Goal: Task Accomplishment & Management: Manage account settings

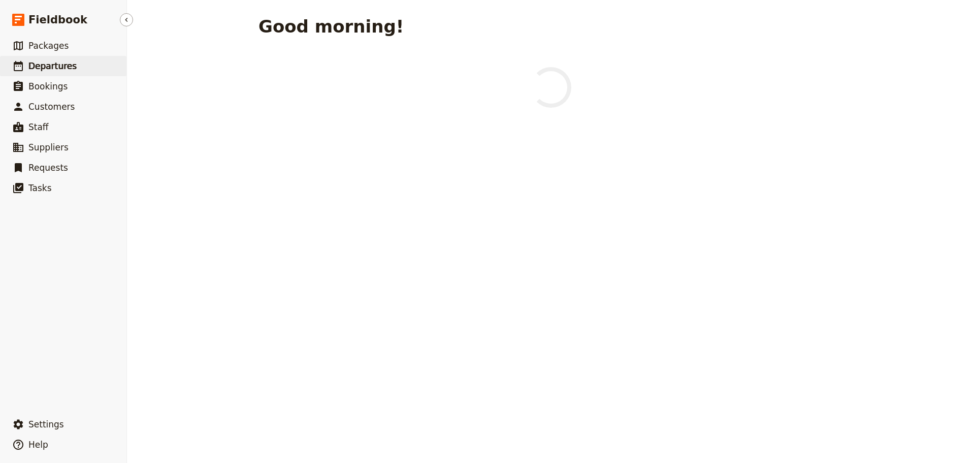
click at [54, 65] on span "Departures" at bounding box center [52, 66] width 48 height 10
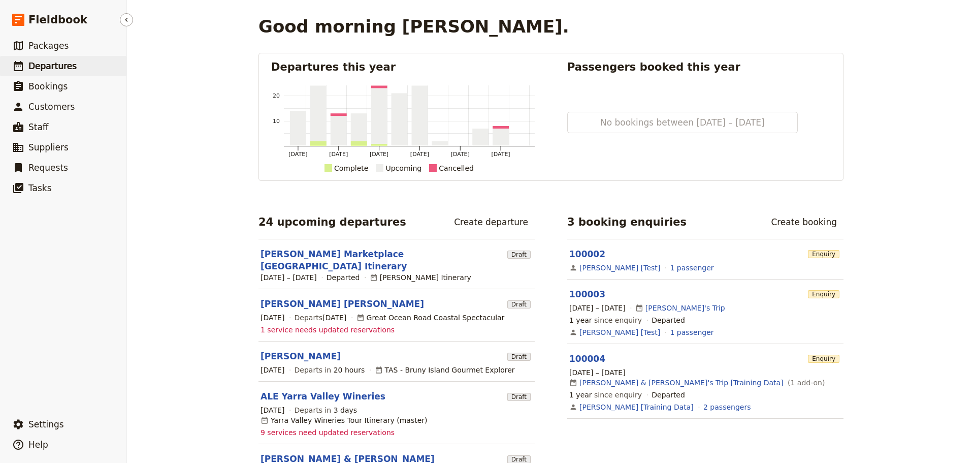
click at [46, 66] on span "Departures" at bounding box center [52, 66] width 48 height 10
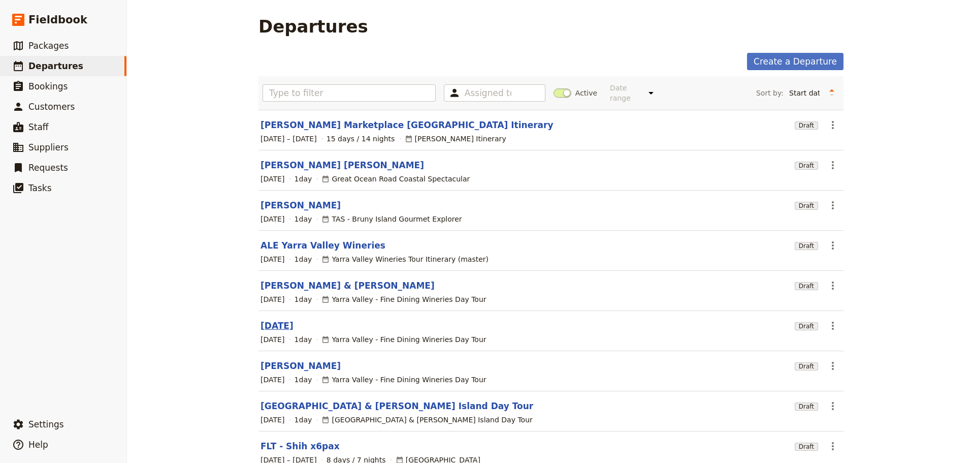
click at [283, 320] on link "Tuesday 23 September" at bounding box center [277, 326] width 33 height 12
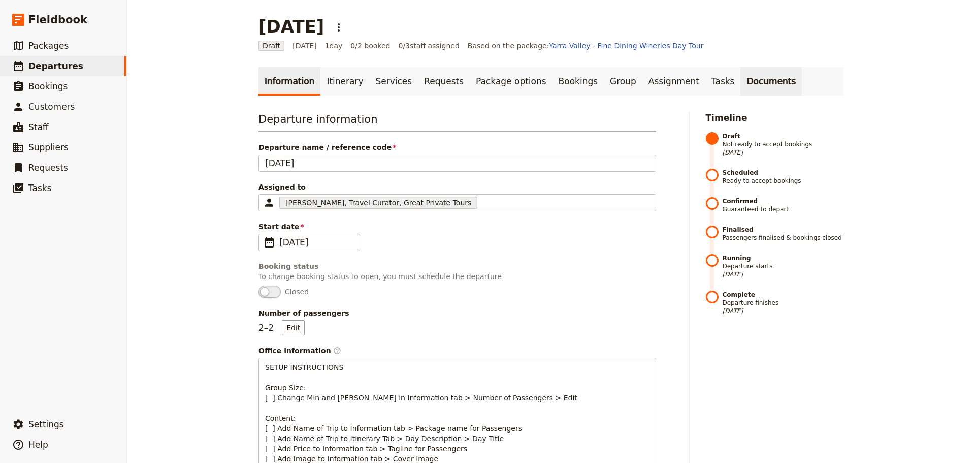
click at [741, 83] on link "Documents" at bounding box center [771, 81] width 61 height 28
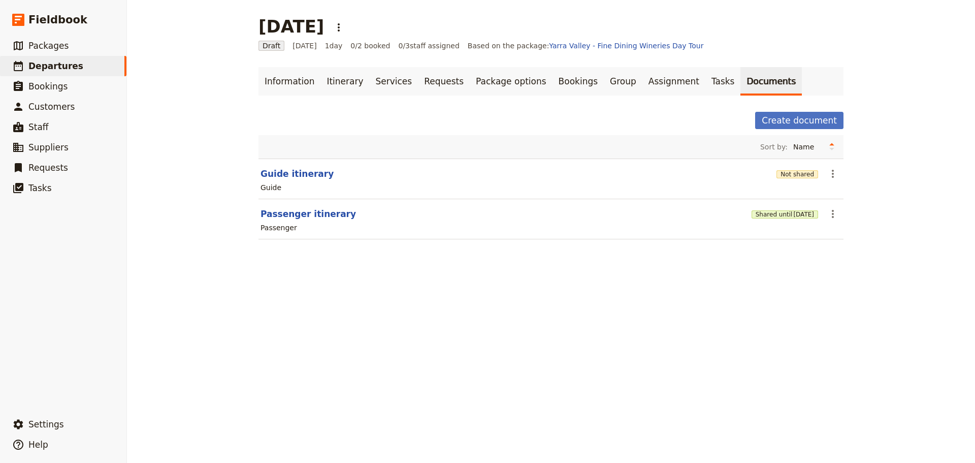
click at [839, 208] on section "Passenger itinerary Shared until 23 Oct 2025 ​ Passenger" at bounding box center [551, 219] width 585 height 40
click at [831, 214] on icon "Actions" at bounding box center [833, 214] width 12 height 12
click at [794, 215] on span "23 Oct 2025" at bounding box center [804, 214] width 21 height 8
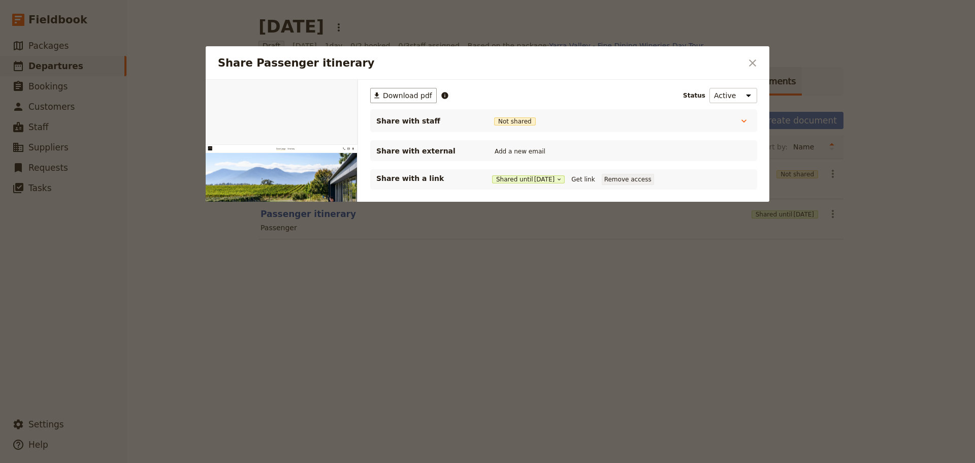
click at [627, 182] on button "Remove access" at bounding box center [628, 179] width 52 height 11
click at [749, 60] on icon "Close dialog" at bounding box center [753, 63] width 12 height 12
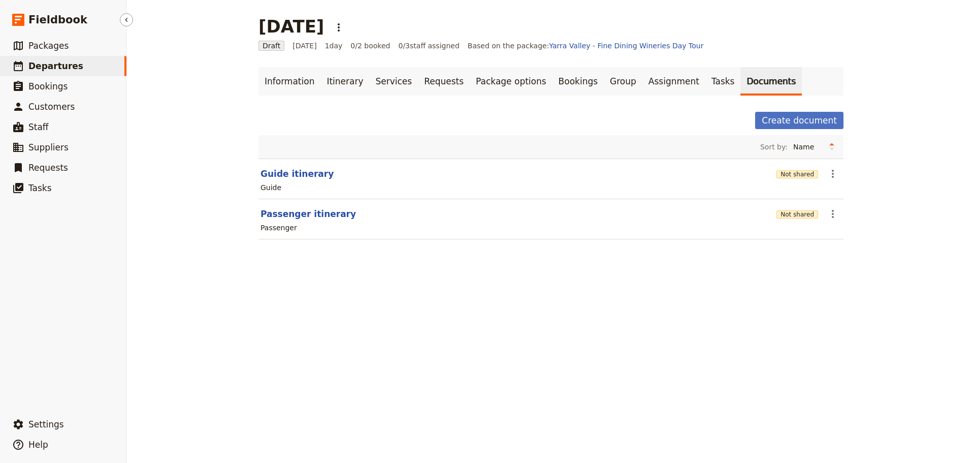
click at [73, 70] on link "​ Departures" at bounding box center [63, 66] width 126 height 20
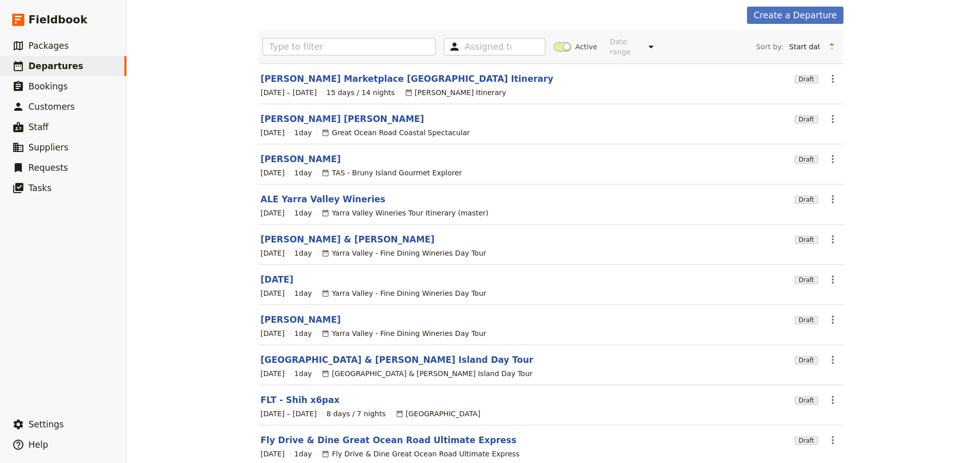
scroll to position [90, 0]
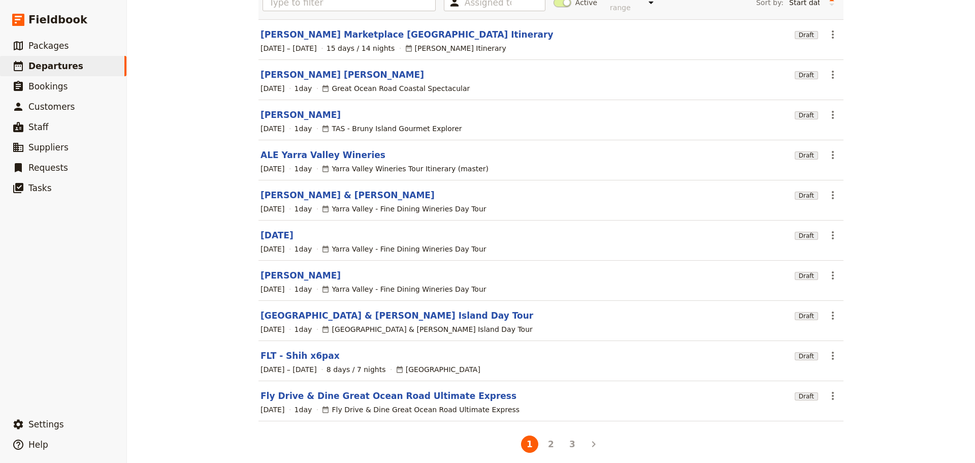
click at [271, 309] on link "[GEOGRAPHIC_DATA] & [PERSON_NAME] Island Day Tour" at bounding box center [397, 315] width 273 height 12
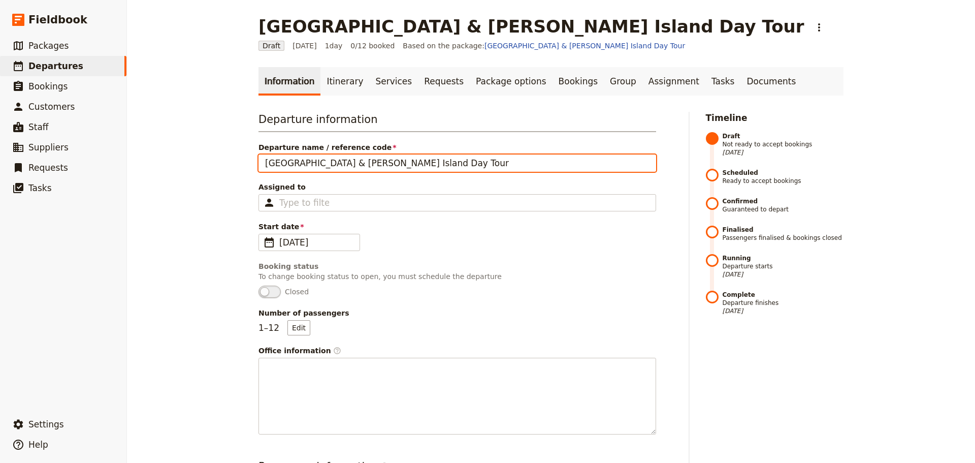
drag, startPoint x: 465, startPoint y: 162, endPoint x: 145, endPoint y: 156, distance: 320.6
click at [145, 156] on div "Mornington Peninsula & Phillip Island Day Tour ​ Draft 7 Oct 2025 1 day 0/12 bo…" at bounding box center [551, 231] width 848 height 463
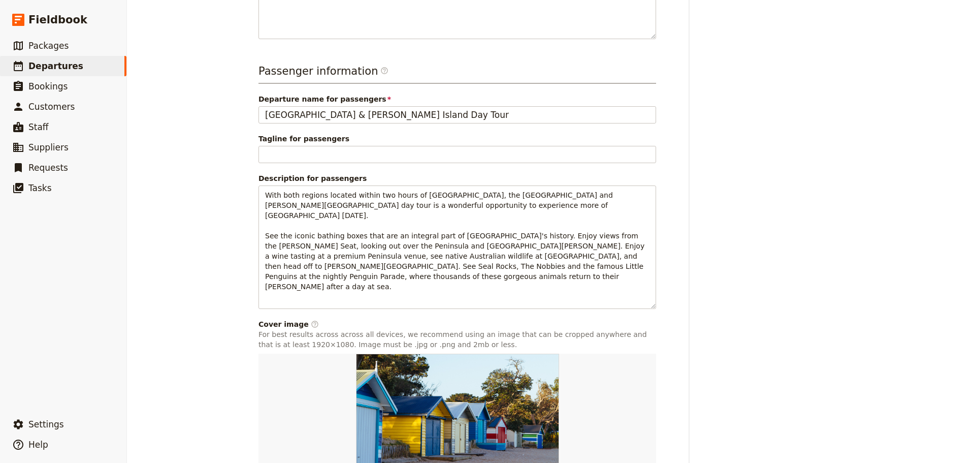
scroll to position [459, 0]
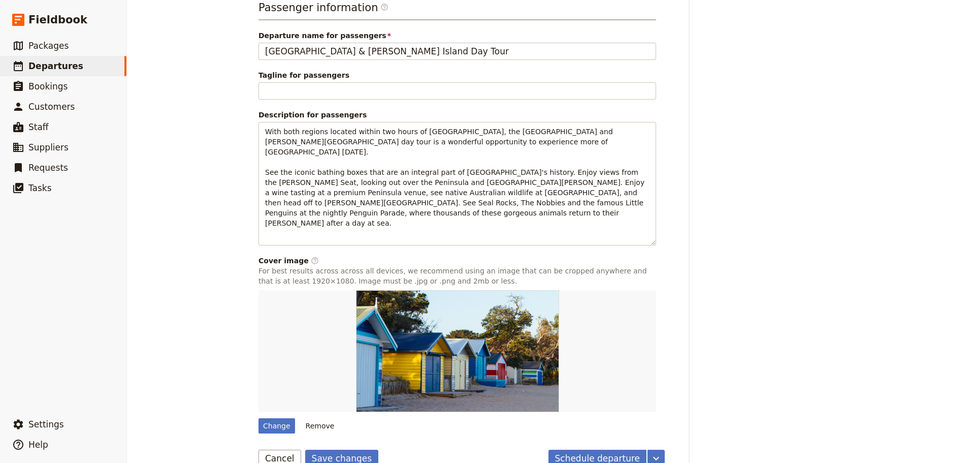
type input "[PERSON_NAME]"
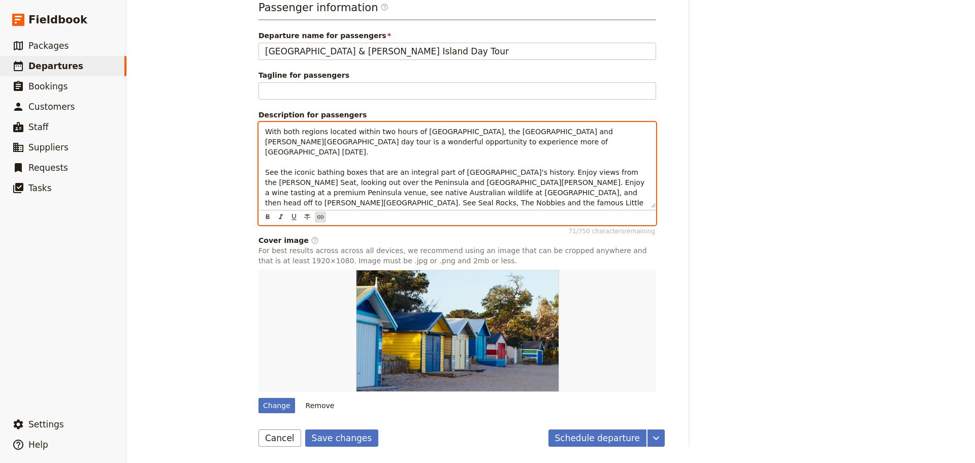
click at [322, 218] on div "With both regions located within two hours of Melbourne, the Mornington Peninsu…" at bounding box center [458, 173] width 398 height 103
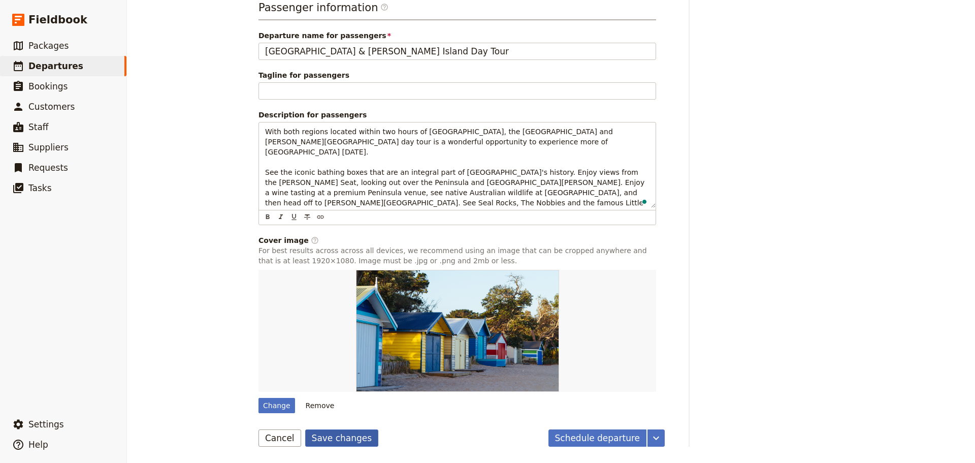
drag, startPoint x: 333, startPoint y: 439, endPoint x: 389, endPoint y: 403, distance: 66.9
click at [332, 439] on button "Save changes" at bounding box center [342, 437] width 74 height 17
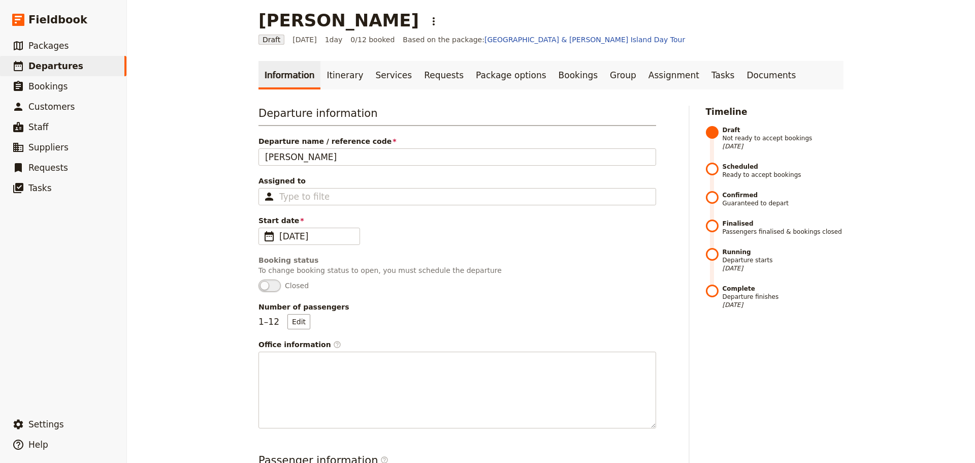
scroll to position [0, 0]
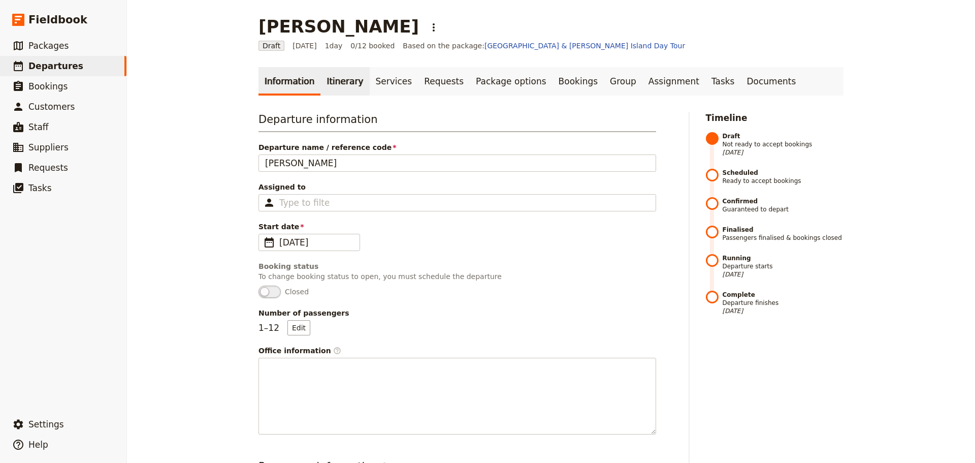
drag, startPoint x: 323, startPoint y: 80, endPoint x: 328, endPoint y: 72, distance: 10.0
click at [324, 80] on link "Itinerary" at bounding box center [345, 81] width 49 height 28
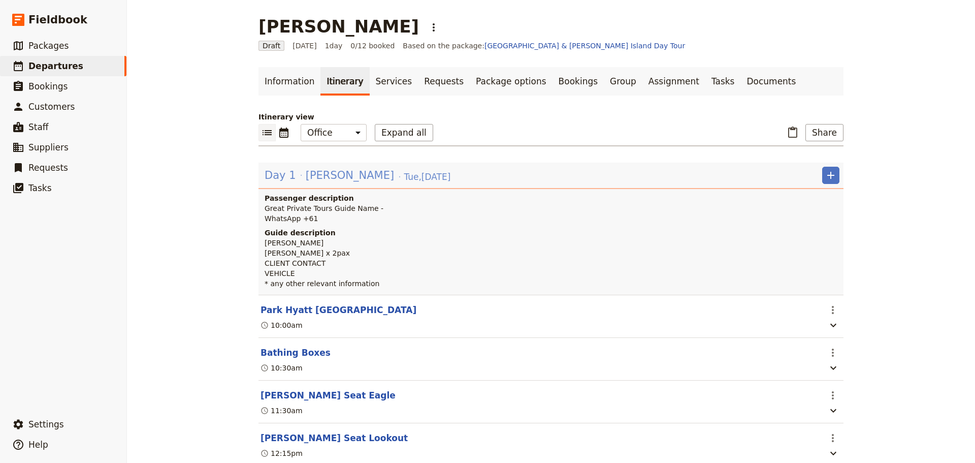
click at [336, 170] on span "[PERSON_NAME]" at bounding box center [350, 175] width 88 height 15
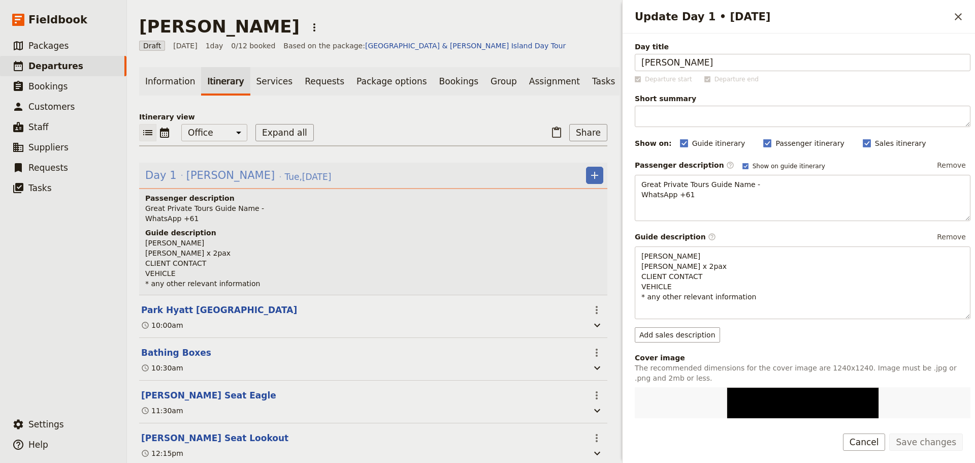
click at [204, 175] on span "[PERSON_NAME]" at bounding box center [230, 175] width 88 height 15
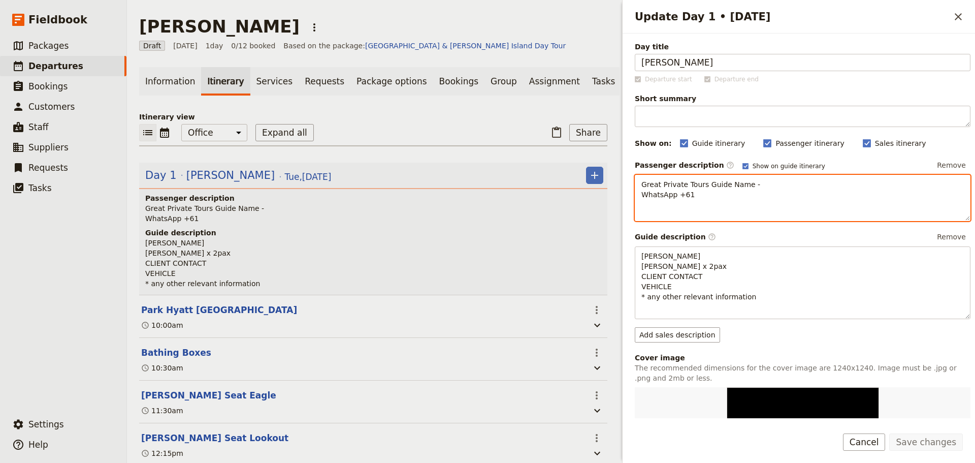
click at [769, 180] on p "Great Private Tours Guide Name - WhatsApp +61" at bounding box center [803, 189] width 323 height 20
drag, startPoint x: 762, startPoint y: 184, endPoint x: 725, endPoint y: 186, distance: 36.6
click at [723, 186] on p "Great Private Tours Guide Name - WhatsApp +61" at bounding box center [803, 189] width 323 height 20
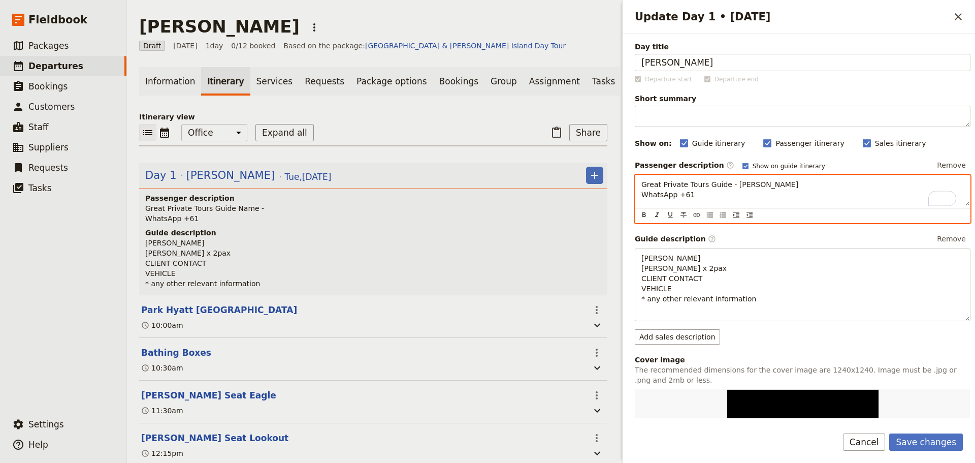
click at [748, 198] on p "Great Private Tours Guide - Steve Blenheim WhatsApp +61" at bounding box center [803, 189] width 323 height 20
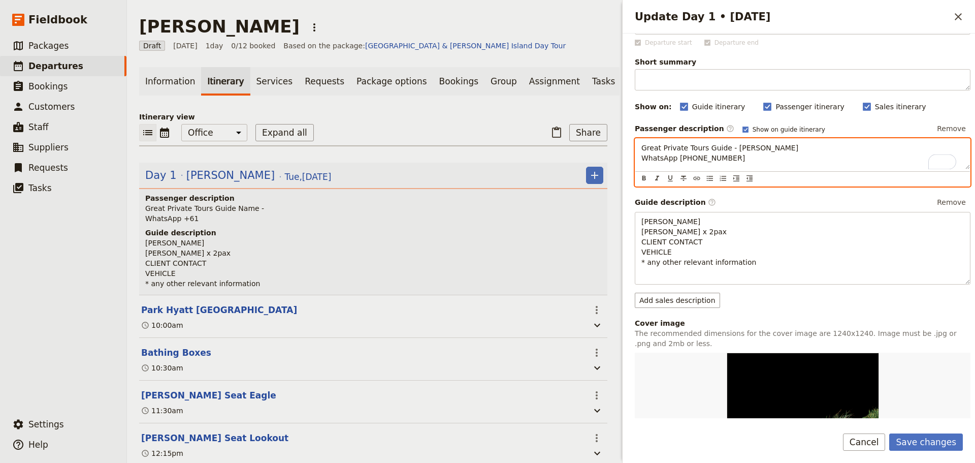
scroll to position [51, 0]
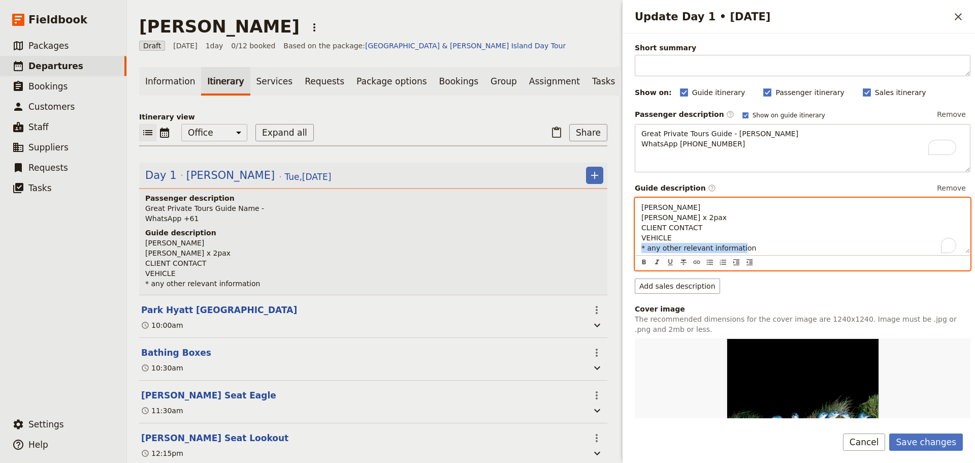
drag, startPoint x: 755, startPoint y: 249, endPoint x: 647, endPoint y: 245, distance: 107.8
click at [647, 245] on p "Steve B Terri-Lynn Torrez x 2pax CLIENT CONTACT VEHICLE * any other relevant in…" at bounding box center [803, 227] width 323 height 51
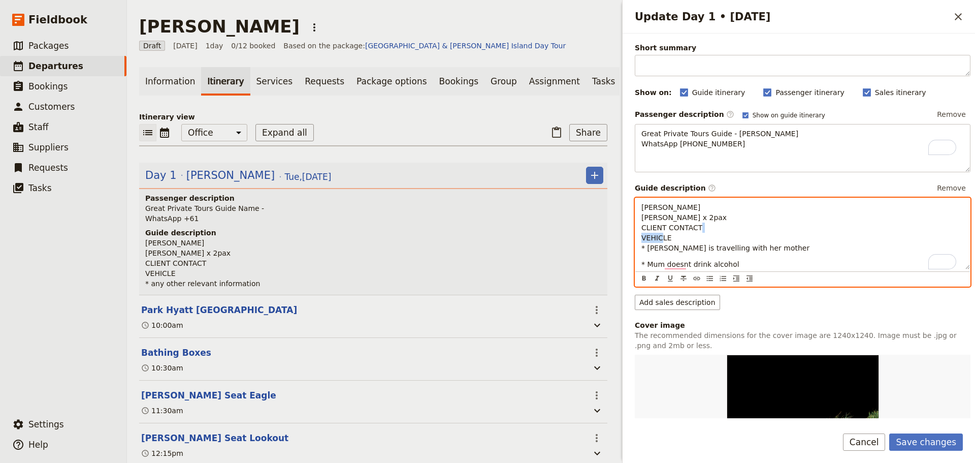
drag, startPoint x: 662, startPoint y: 235, endPoint x: 647, endPoint y: 234, distance: 15.3
click at [647, 234] on p "Steve B Terri-Lynn Torrez x 2pax CLIENT CONTACT VEHICLE * Terri is travelling w…" at bounding box center [803, 227] width 323 height 51
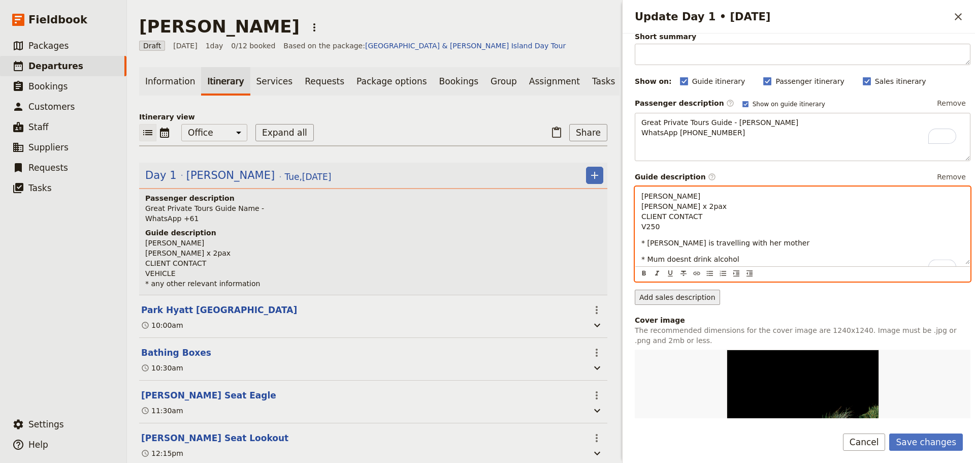
scroll to position [119, 0]
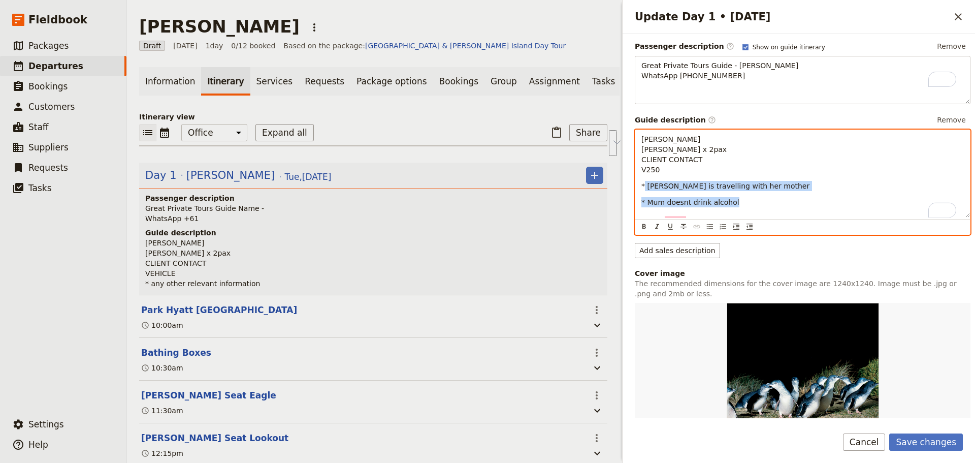
drag, startPoint x: 741, startPoint y: 208, endPoint x: 623, endPoint y: 191, distance: 119.0
click at [623, 191] on div "Update Day 1 • 7 Oct ​ Day title Terri-Lynn Torrez Departure start Departure en…" at bounding box center [798, 231] width 356 height 463
click at [711, 230] on icon "Bulleted list" at bounding box center [710, 227] width 8 height 8
click at [710, 228] on icon "Bulleted list" at bounding box center [710, 227] width 8 height 8
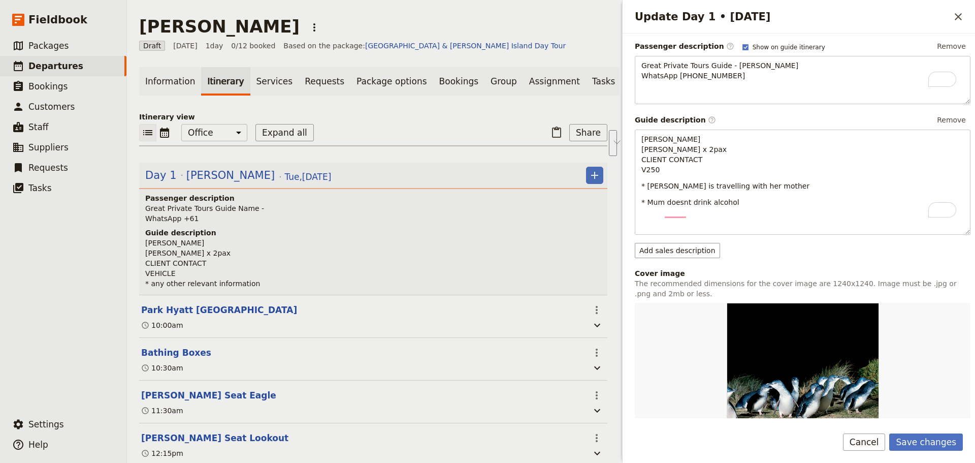
click at [632, 198] on div "Day title Terri-Lynn Torrez Departure start Departure end Short summary 150 / 1…" at bounding box center [799, 226] width 353 height 385
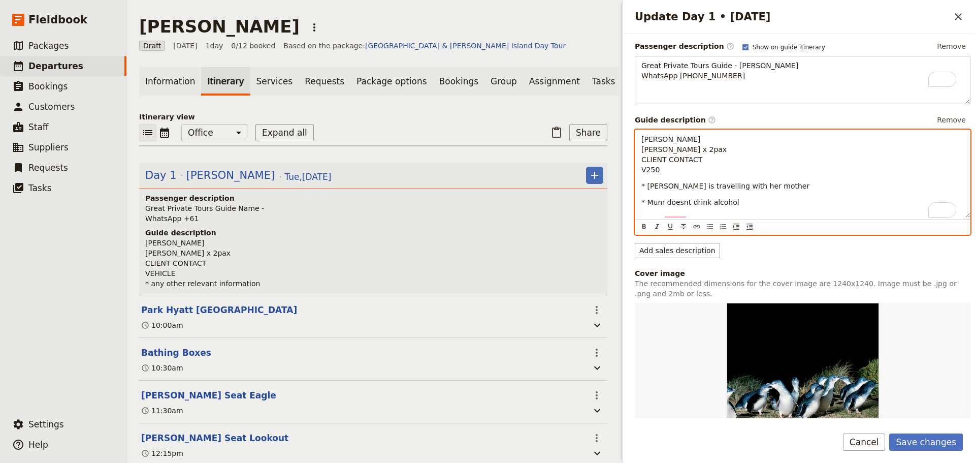
click at [647, 190] on span "* Terri is travelling with her mother" at bounding box center [726, 186] width 168 height 8
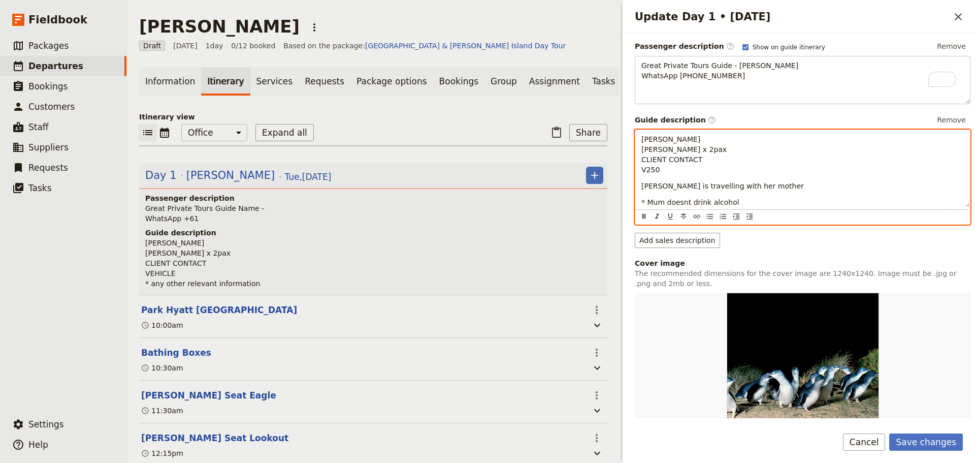
click at [648, 206] on span "* Mum doesnt drink alcohol" at bounding box center [691, 202] width 98 height 8
click at [642, 190] on span "[PERSON_NAME] is travelling with her mother" at bounding box center [723, 186] width 163 height 8
click at [713, 213] on icon "Bulleted list" at bounding box center [710, 216] width 8 height 8
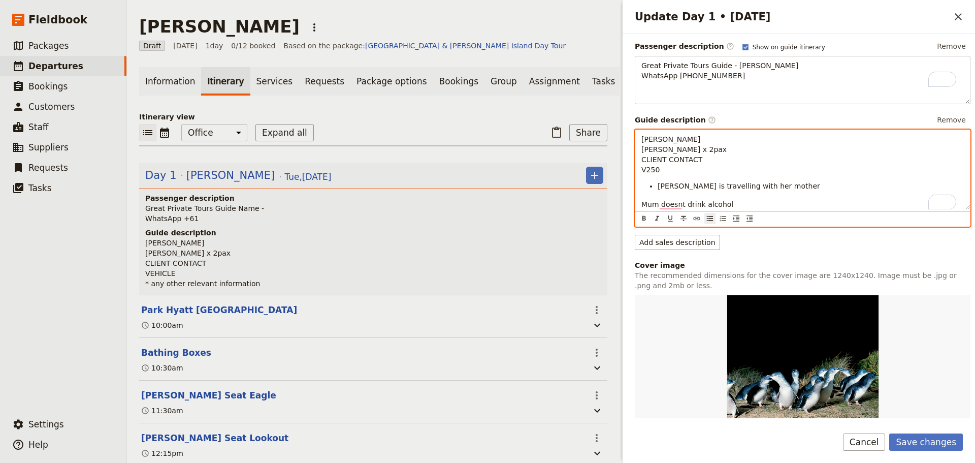
click at [642, 207] on span "Mum doesnt drink alcohol" at bounding box center [688, 204] width 92 height 8
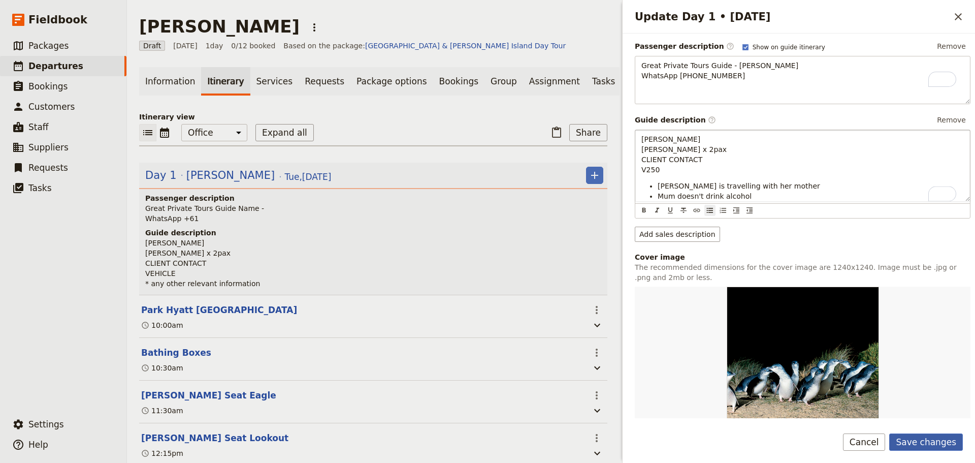
click at [932, 437] on button "Save changes" at bounding box center [927, 441] width 74 height 17
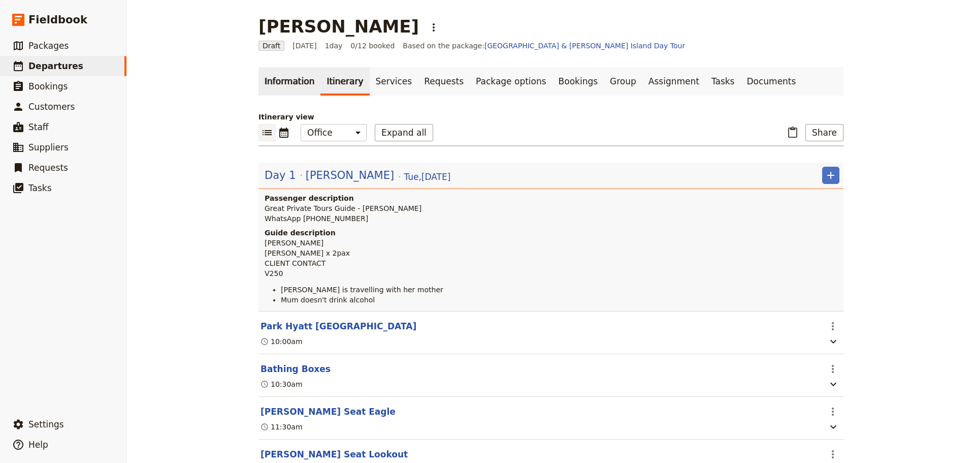
click at [277, 89] on link "Information" at bounding box center [290, 81] width 62 height 28
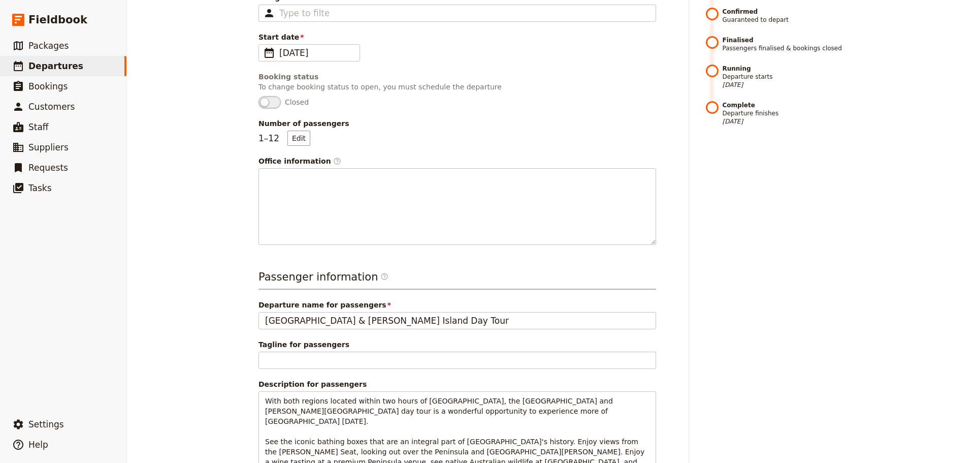
scroll to position [2, 0]
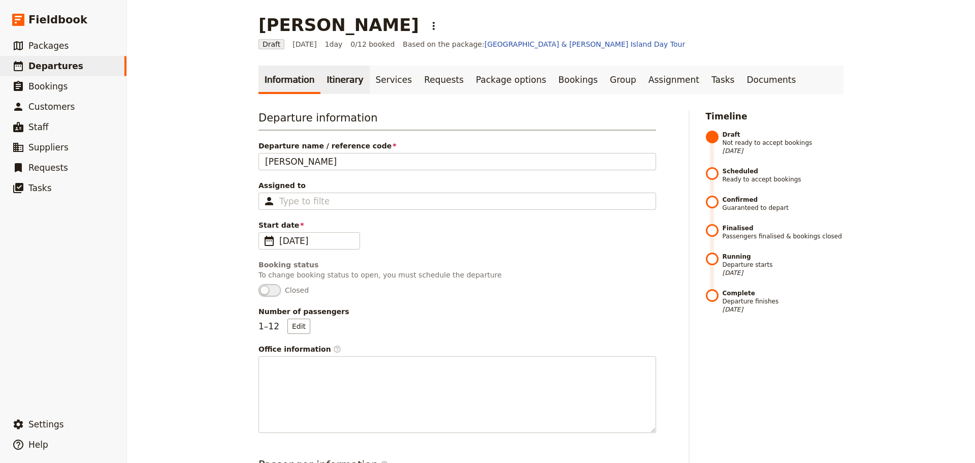
click at [331, 79] on link "Itinerary" at bounding box center [345, 80] width 49 height 28
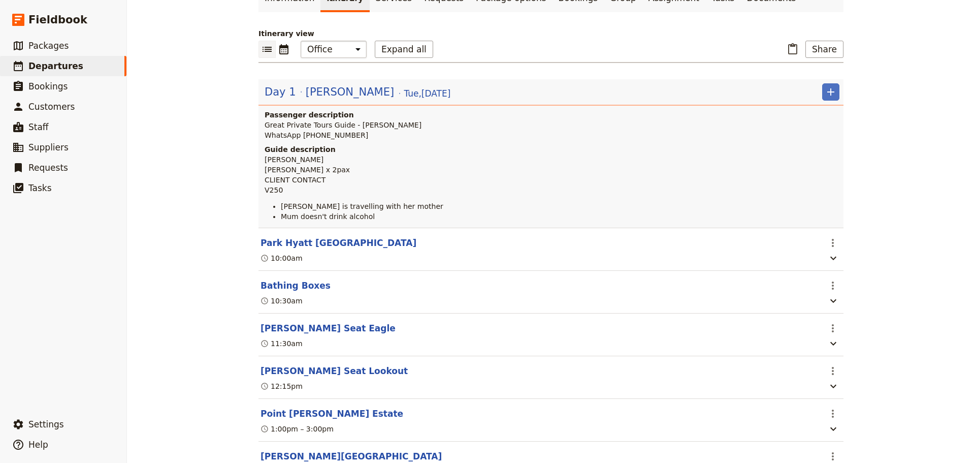
scroll to position [2, 0]
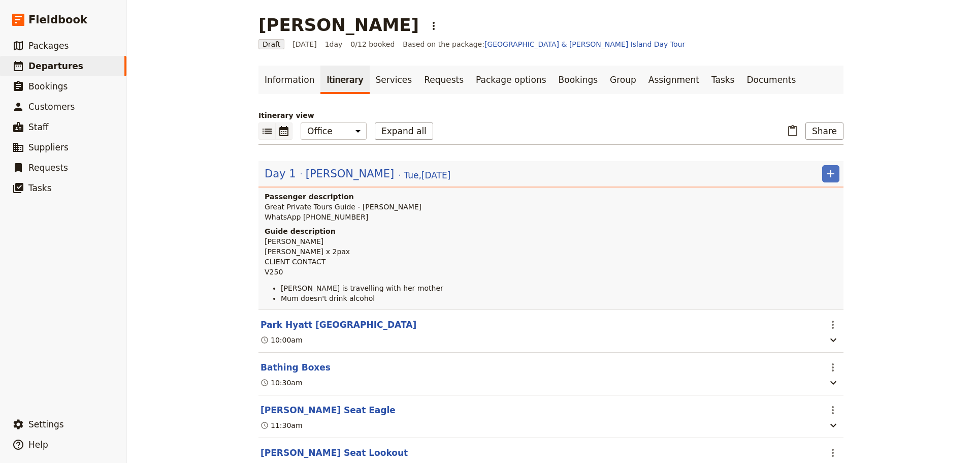
click at [279, 132] on icon "Calendar view" at bounding box center [283, 131] width 9 height 10
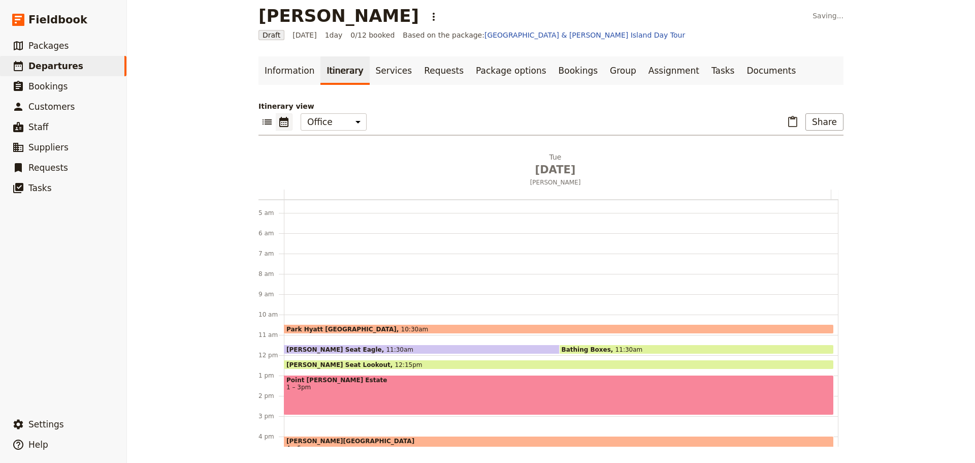
scroll to position [139, 0]
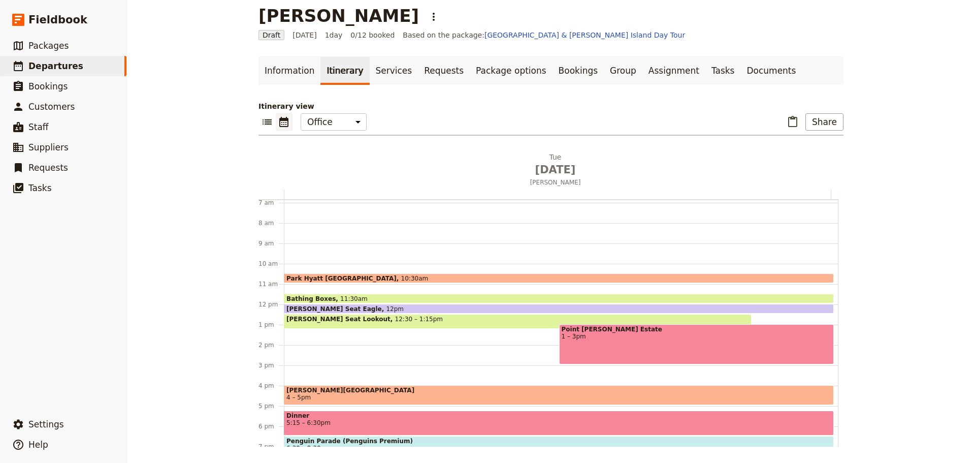
click at [465, 316] on div "Arthurs Seat Lookout 12:30 – 1:15pm" at bounding box center [518, 321] width 468 height 15
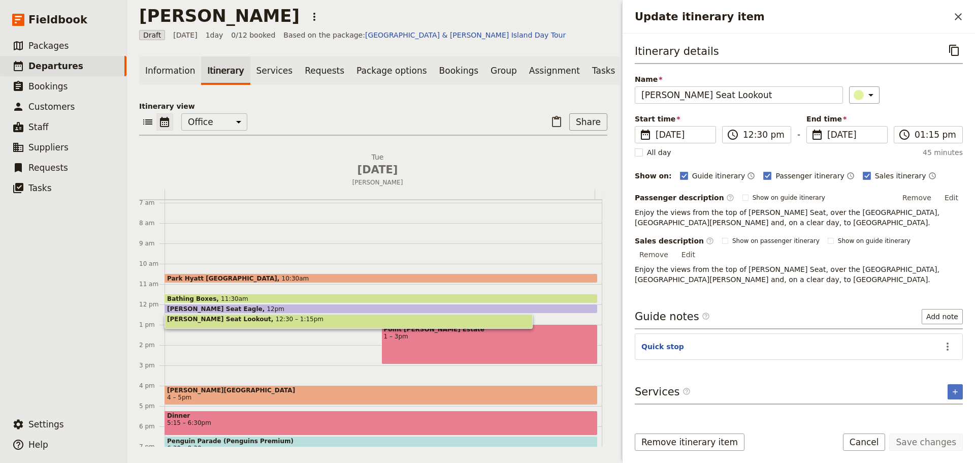
click at [933, 125] on div "Start time ​ 7 Oct 2025 07/10/2025 2025-10-07 12:30 ​ 12:30 pm - End time ​ 7 O…" at bounding box center [799, 128] width 328 height 29
click at [933, 135] on input "01:15 pm" at bounding box center [936, 135] width 42 height 12
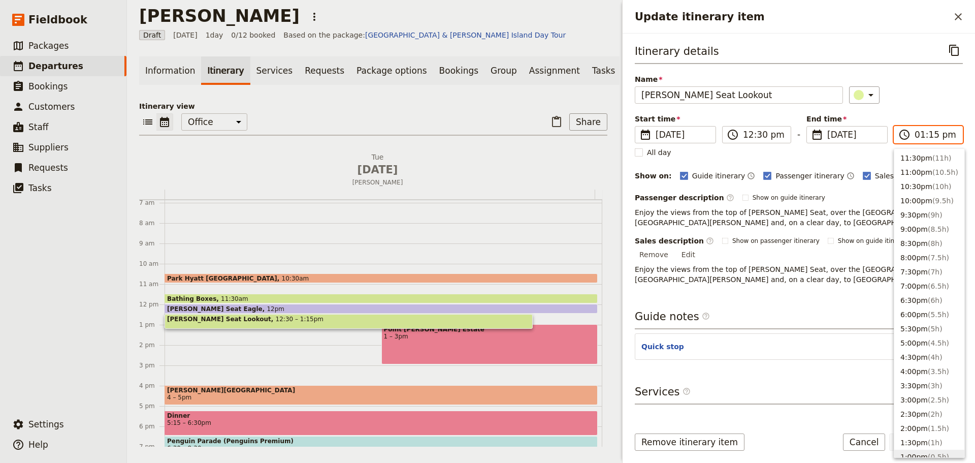
scroll to position [301, 0]
click at [917, 162] on button "1:00pm ( 0.5h )" at bounding box center [930, 156] width 70 height 14
type input "01:00 pm"
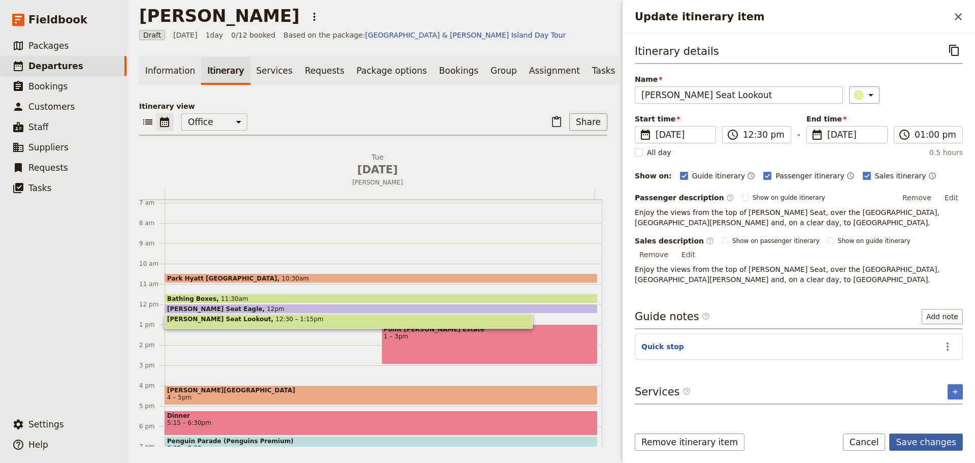
click at [929, 443] on button "Save changes" at bounding box center [927, 441] width 74 height 17
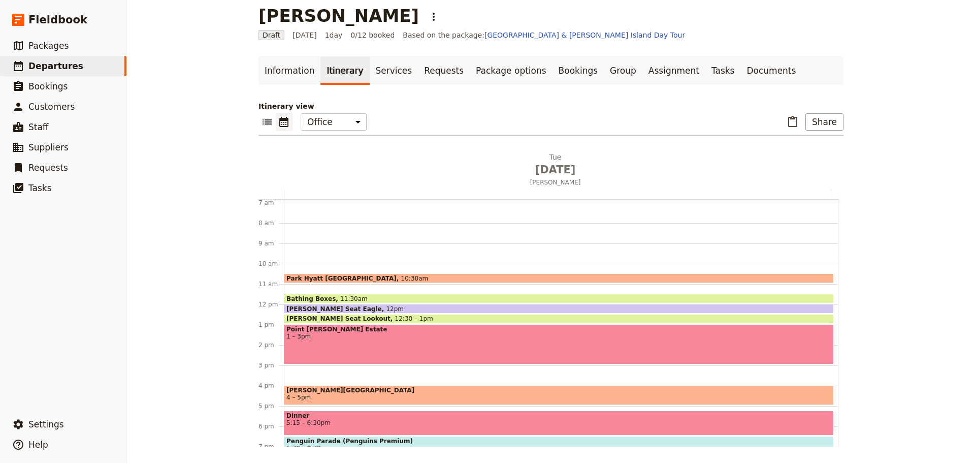
click at [319, 349] on div "Point Leo Estate 1 – 3pm" at bounding box center [559, 344] width 550 height 40
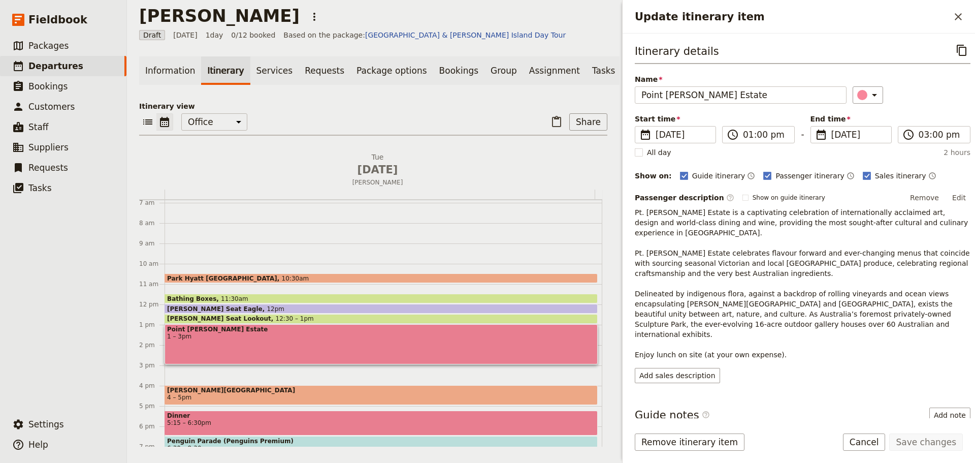
scroll to position [65, 0]
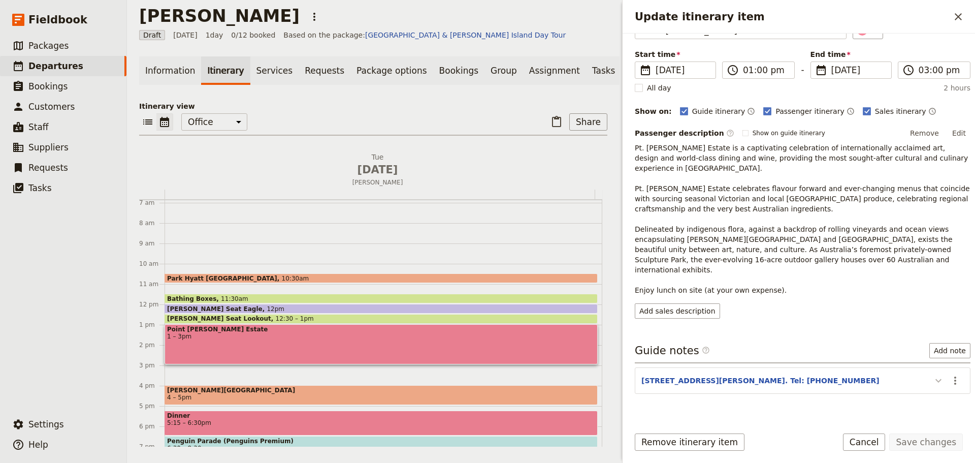
click at [933, 374] on icon "Update itinerary item" at bounding box center [939, 380] width 12 height 12
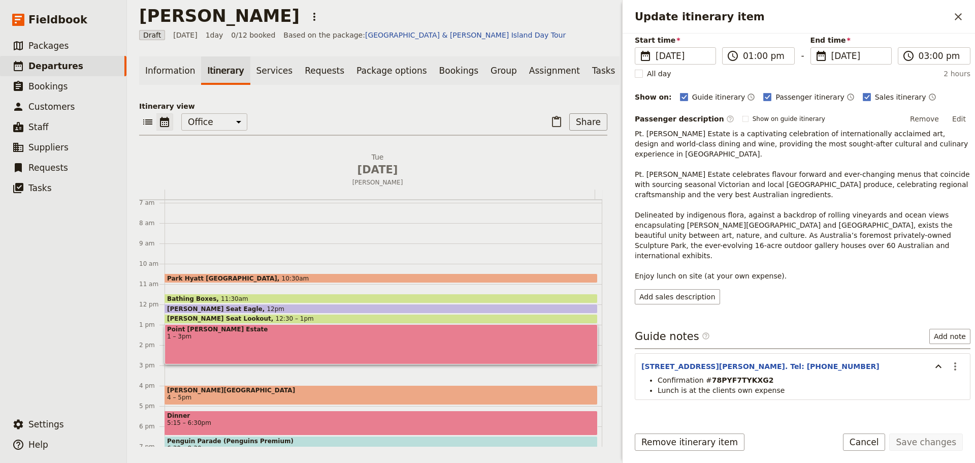
scroll to position [85, 0]
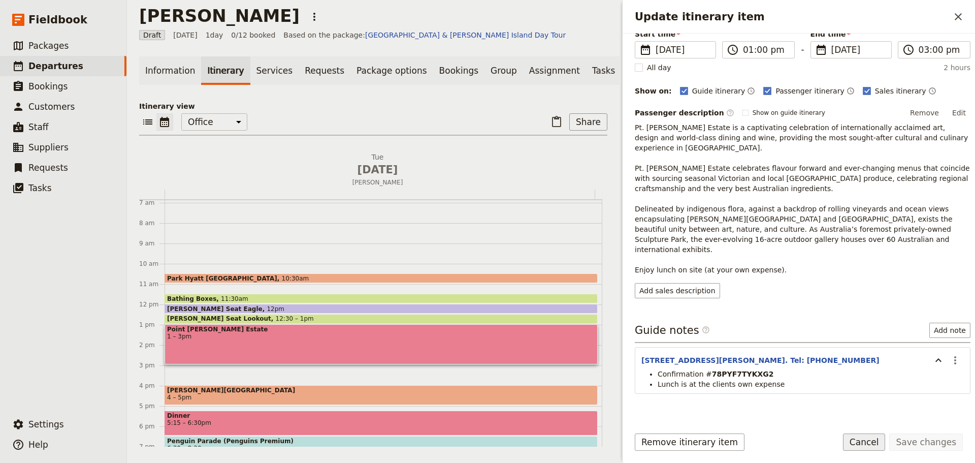
click at [881, 442] on button "Cancel" at bounding box center [864, 441] width 43 height 17
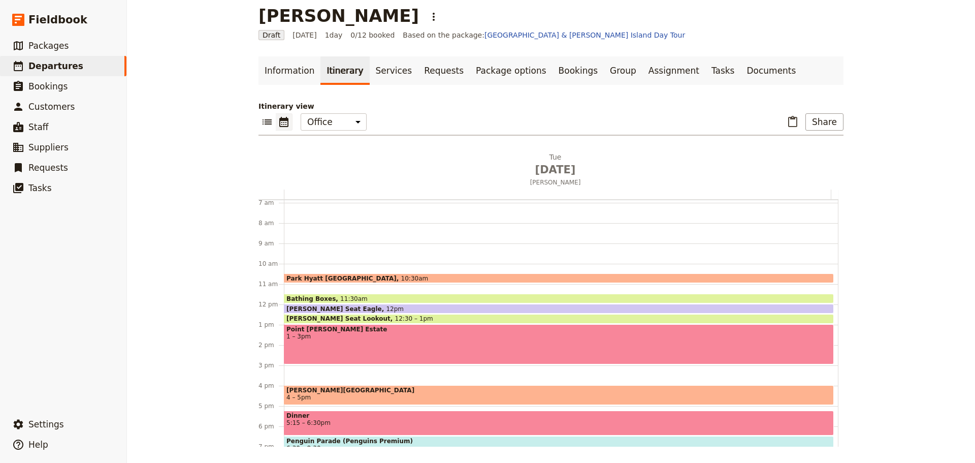
click at [300, 368] on div "Park Hyatt Melbourne 10:30am Bathing Boxes 11:30am Arthurs Seat Eagle 12pm Arth…" at bounding box center [561, 304] width 555 height 488
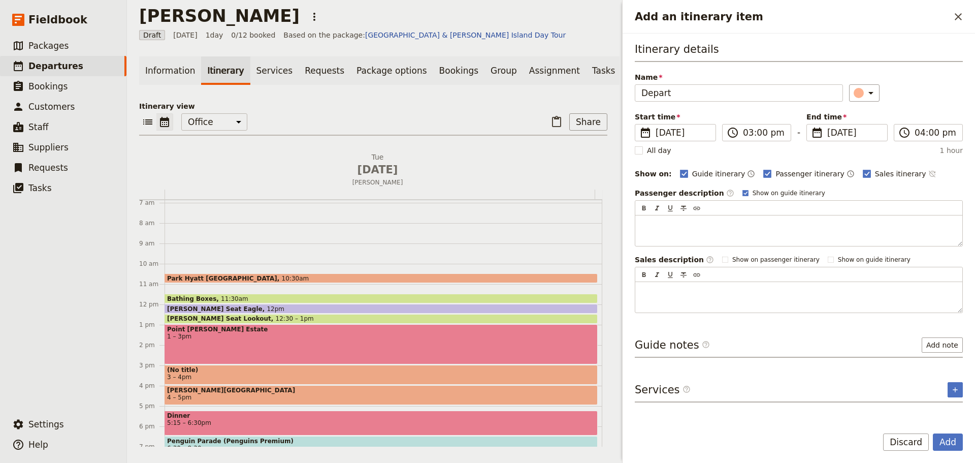
type input "Depart"
click at [929, 171] on icon "Time not shown on sales itinerary" at bounding box center [932, 174] width 7 height 7
click at [743, 190] on rect "Add an itinerary item" at bounding box center [746, 193] width 6 height 6
click at [742, 189] on input "Show on guide itinerary" at bounding box center [742, 188] width 1 height 1
checkbox input "false"
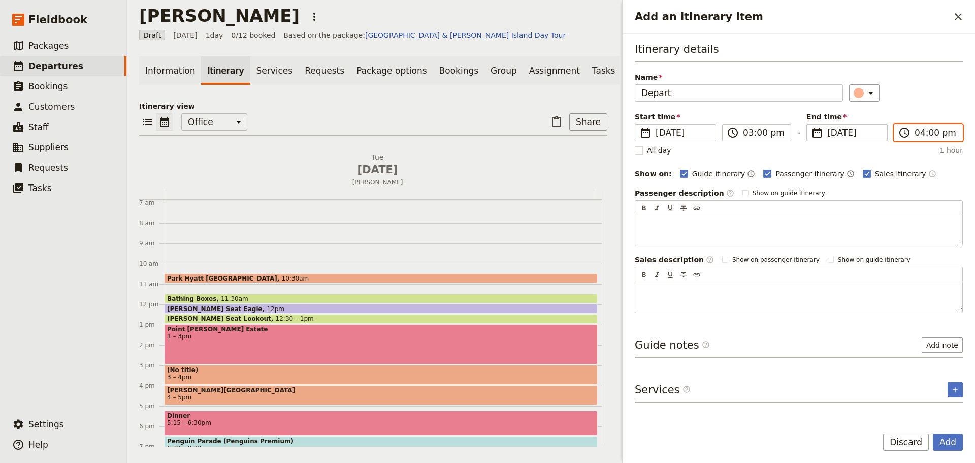
drag, startPoint x: 930, startPoint y: 134, endPoint x: 940, endPoint y: 131, distance: 10.0
click at [932, 134] on input "04:00 pm" at bounding box center [936, 132] width 42 height 12
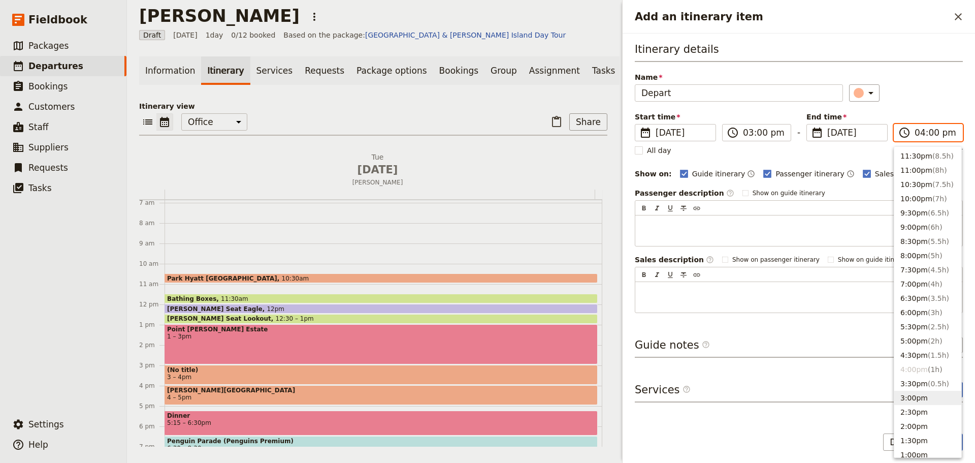
click at [918, 395] on button "3:00pm" at bounding box center [928, 398] width 67 height 14
type input "03:00 pm"
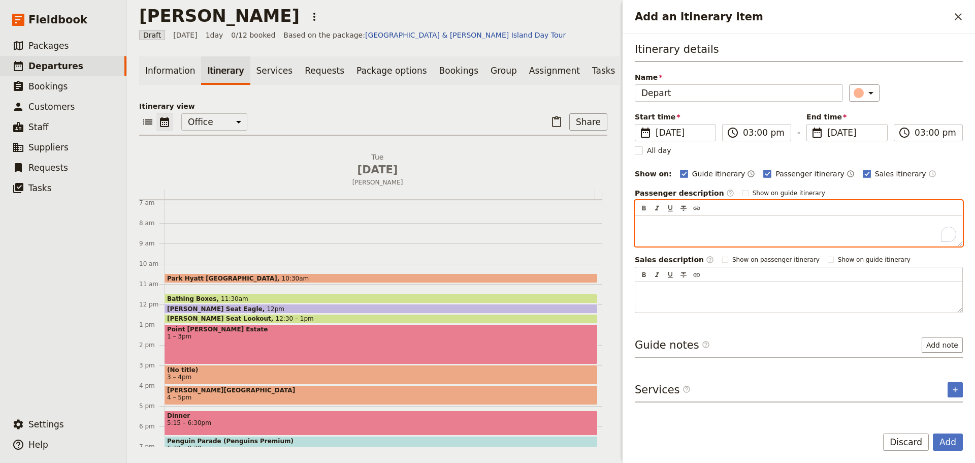
click at [748, 223] on p "To enrich screen reader interactions, please activate Accessibility in Grammarl…" at bounding box center [799, 224] width 315 height 10
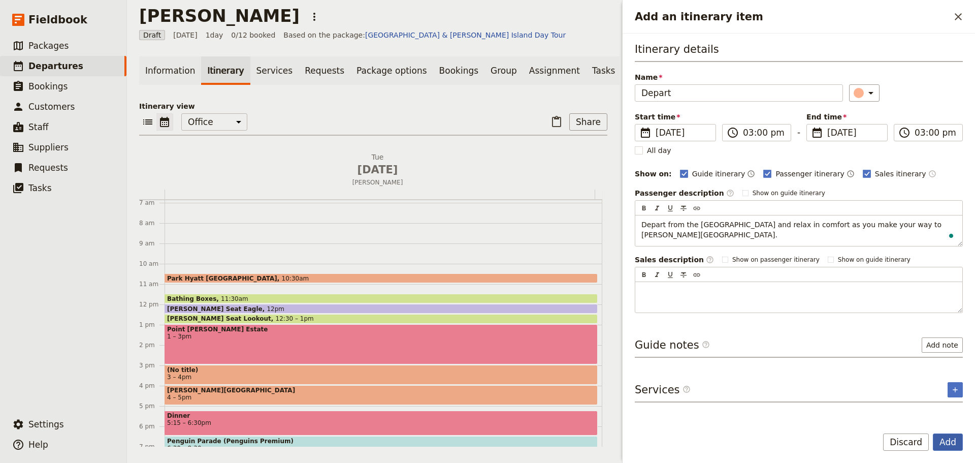
click at [953, 433] on button "Add" at bounding box center [948, 441] width 30 height 17
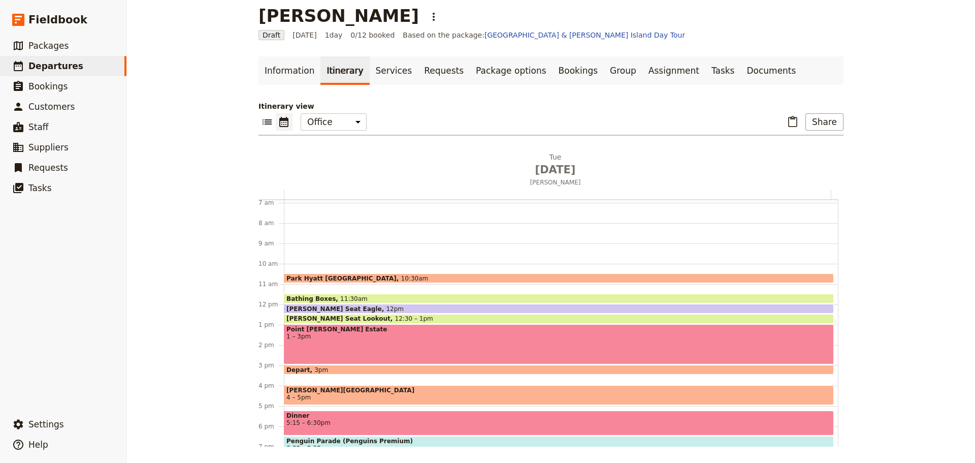
click at [392, 393] on span "[PERSON_NAME][GEOGRAPHIC_DATA]" at bounding box center [559, 390] width 545 height 7
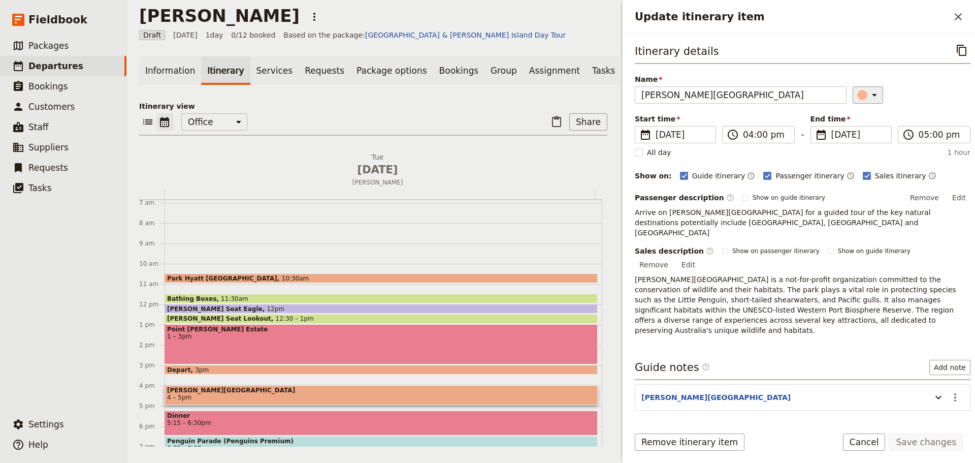
click at [869, 90] on icon "Update itinerary item" at bounding box center [875, 95] width 12 height 12
click at [851, 128] on div "button" at bounding box center [852, 128] width 10 height 10
click at [931, 443] on button "Save changes" at bounding box center [927, 441] width 74 height 17
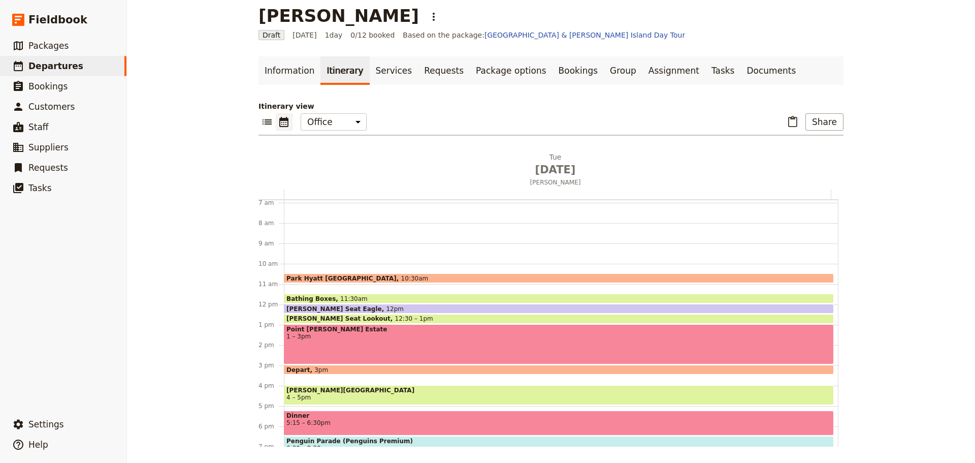
click at [339, 393] on span "[PERSON_NAME][GEOGRAPHIC_DATA]" at bounding box center [559, 390] width 545 height 7
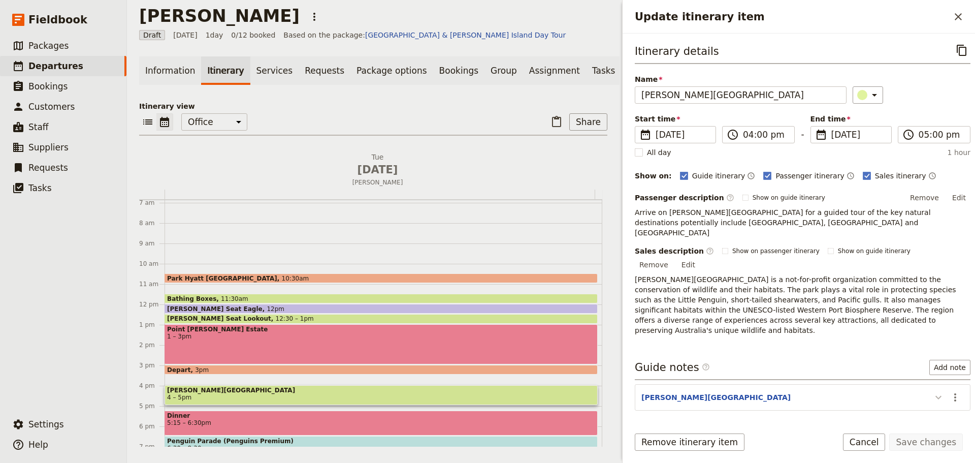
click at [933, 391] on icon "Update itinerary item" at bounding box center [939, 397] width 12 height 12
click at [860, 436] on button "Cancel" at bounding box center [864, 441] width 43 height 17
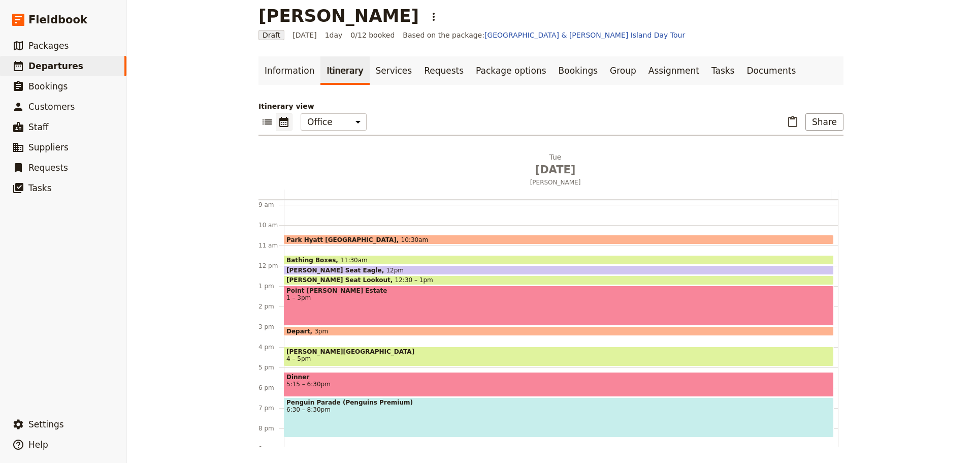
scroll to position [241, 0]
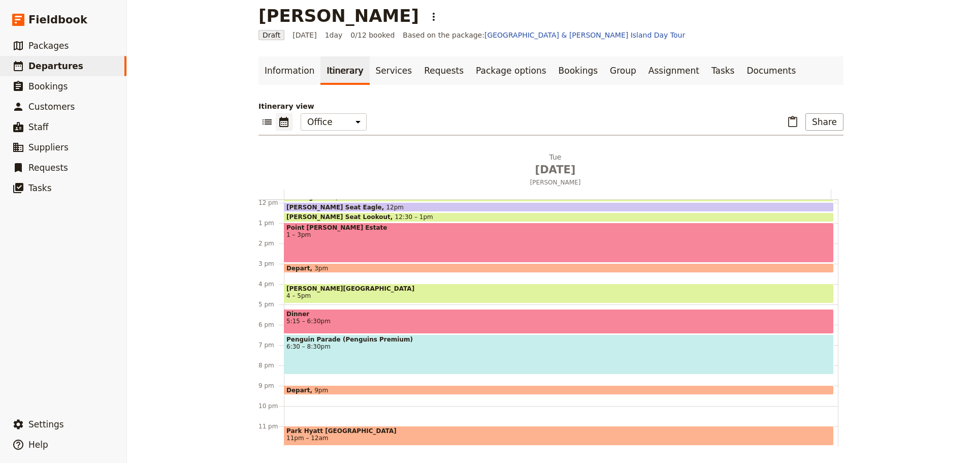
click at [320, 318] on span "5:15 – 6:30pm" at bounding box center [559, 321] width 545 height 7
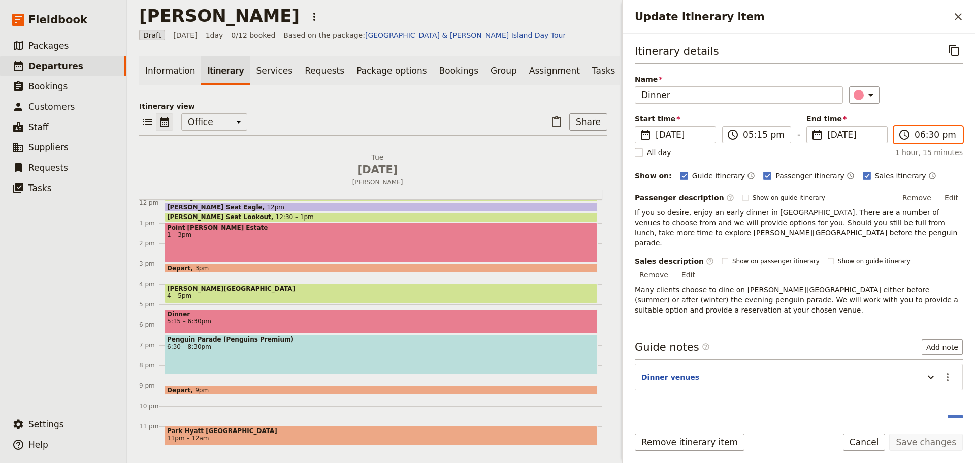
click at [922, 136] on input "06:30 pm" at bounding box center [936, 135] width 42 height 12
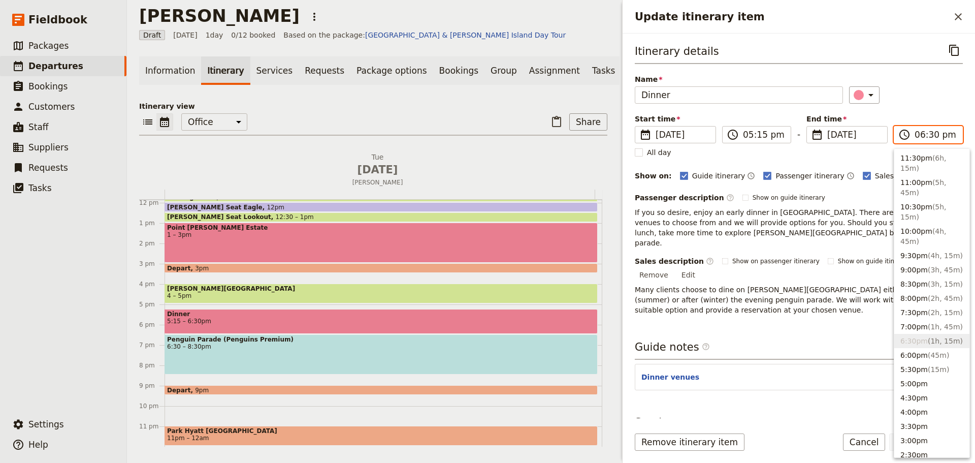
click at [930, 133] on input "06:30 pm" at bounding box center [936, 135] width 42 height 12
type input "06:15 pm"
click at [946, 99] on div "​" at bounding box center [906, 94] width 114 height 17
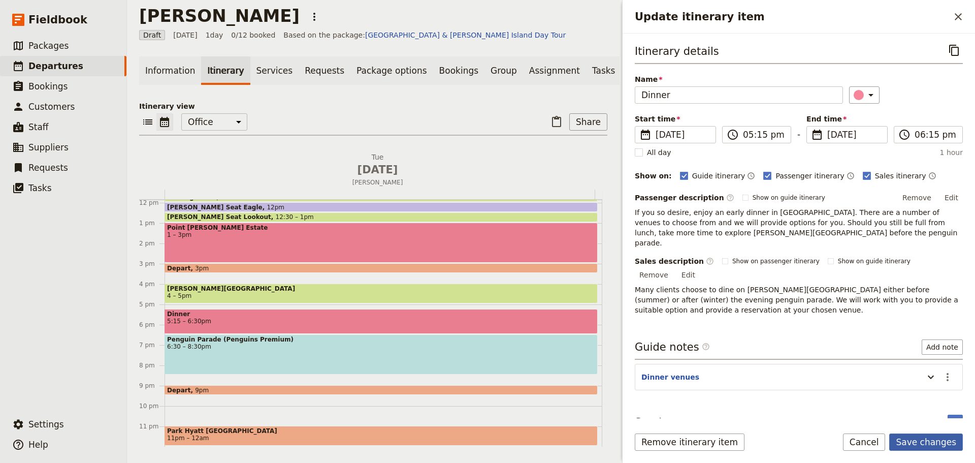
click at [934, 435] on button "Save changes" at bounding box center [927, 441] width 74 height 17
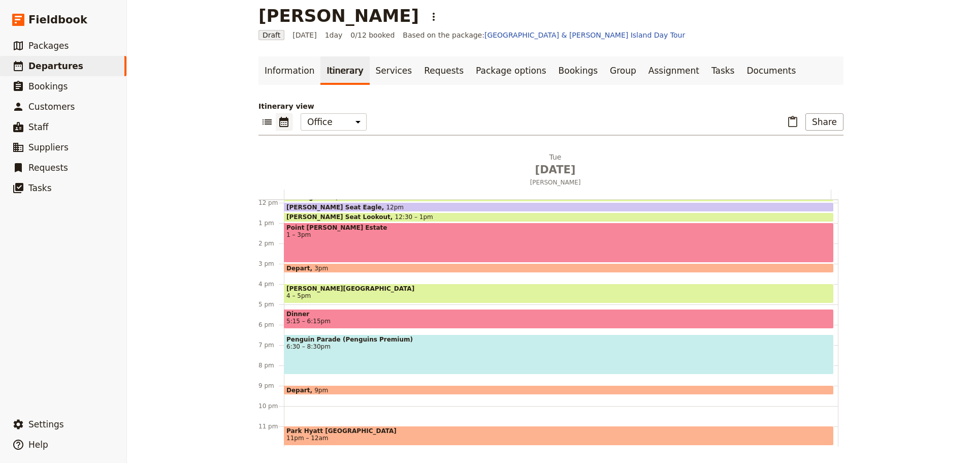
click at [311, 341] on span "Penguin Parade (Penguins Premium)" at bounding box center [559, 339] width 545 height 7
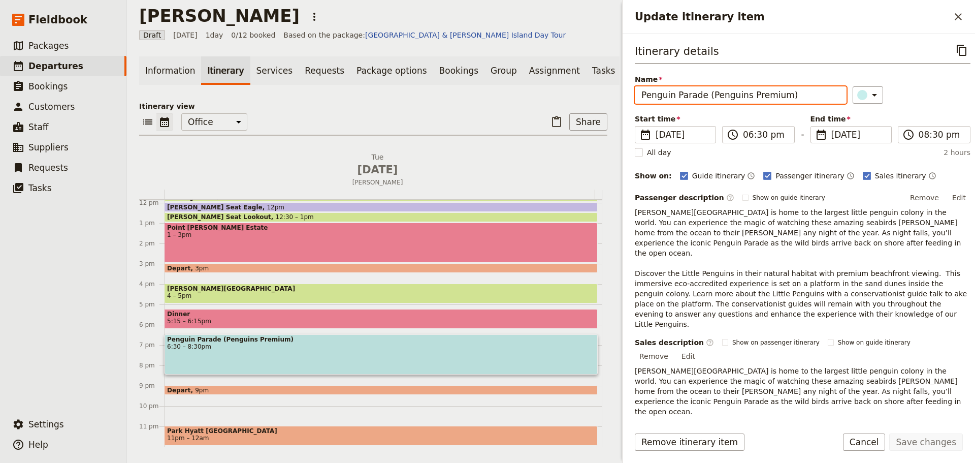
drag, startPoint x: 788, startPoint y: 93, endPoint x: 704, endPoint y: 97, distance: 84.9
click at [704, 97] on input "Penguin Parade (Penguins Premium)" at bounding box center [741, 94] width 212 height 17
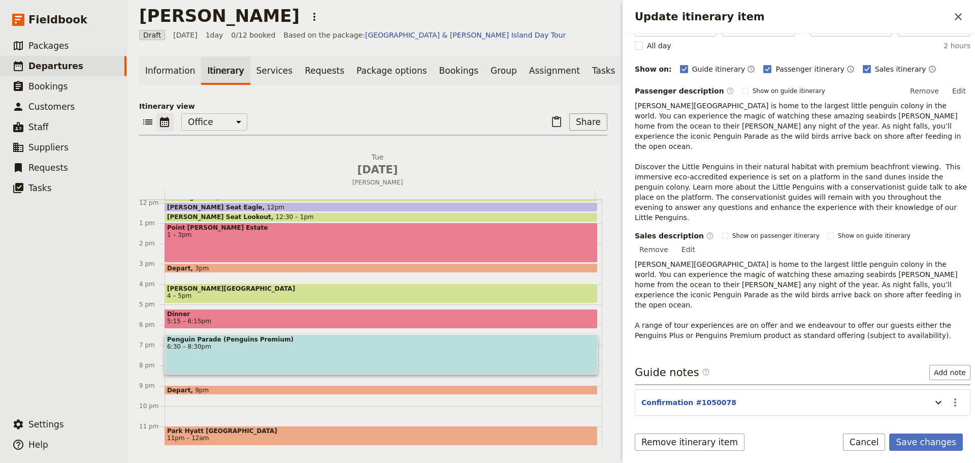
scroll to position [107, 0]
type input "Penguin Parade"
click at [936, 396] on icon "Update itinerary item" at bounding box center [939, 402] width 12 height 12
click at [952, 94] on button "Edit" at bounding box center [959, 90] width 23 height 15
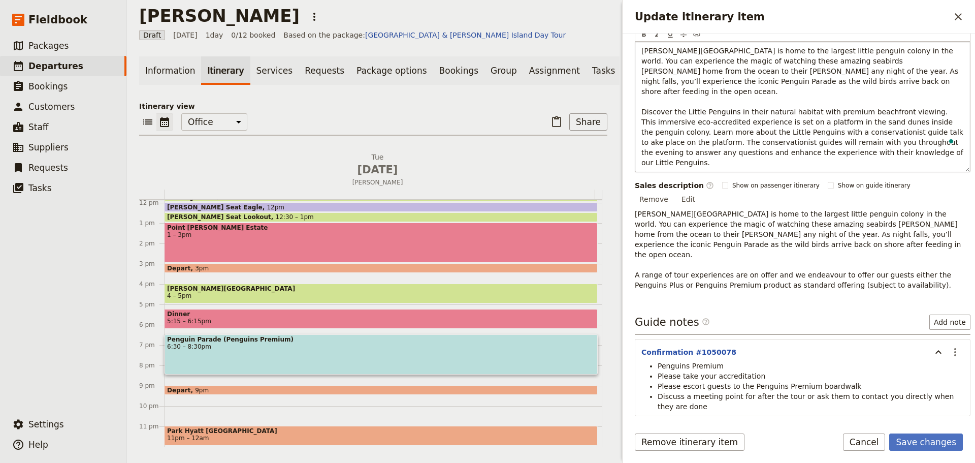
scroll to position [182, 0]
click at [914, 142] on p "[PERSON_NAME][GEOGRAPHIC_DATA] is home to the largest little penguin colony in …" at bounding box center [803, 106] width 323 height 122
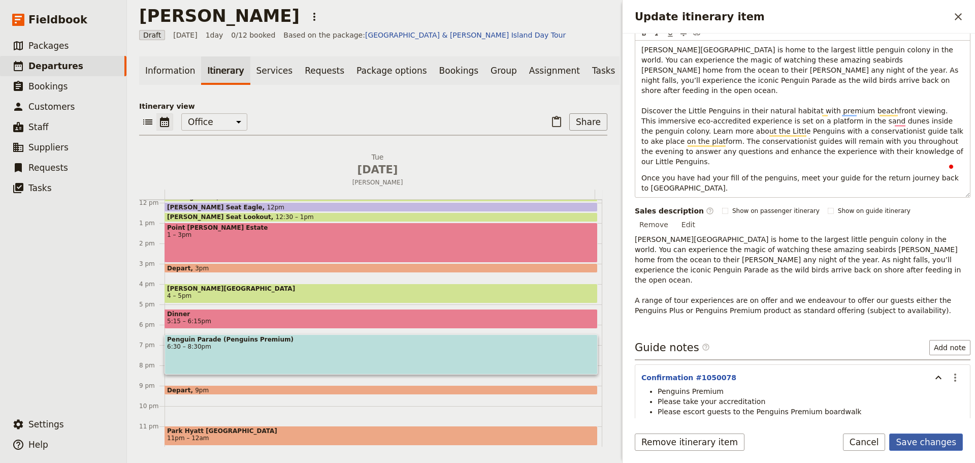
click at [935, 428] on form "Itinerary details ​ Name Penguin Parade ​ Start time ​ 7 Oct 2025 07/10/2025 20…" at bounding box center [799, 248] width 353 height 429
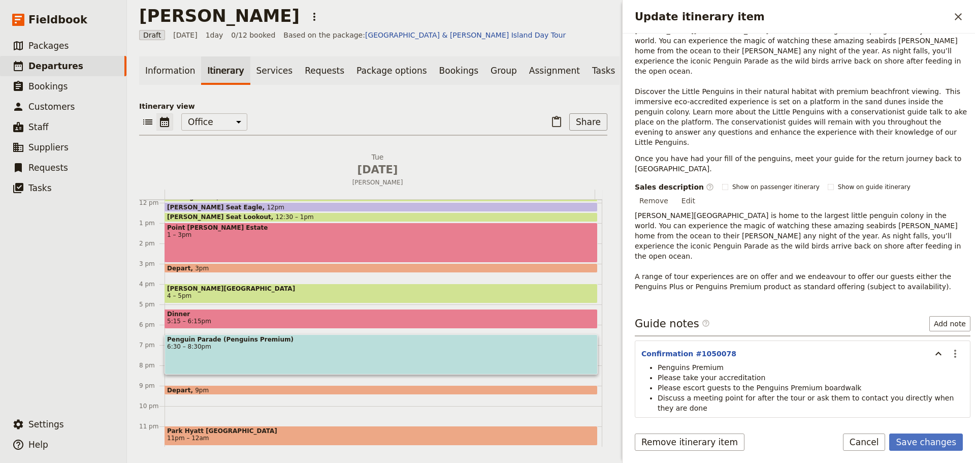
scroll to position [174, 0]
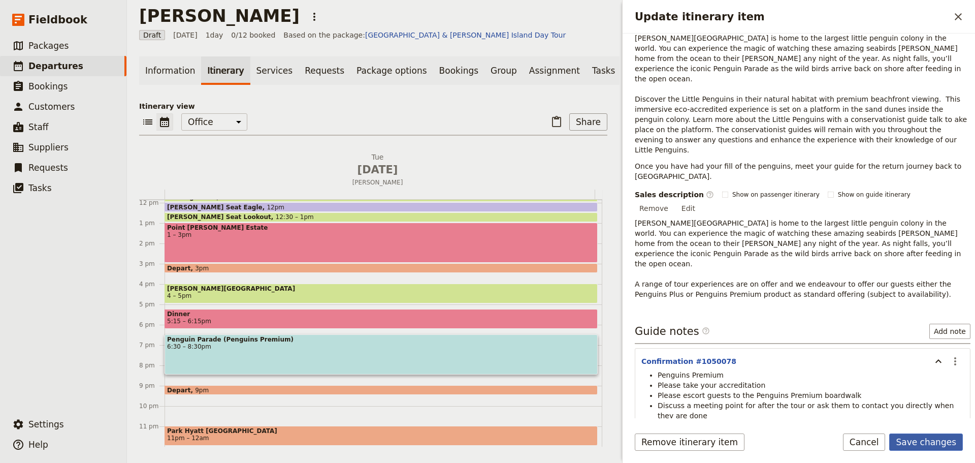
click at [937, 443] on button "Save changes" at bounding box center [927, 441] width 74 height 17
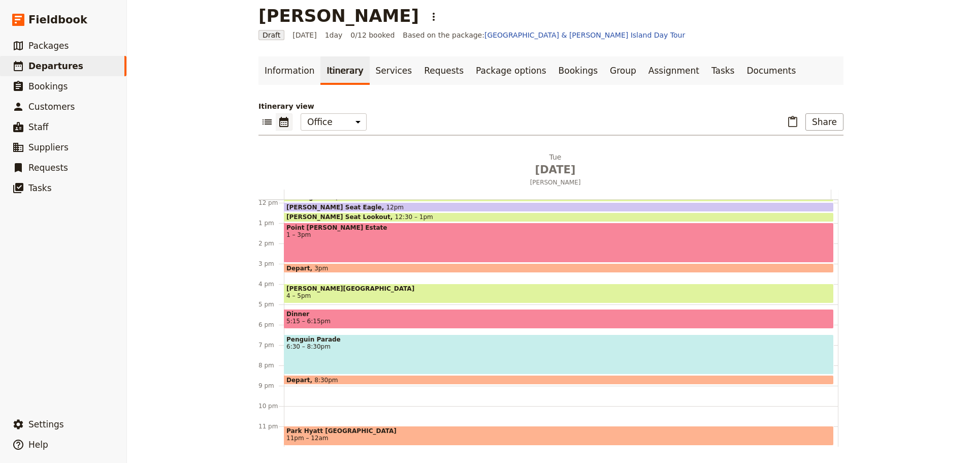
click at [320, 376] on div "Depart 8:30pm" at bounding box center [559, 380] width 550 height 10
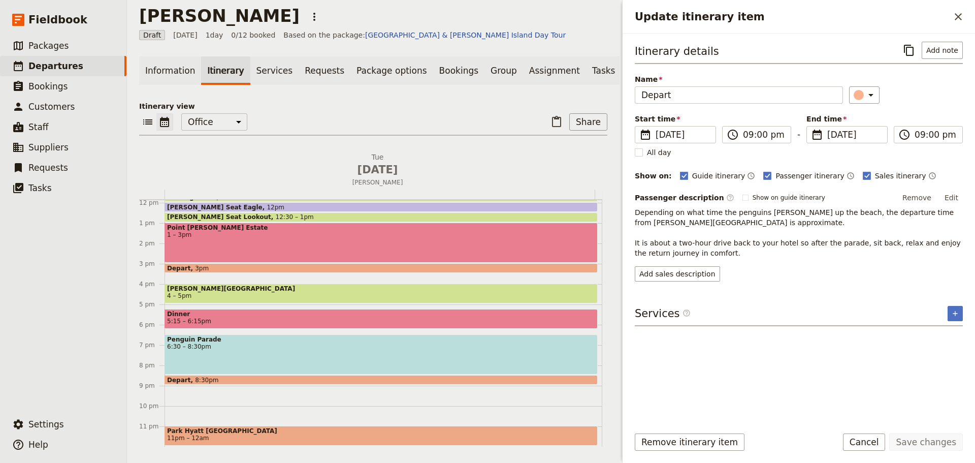
click at [867, 433] on form "Itinerary details ​ Add note Name Depart ​ Start time ​ 7 Oct 2025 07/10/2025 2…" at bounding box center [799, 248] width 353 height 429
click at [871, 439] on button "Cancel" at bounding box center [864, 441] width 43 height 17
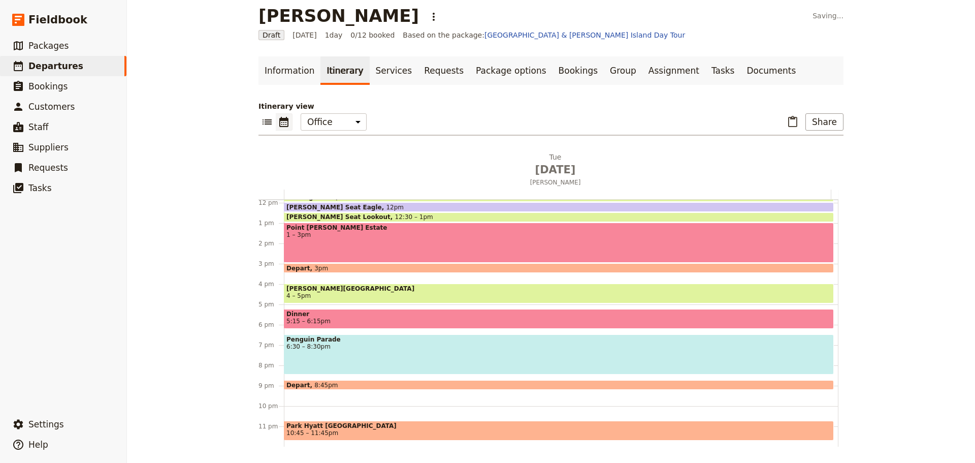
click at [340, 428] on span "Park Hyatt [GEOGRAPHIC_DATA]" at bounding box center [559, 425] width 545 height 7
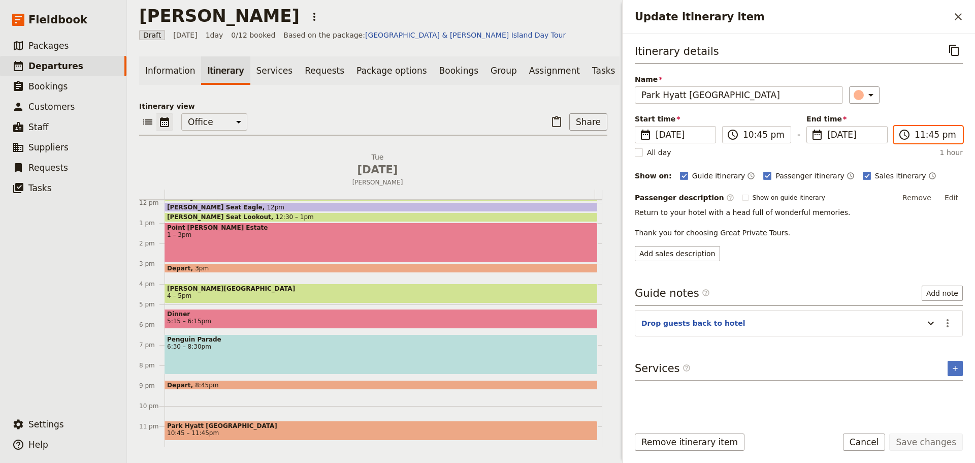
click at [955, 135] on input "11:45 pm" at bounding box center [936, 135] width 42 height 12
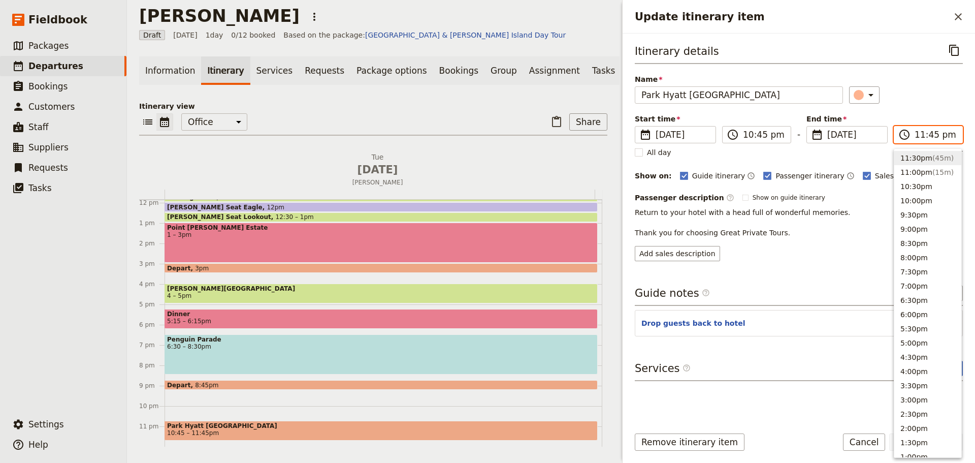
click at [930, 135] on input "11:45 pm" at bounding box center [936, 135] width 42 height 12
type input "11:15 pm"
click at [937, 93] on div "​" at bounding box center [906, 94] width 114 height 17
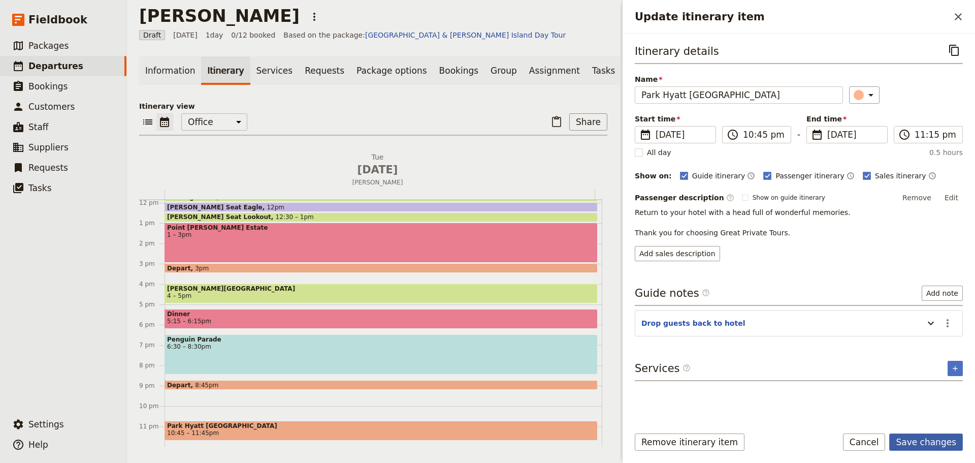
click at [939, 443] on button "Save changes" at bounding box center [927, 441] width 74 height 17
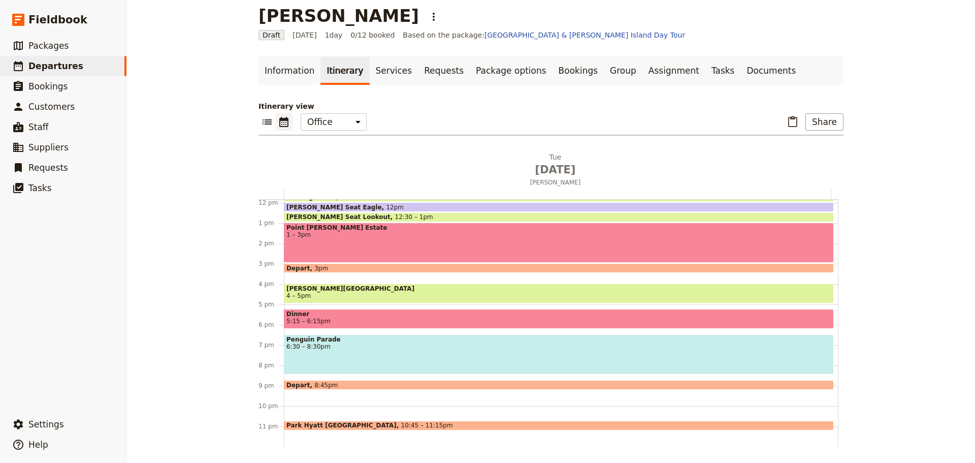
click at [741, 67] on link "Documents" at bounding box center [771, 70] width 61 height 28
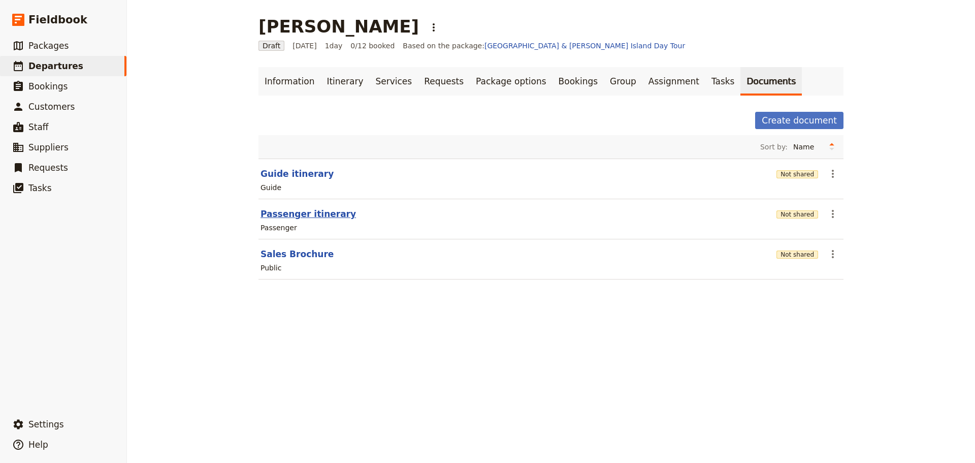
click at [284, 216] on button "Passenger itinerary" at bounding box center [309, 214] width 96 height 12
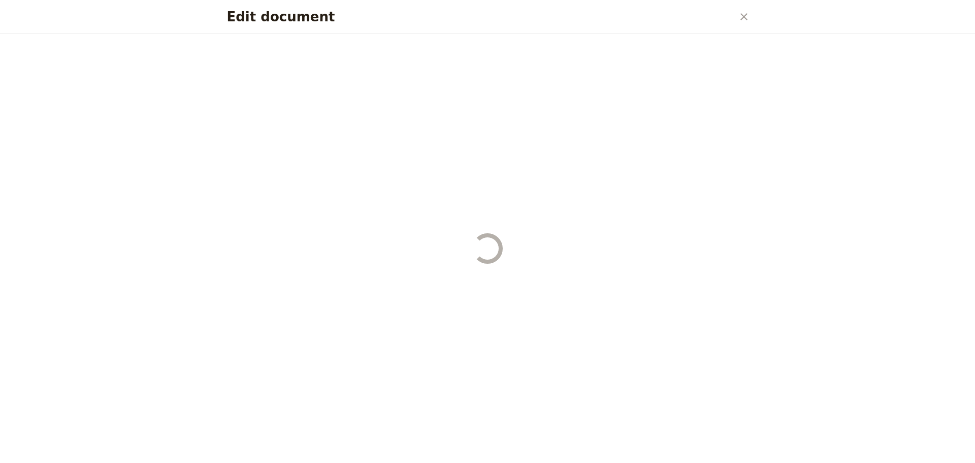
select select "PASSENGER"
select select "DEFAULT"
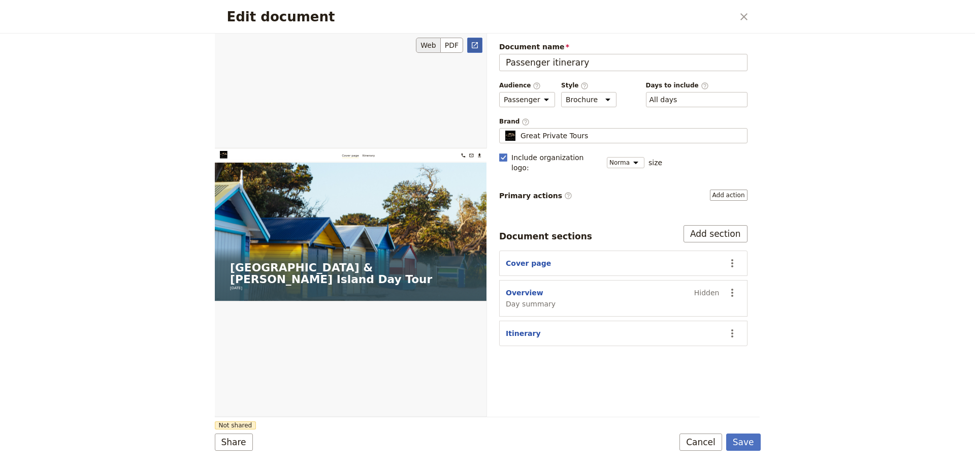
click at [479, 48] on icon "Open full preview" at bounding box center [475, 45] width 8 height 8
click at [694, 441] on button "Cancel" at bounding box center [701, 441] width 43 height 17
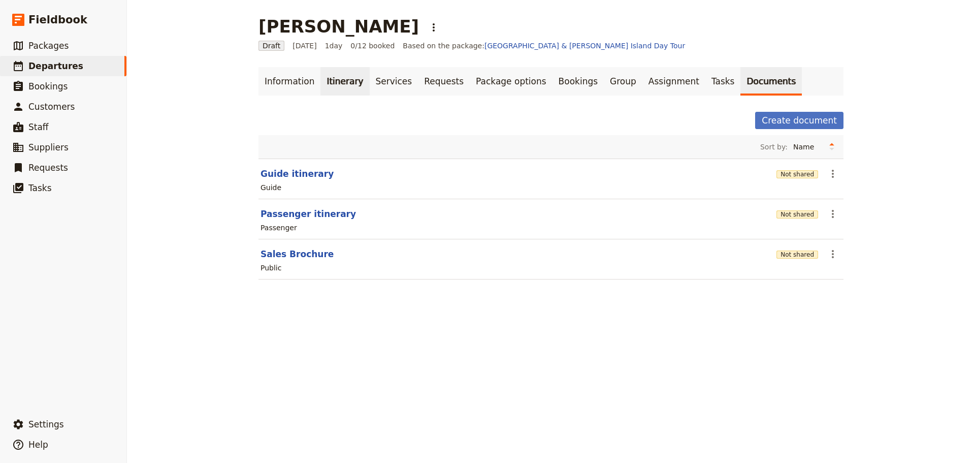
click at [325, 74] on link "Itinerary" at bounding box center [345, 81] width 49 height 28
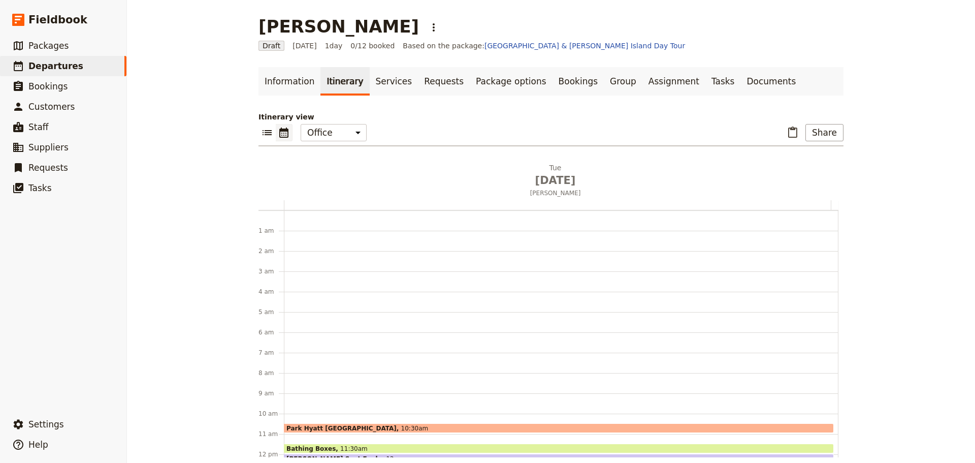
scroll to position [132, 0]
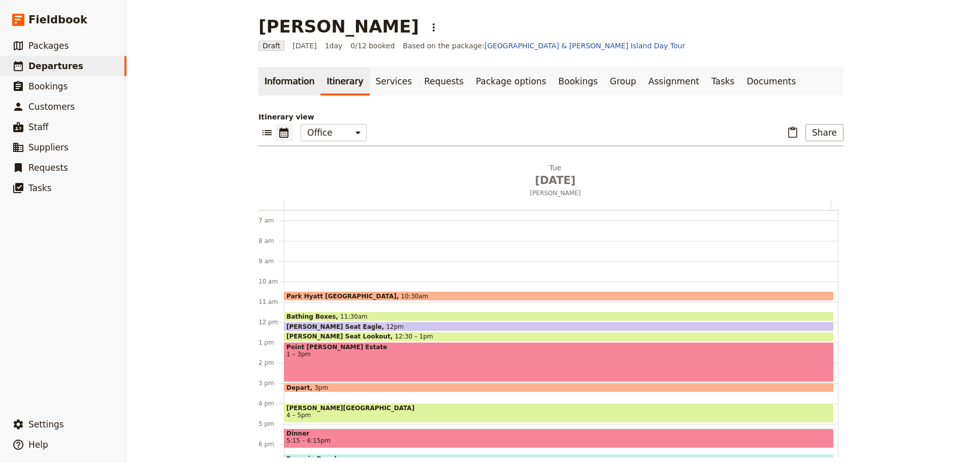
click at [290, 78] on link "Information" at bounding box center [290, 81] width 62 height 28
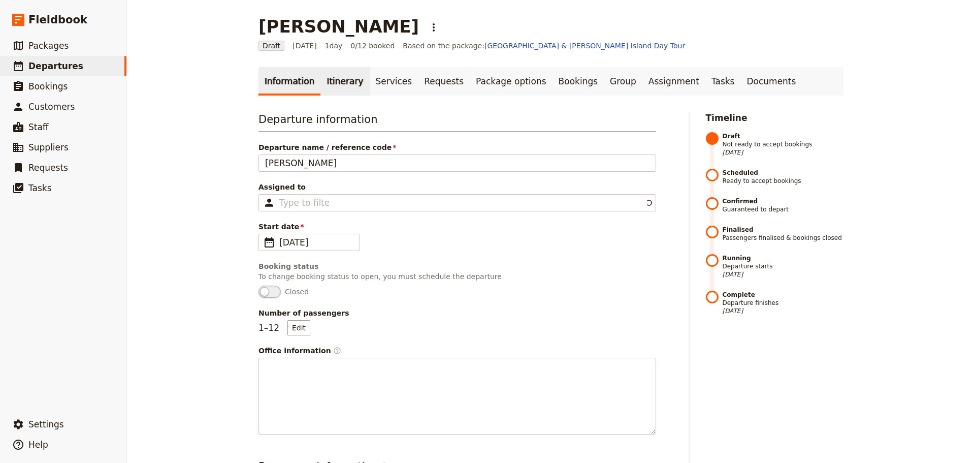
click at [328, 81] on link "Itinerary" at bounding box center [345, 81] width 49 height 28
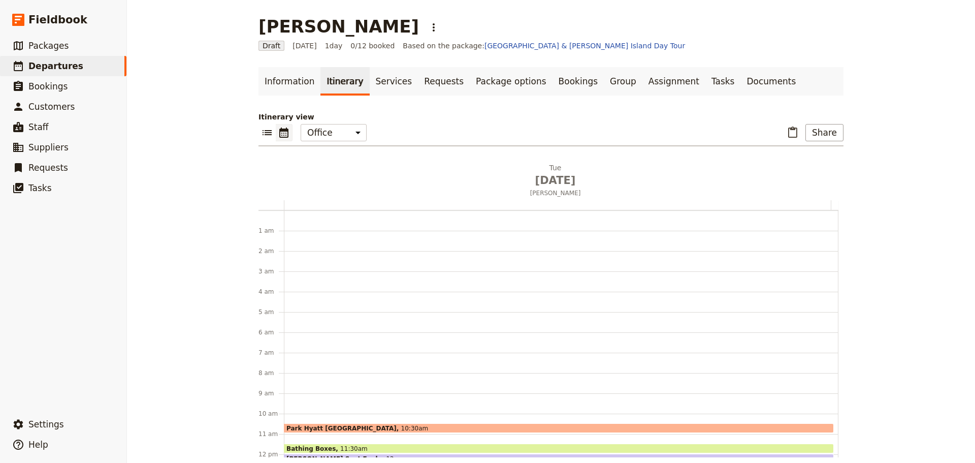
scroll to position [132, 0]
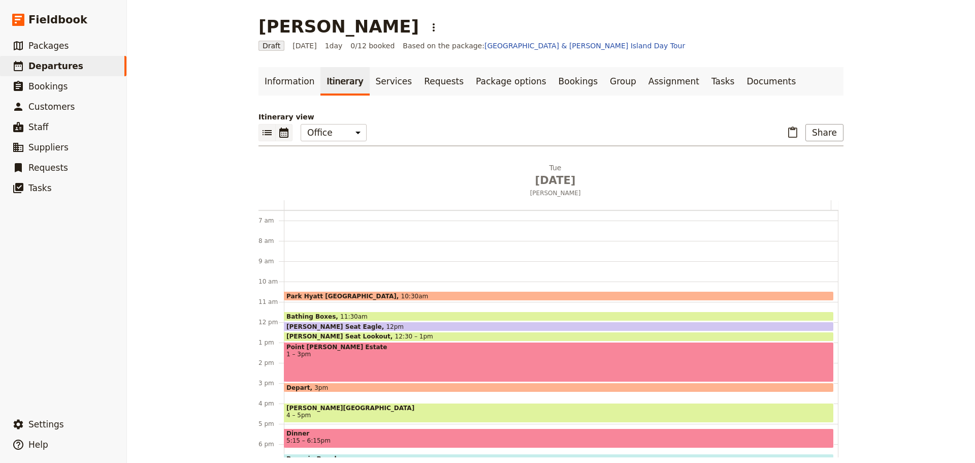
click at [263, 134] on icon "List view" at bounding box center [267, 132] width 12 height 12
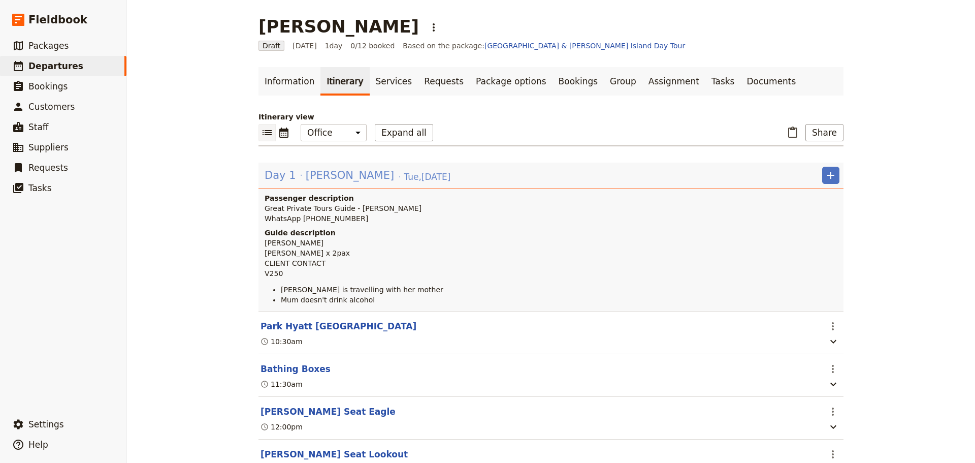
click at [306, 178] on span "[PERSON_NAME]" at bounding box center [350, 175] width 88 height 15
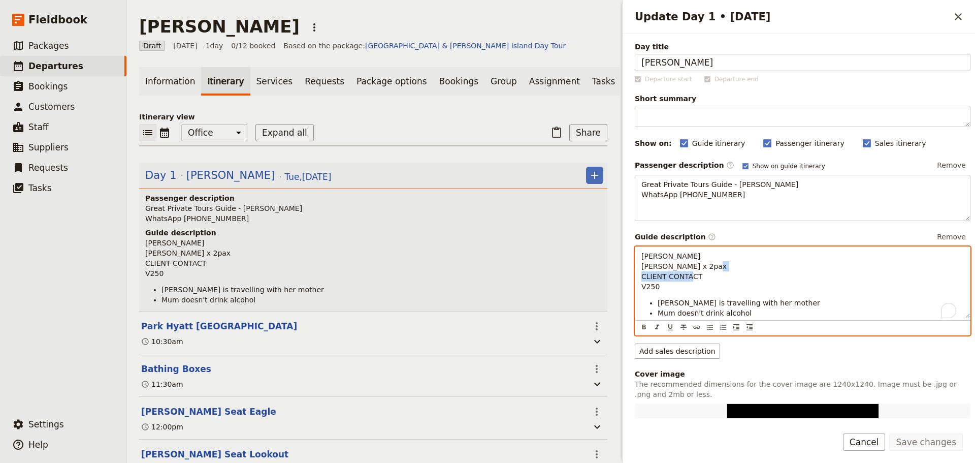
drag, startPoint x: 711, startPoint y: 276, endPoint x: 633, endPoint y: 277, distance: 78.2
click at [633, 277] on div "Day title Terri-Lynn Torrez Departure start Departure end Short summary 150 / 1…" at bounding box center [799, 226] width 353 height 385
click at [678, 276] on span "Steve B Terri-Lynn Torrez x 2pax WhatsApp 1-301-438-3607 V250" at bounding box center [694, 271] width 104 height 39
click at [786, 275] on p "Steve B Terri-Lynn Torrez x 2pax WhatsApp +1-301-438-3607 V250" at bounding box center [803, 271] width 323 height 41
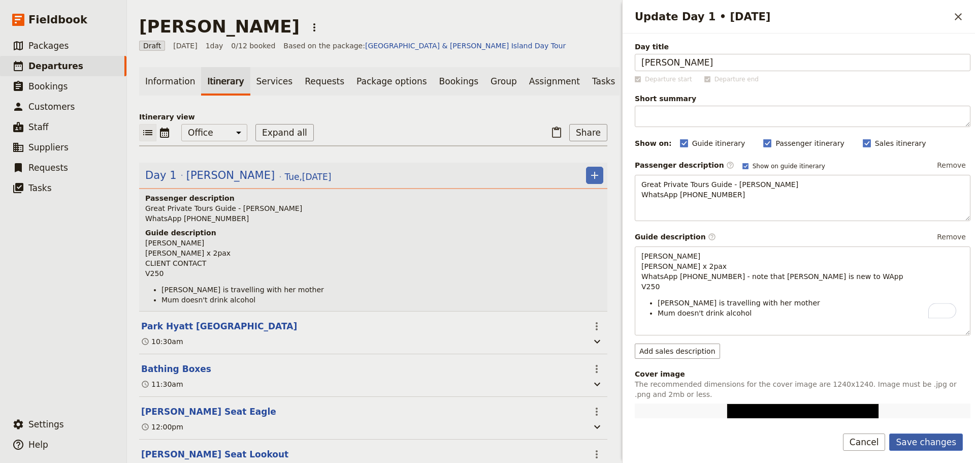
click at [934, 434] on button "Save changes" at bounding box center [927, 441] width 74 height 17
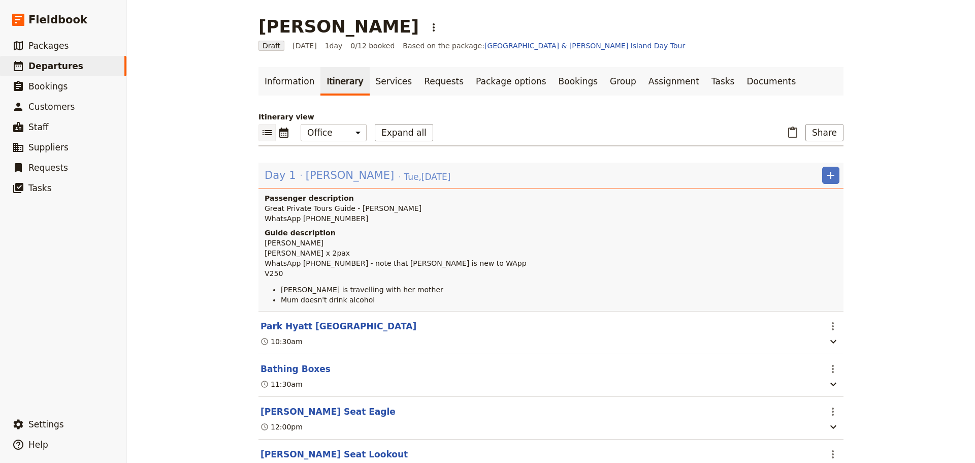
click at [404, 171] on span "[DATE]" at bounding box center [427, 177] width 47 height 12
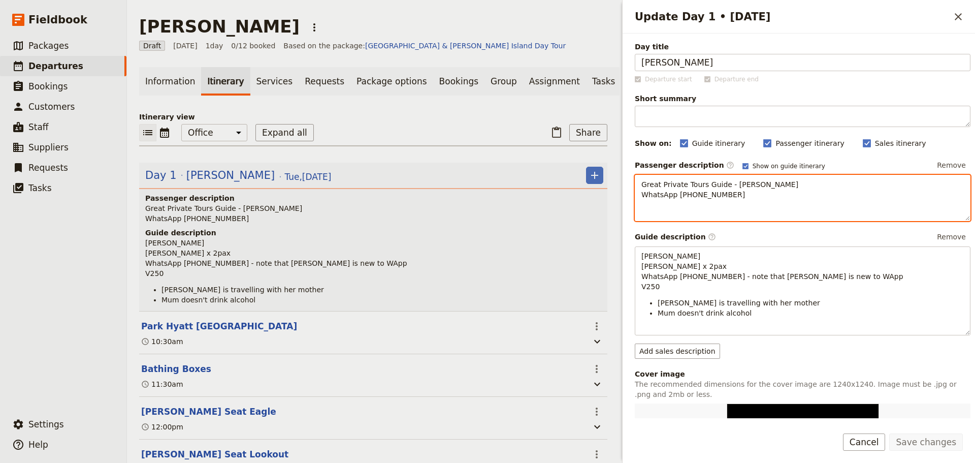
drag, startPoint x: 788, startPoint y: 199, endPoint x: 732, endPoint y: 201, distance: 55.9
click at [787, 199] on p "Great Private Tours Guide - [PERSON_NAME] WhatsApp [PHONE_NUMBER]" at bounding box center [803, 189] width 323 height 20
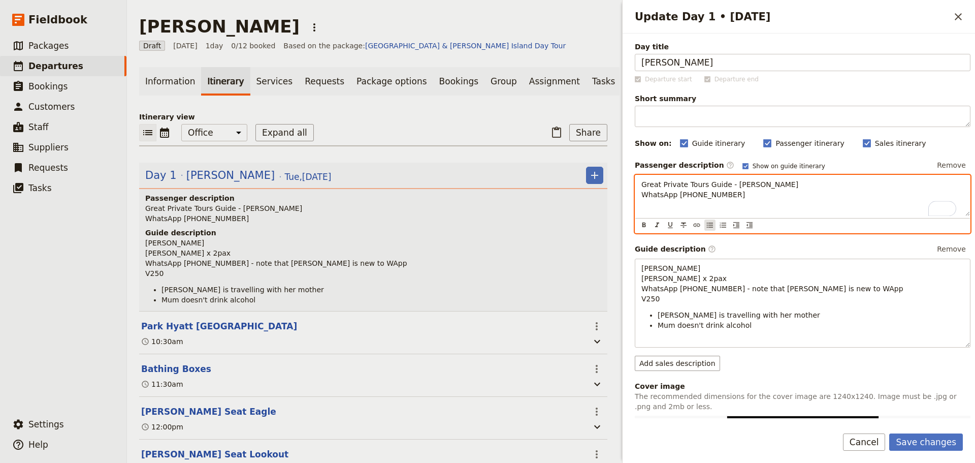
click at [704, 226] on div "​ ​ ​ ​ ​ ​ ​ ​ ​" at bounding box center [803, 225] width 335 height 15
click at [712, 229] on icon "Bulleted list" at bounding box center [710, 225] width 8 height 8
drag, startPoint x: 726, startPoint y: 214, endPoint x: 708, endPoint y: 214, distance: 18.3
click at [708, 214] on li "Note that it can get" at bounding box center [811, 211] width 306 height 10
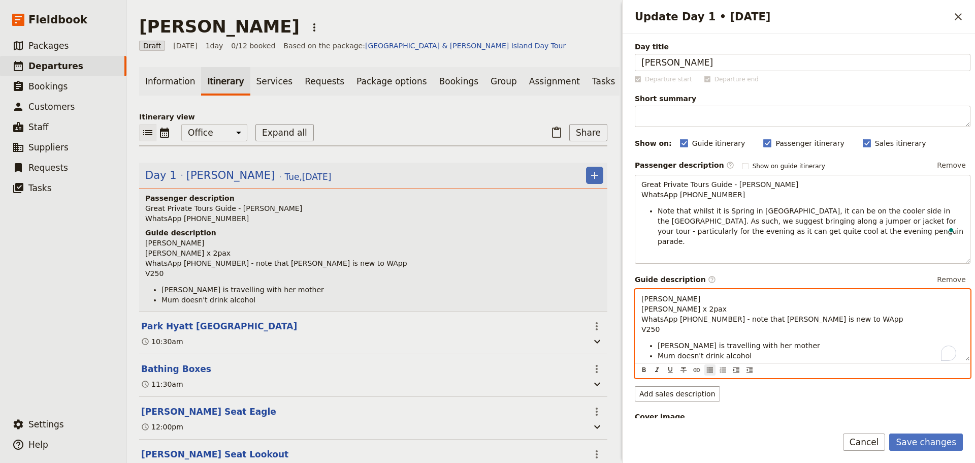
click at [737, 357] on div "[PERSON_NAME] B [PERSON_NAME] x 2pax WhatsApp [PHONE_NUMBER] - note that [PERSO…" at bounding box center [803, 333] width 336 height 89
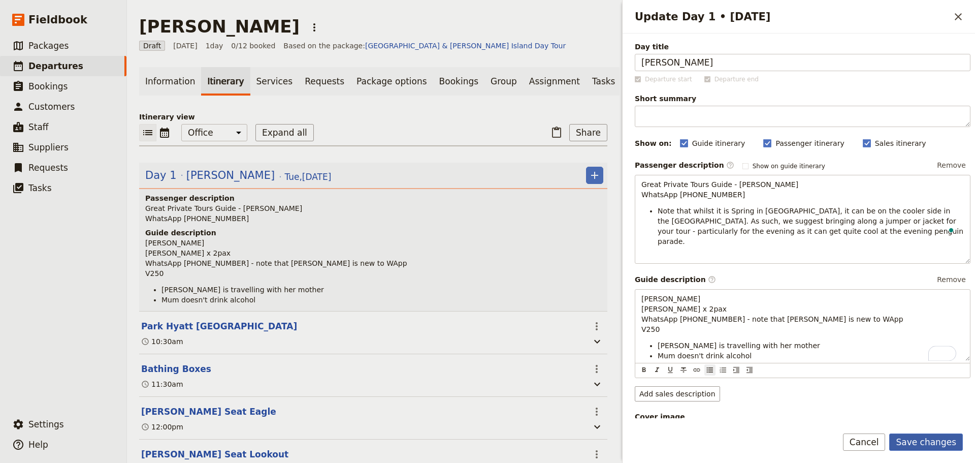
click at [921, 433] on button "Save changes" at bounding box center [927, 441] width 74 height 17
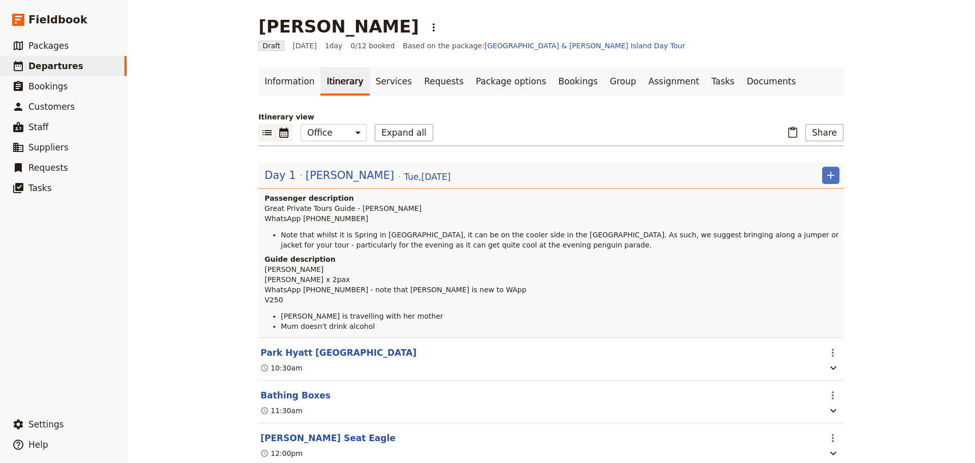
click at [280, 136] on icon "Calendar view" at bounding box center [283, 133] width 9 height 10
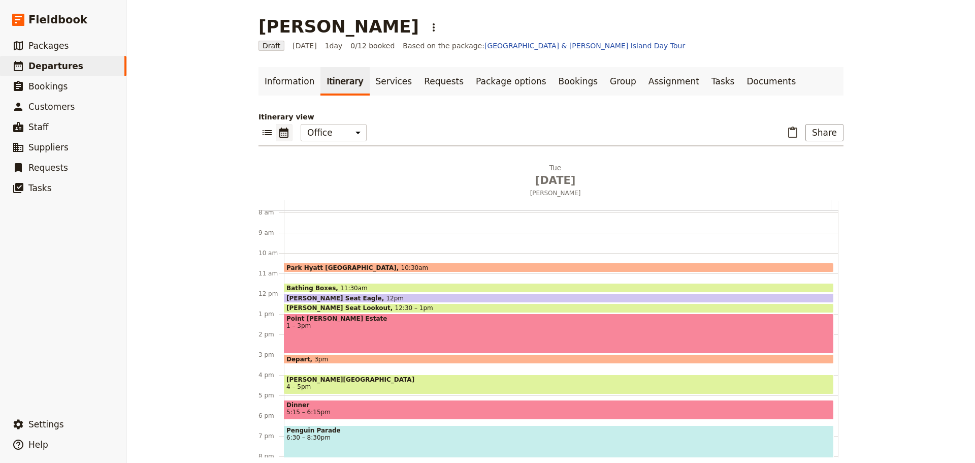
scroll to position [183, 0]
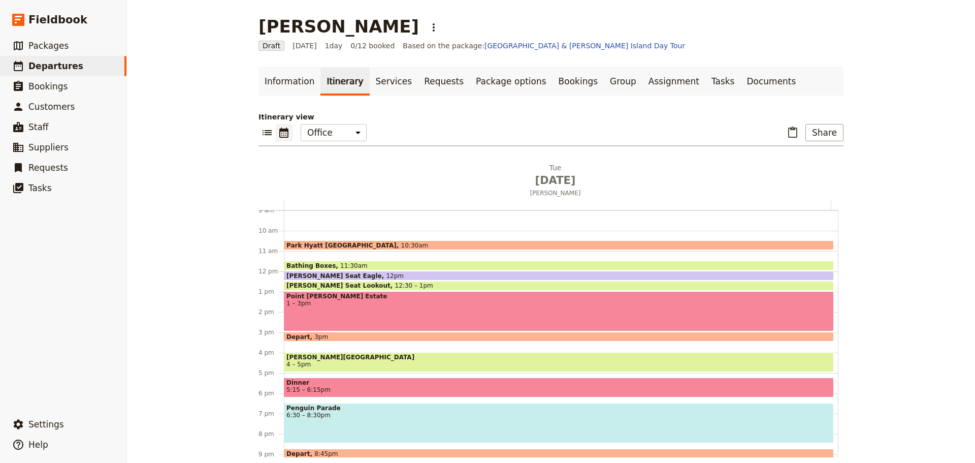
click at [319, 358] on span "[PERSON_NAME][GEOGRAPHIC_DATA]" at bounding box center [559, 357] width 545 height 7
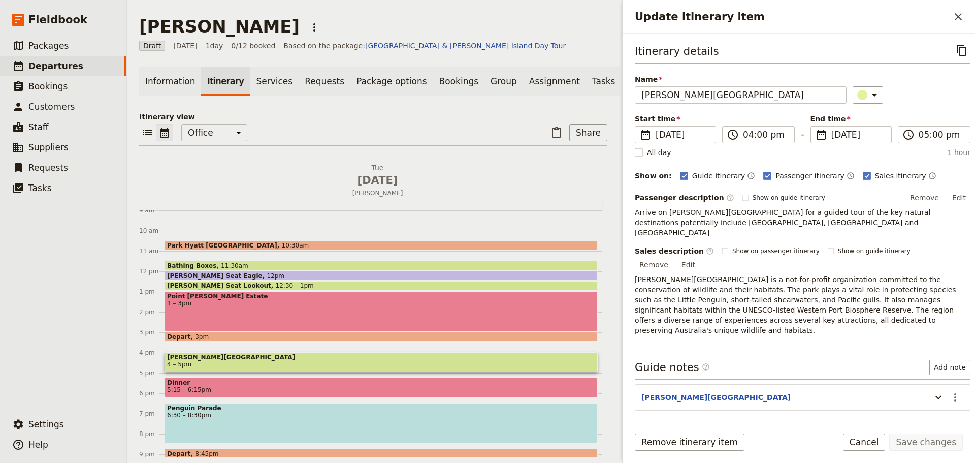
click at [176, 386] on span "Dinner" at bounding box center [381, 382] width 428 height 7
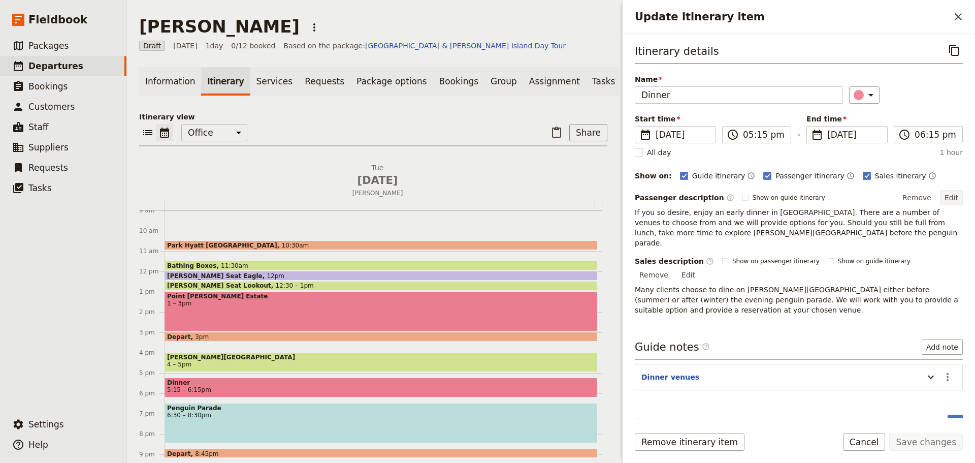
click at [954, 196] on button "Edit" at bounding box center [951, 197] width 23 height 15
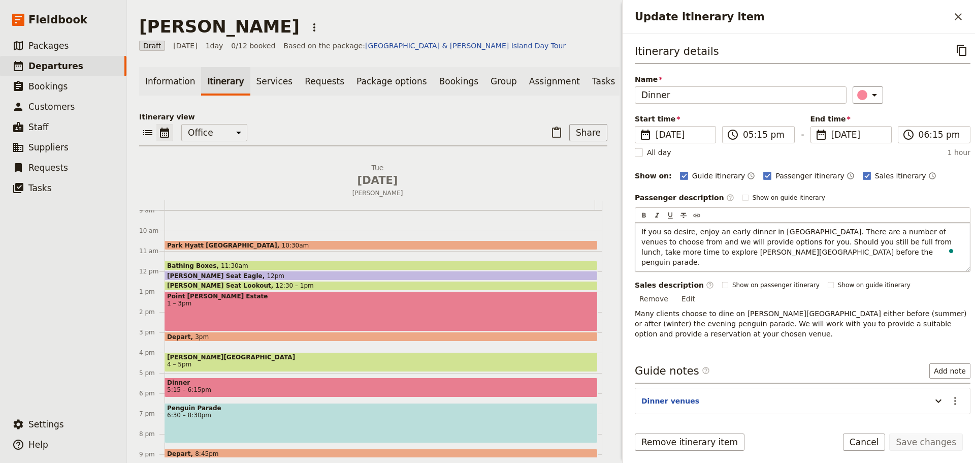
click at [744, 240] on span "If you so desire, enjoy an early dinner in [GEOGRAPHIC_DATA]. There are a numbe…" at bounding box center [798, 247] width 312 height 39
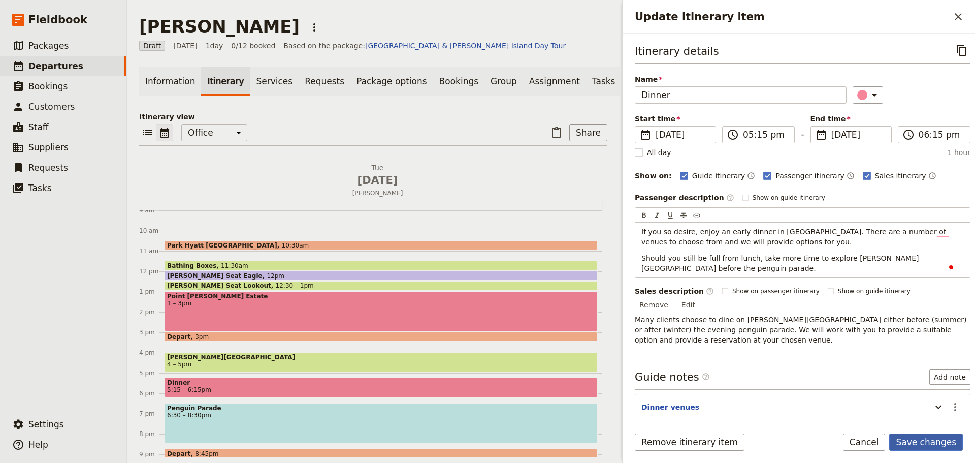
click at [921, 430] on form "Itinerary details ​ Name Dinner ​ Start time ​ [DATE] [DATE] [DATE] 17:15 ​ 05:…" at bounding box center [799, 248] width 353 height 429
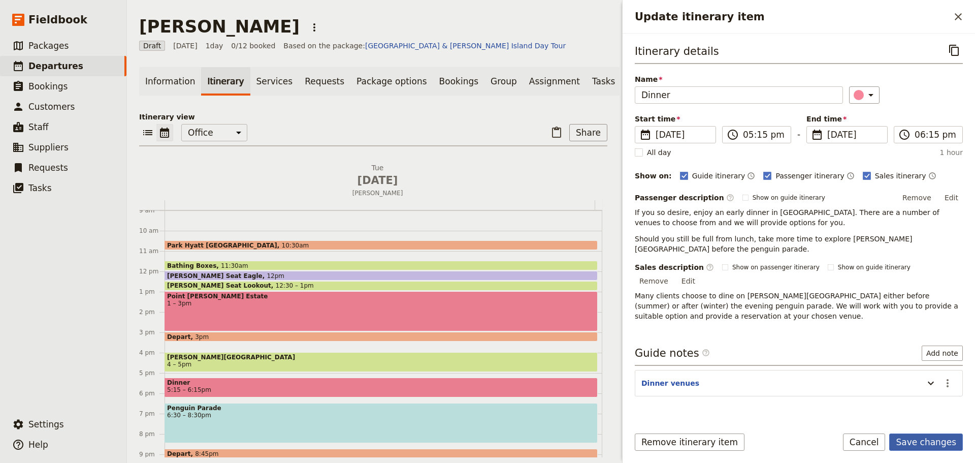
click at [920, 442] on button "Save changes" at bounding box center [927, 441] width 74 height 17
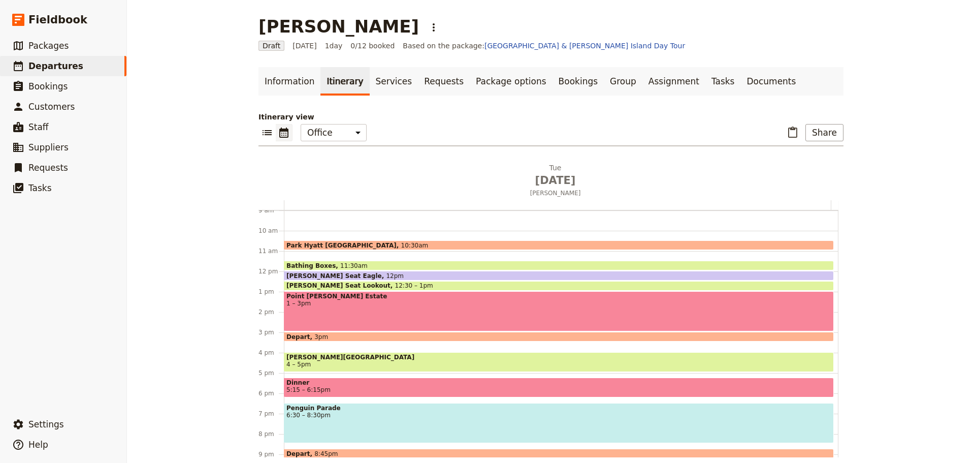
click at [253, 130] on main "[PERSON_NAME] ​ Draft [DATE] 1 day 0/12 booked Based on the package: [GEOGRAPHI…" at bounding box center [551, 236] width 610 height 473
click at [261, 130] on icon "List view" at bounding box center [267, 132] width 12 height 12
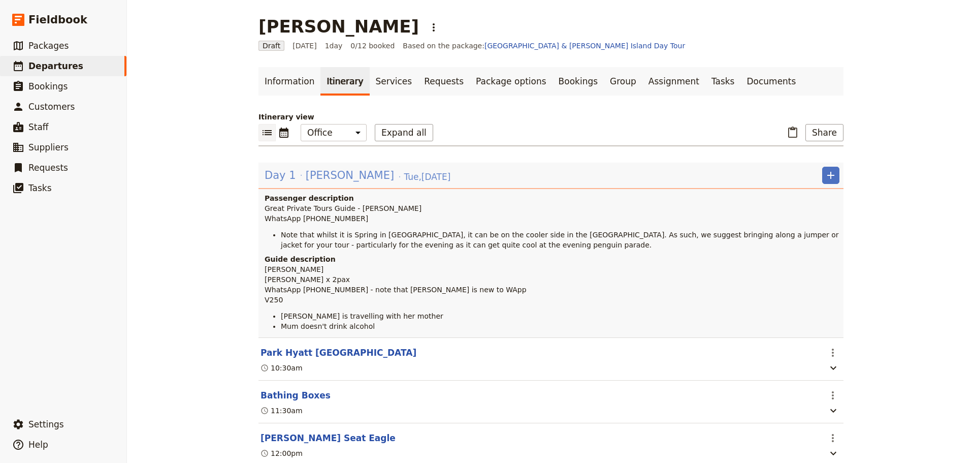
click at [404, 175] on span "[DATE]" at bounding box center [427, 177] width 47 height 12
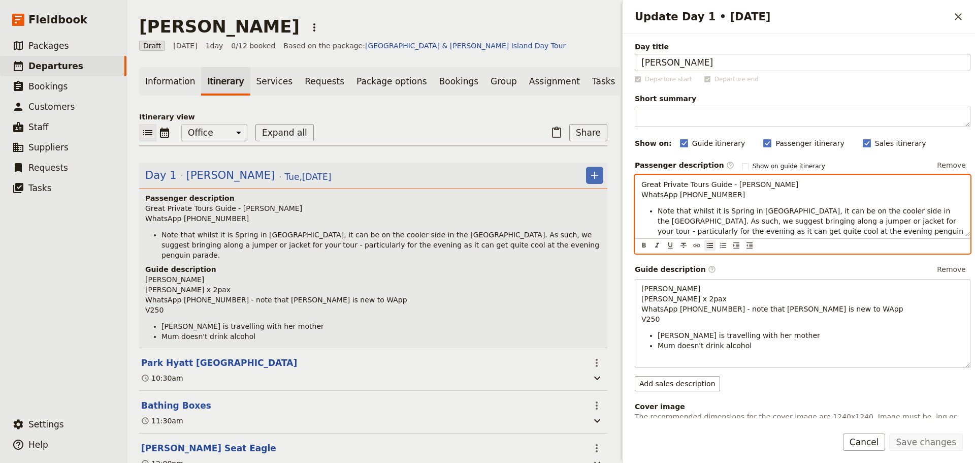
click at [869, 229] on li "Note that whilst it is Spring in [GEOGRAPHIC_DATA], it can be on the cooler sid…" at bounding box center [811, 226] width 306 height 41
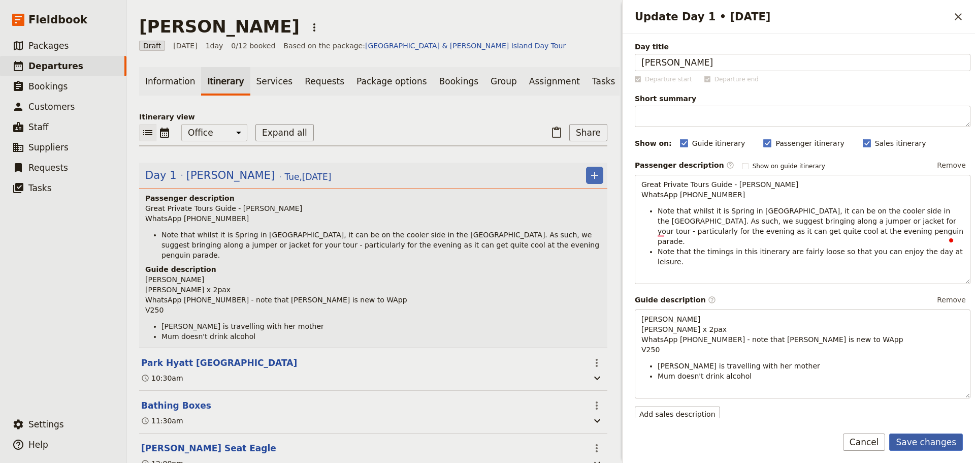
click at [917, 433] on button "Save changes" at bounding box center [927, 441] width 74 height 17
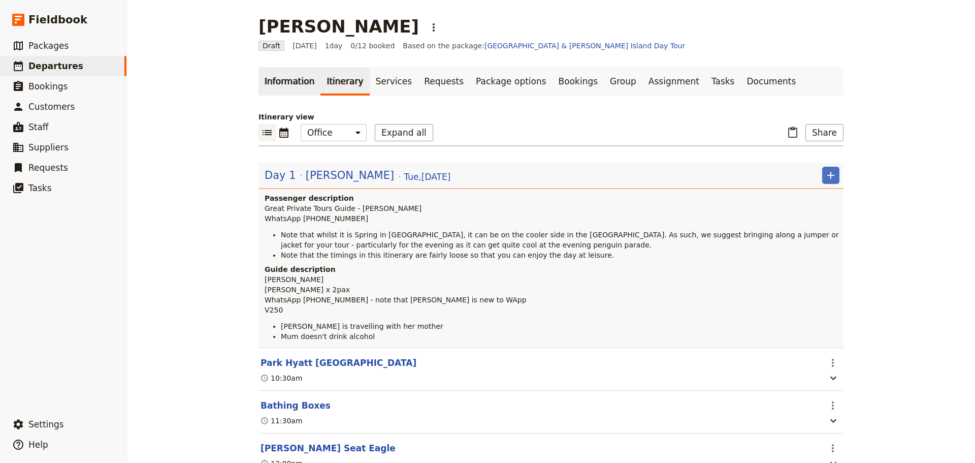
click at [287, 78] on link "Information" at bounding box center [290, 81] width 62 height 28
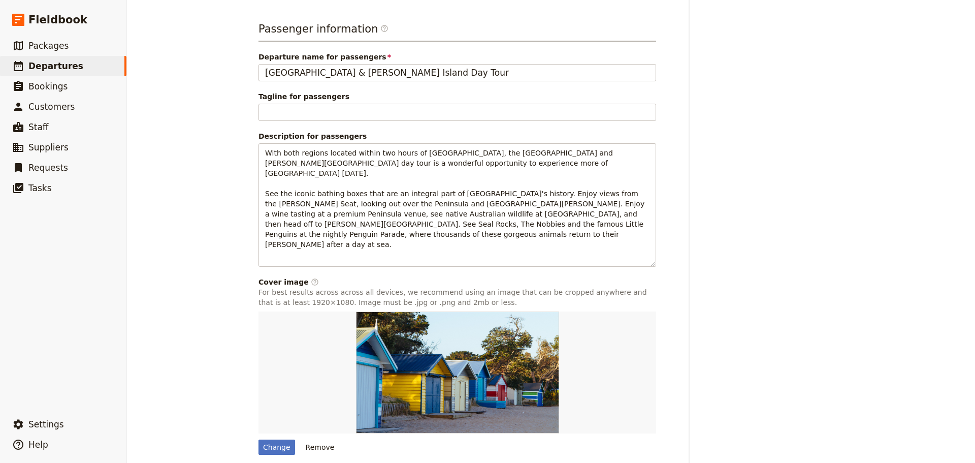
scroll to position [459, 0]
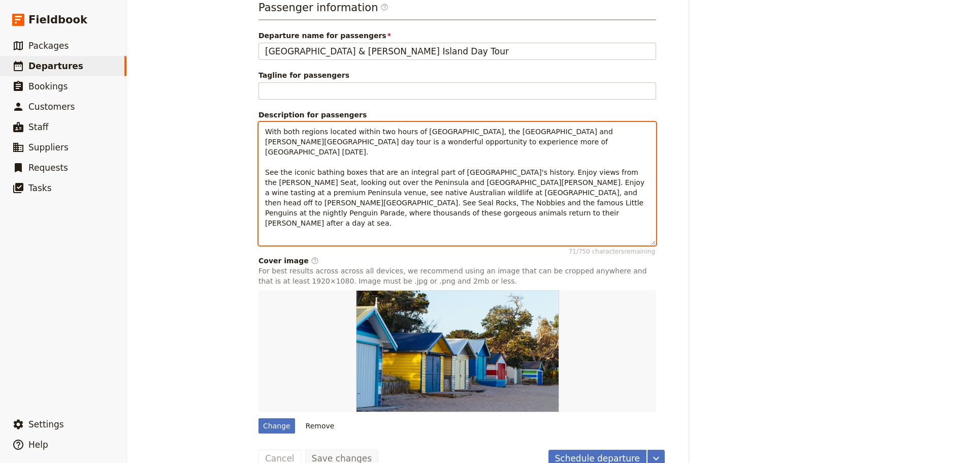
click at [514, 164] on span "With both regions located within two hours of [GEOGRAPHIC_DATA], the [GEOGRAPHI…" at bounding box center [456, 178] width 382 height 100
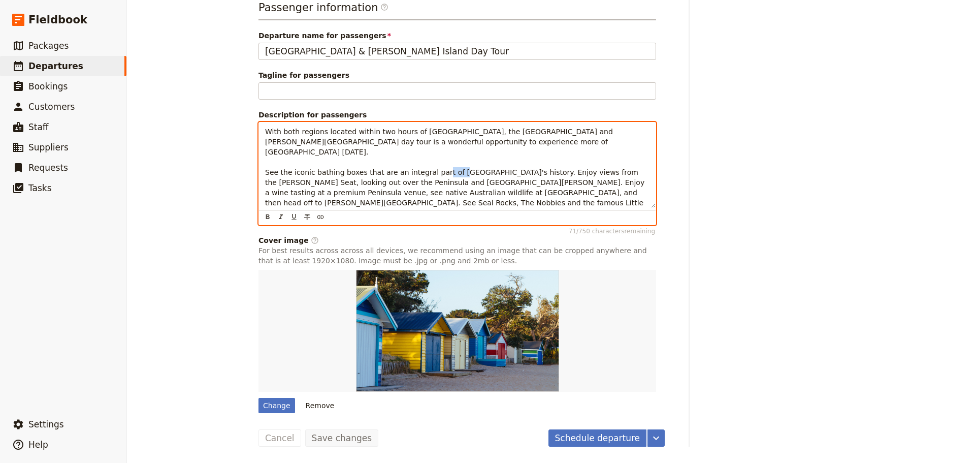
click at [514, 164] on span "With both regions located within two hours of [GEOGRAPHIC_DATA], the [GEOGRAPHI…" at bounding box center [456, 178] width 382 height 100
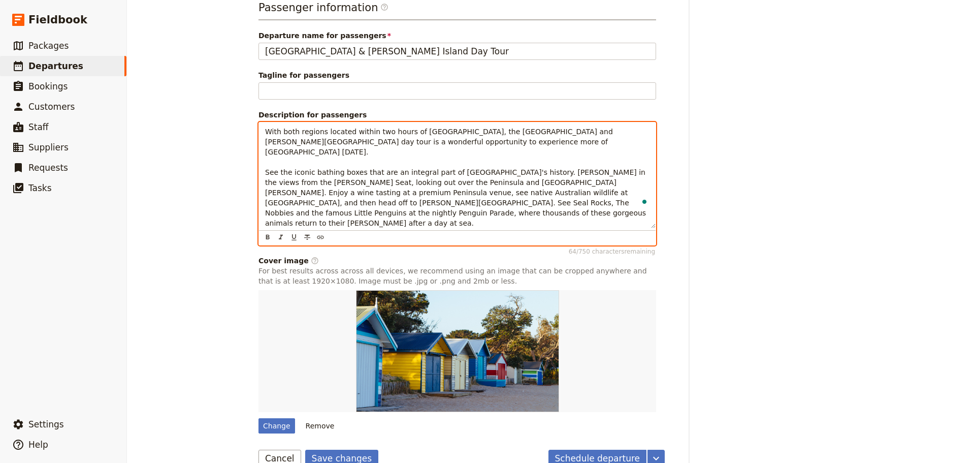
click at [512, 165] on span "With both regions located within two hours of [GEOGRAPHIC_DATA], the [GEOGRAPHI…" at bounding box center [457, 178] width 384 height 100
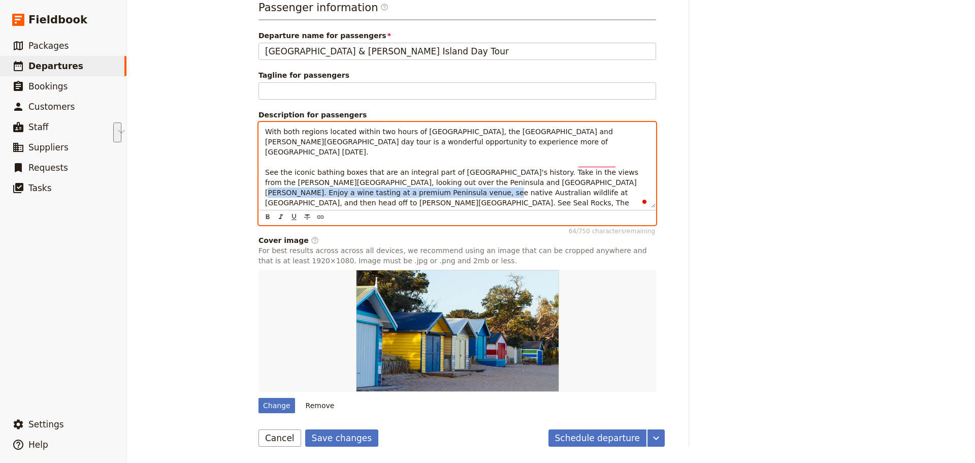
drag, startPoint x: 429, startPoint y: 184, endPoint x: 584, endPoint y: 175, distance: 155.2
click at [584, 175] on span "With both regions located within two hours of [GEOGRAPHIC_DATA], the [GEOGRAPHI…" at bounding box center [457, 178] width 384 height 100
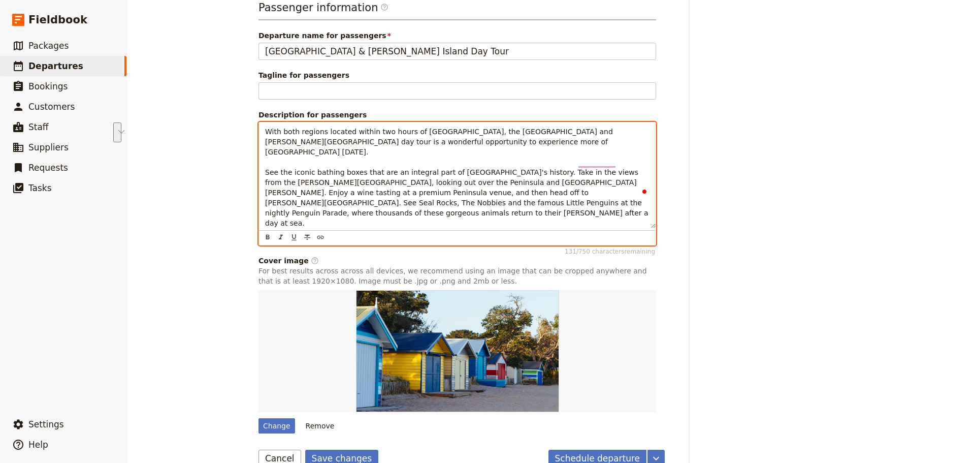
scroll to position [449, 0]
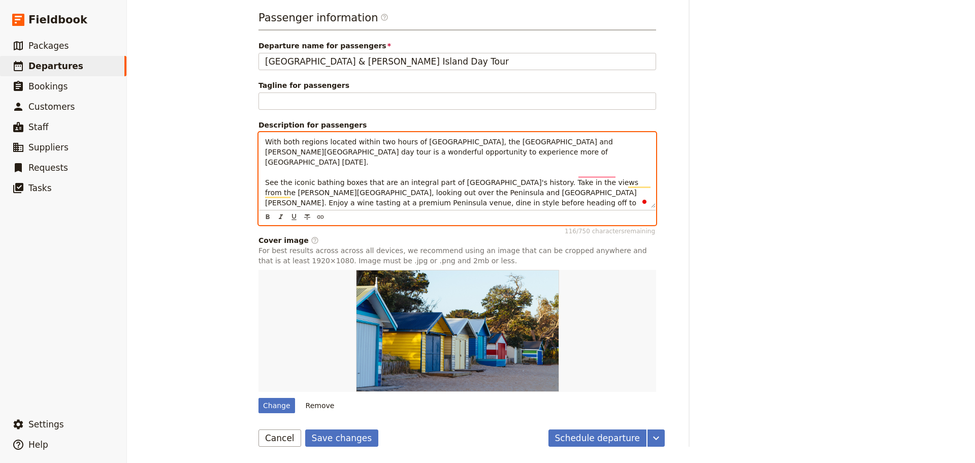
click at [351, 193] on span "With both regions located within two hours of [GEOGRAPHIC_DATA], the [GEOGRAPHI…" at bounding box center [458, 188] width 386 height 100
click at [397, 182] on span "With both regions located within two hours of [GEOGRAPHIC_DATA], the [GEOGRAPHI…" at bounding box center [458, 188] width 386 height 100
drag, startPoint x: 416, startPoint y: 182, endPoint x: 459, endPoint y: 185, distance: 43.3
click at [459, 185] on span "With both regions located within two hours of [GEOGRAPHIC_DATA], the [GEOGRAPHI…" at bounding box center [458, 188] width 386 height 100
drag, startPoint x: 571, startPoint y: 182, endPoint x: 533, endPoint y: 180, distance: 37.6
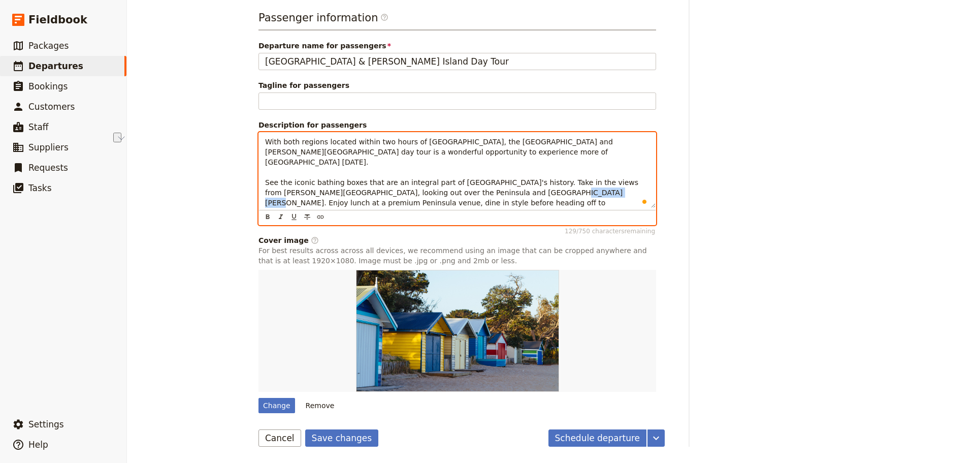
click at [533, 180] on span "With both regions located within two hours of [GEOGRAPHIC_DATA], the [GEOGRAPHI…" at bounding box center [458, 188] width 386 height 100
click at [442, 192] on span "With both regions located within two hours of [GEOGRAPHIC_DATA], the [GEOGRAPHI…" at bounding box center [456, 188] width 383 height 100
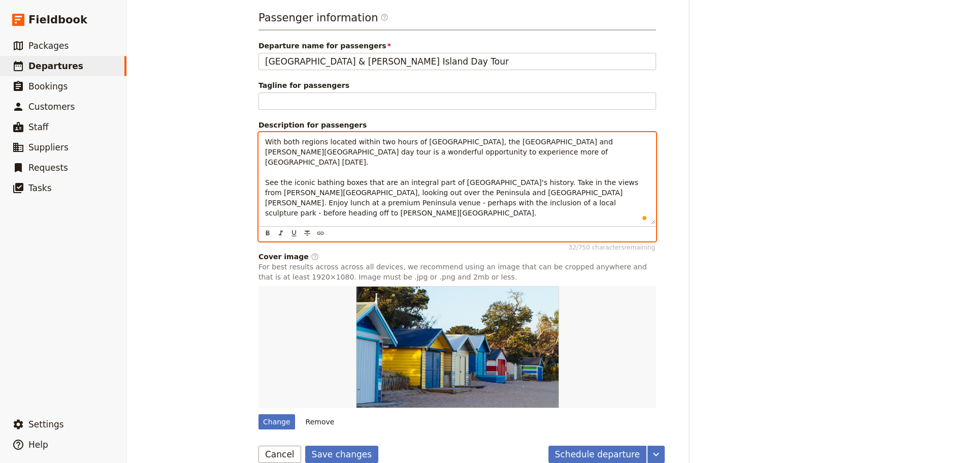
click at [531, 225] on span "This natural wonderland includes the opportunity to visit [GEOGRAPHIC_DATA], Th…" at bounding box center [454, 239] width 379 height 28
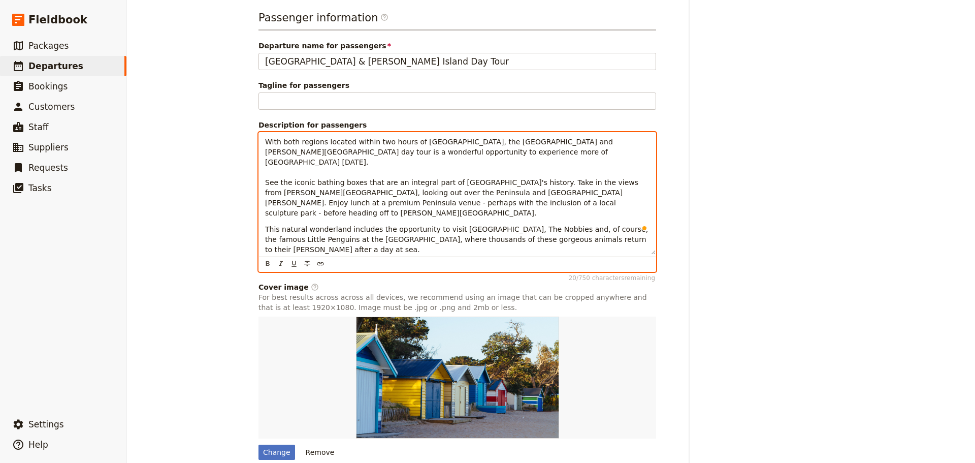
click at [373, 230] on p "This natural wonderland includes the opportunity to visit [GEOGRAPHIC_DATA], Th…" at bounding box center [457, 239] width 385 height 30
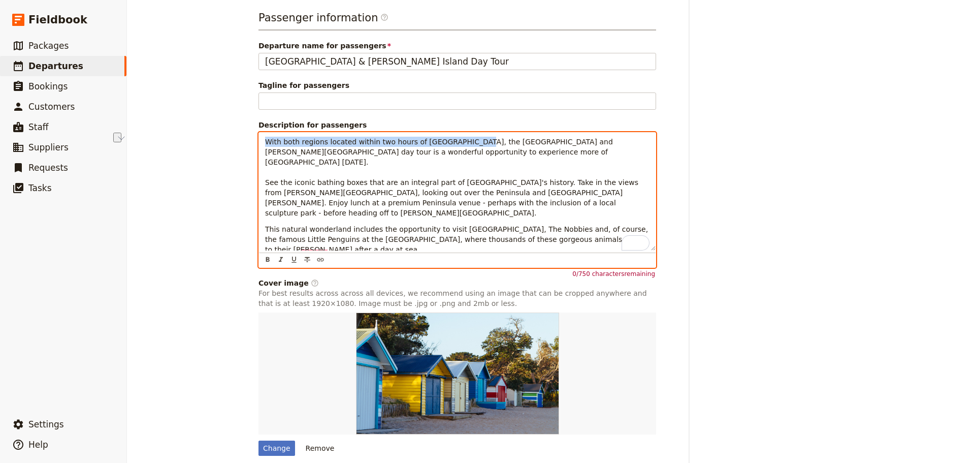
drag, startPoint x: 458, startPoint y: 143, endPoint x: 257, endPoint y: 140, distance: 200.7
click at [257, 140] on html "Fieldbook ​ ​ Fieldbook ​ ​ Packages ​ Departures ​ Bookings ​ Customers ​ Staf…" at bounding box center [487, 231] width 975 height 463
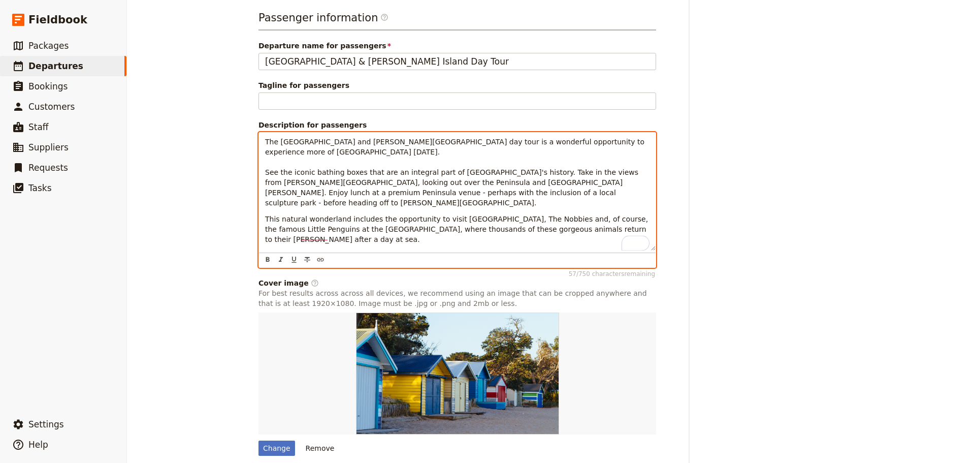
click at [332, 250] on p "A busy but enjoyabl" at bounding box center [457, 255] width 385 height 10
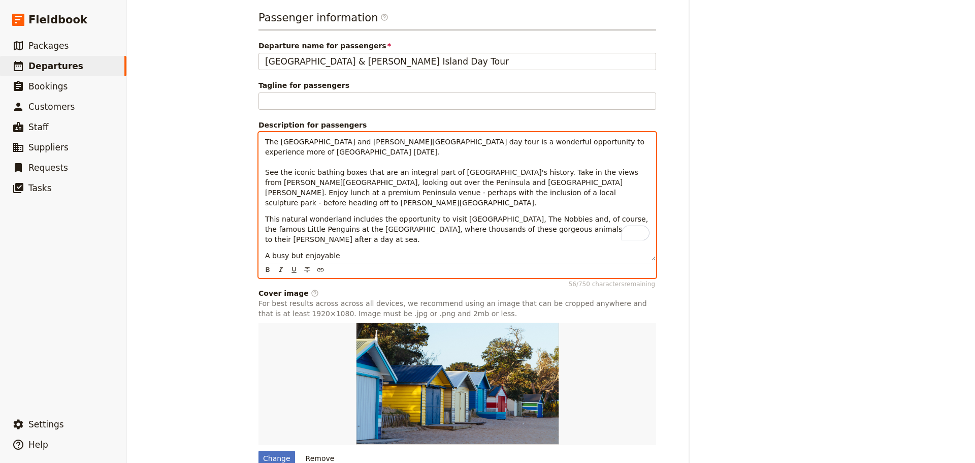
click at [296, 251] on span "A busy but enjoyable" at bounding box center [302, 255] width 75 height 8
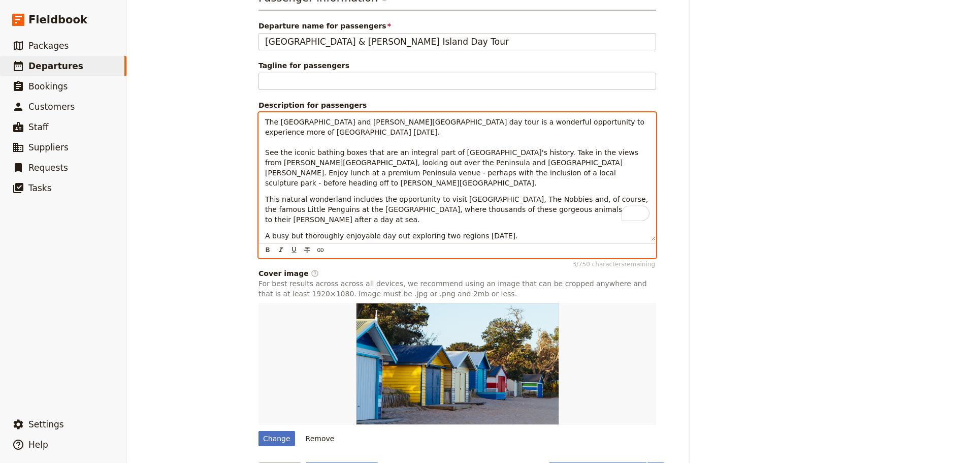
scroll to position [481, 0]
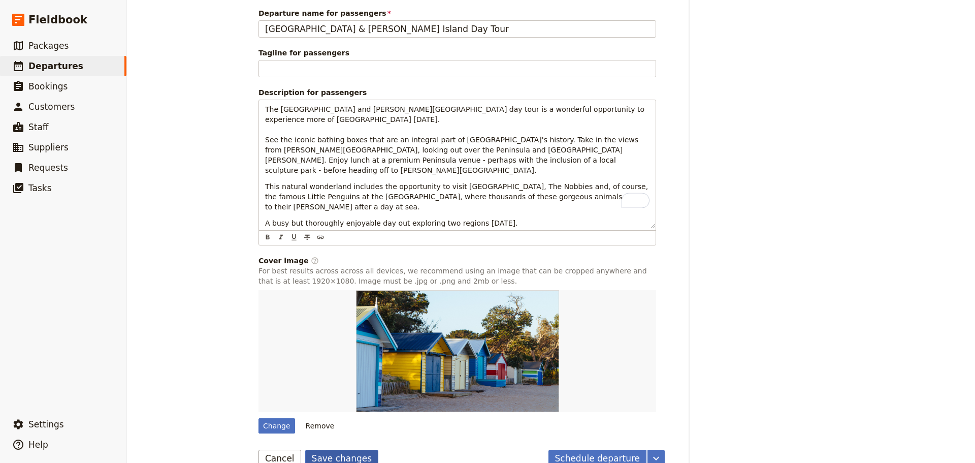
click at [330, 450] on button "Save changes" at bounding box center [342, 458] width 74 height 17
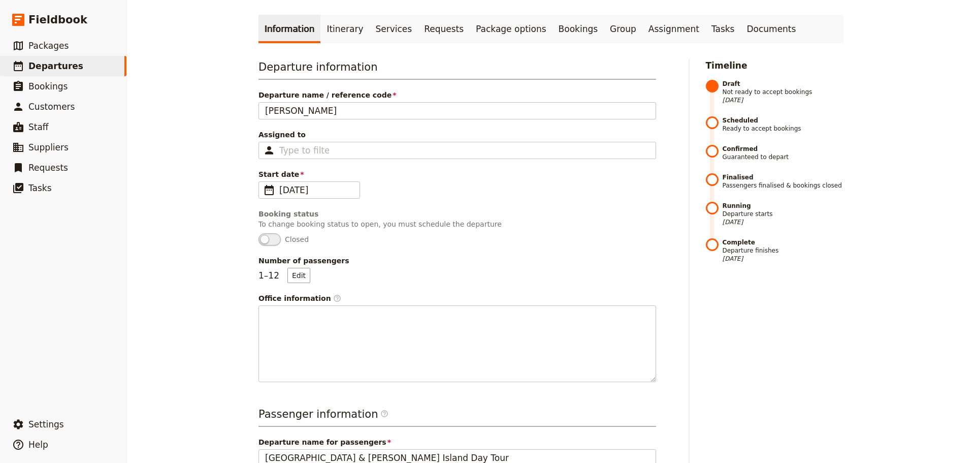
scroll to position [0, 0]
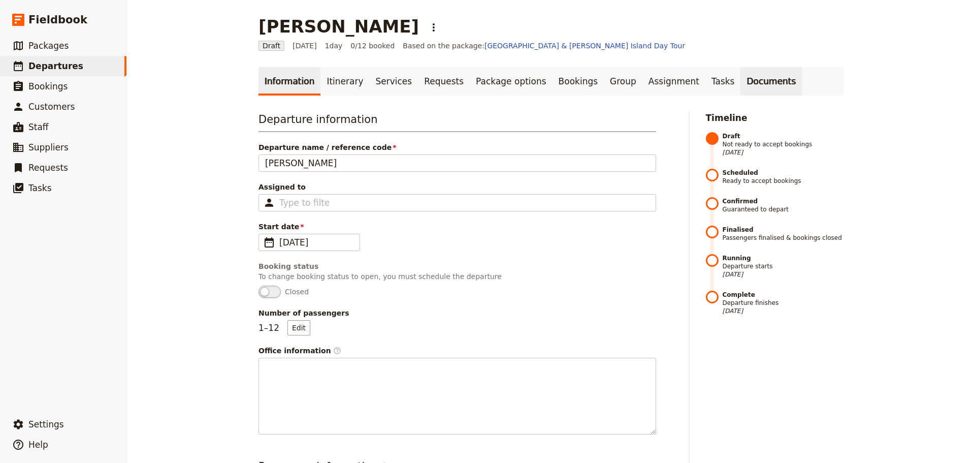
click at [741, 81] on link "Documents" at bounding box center [771, 81] width 61 height 28
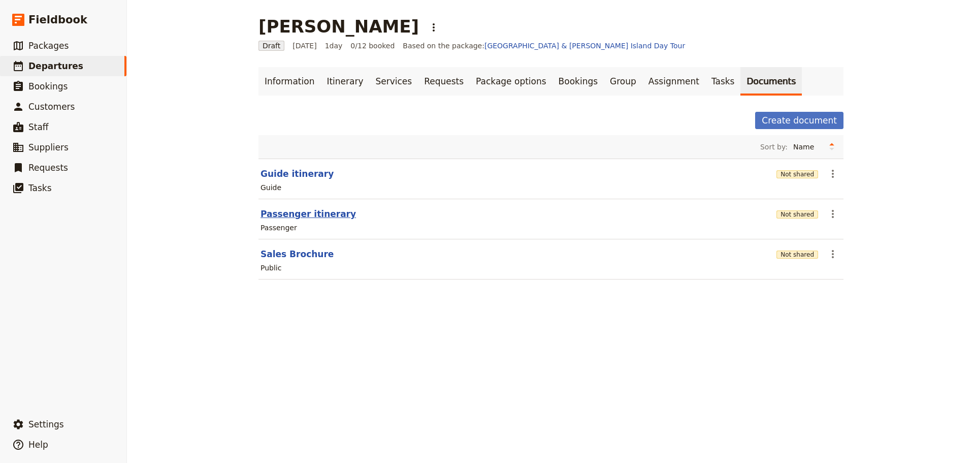
click at [300, 213] on button "Passenger itinerary" at bounding box center [309, 214] width 96 height 12
select select "PASSENGER"
select select "DEFAULT"
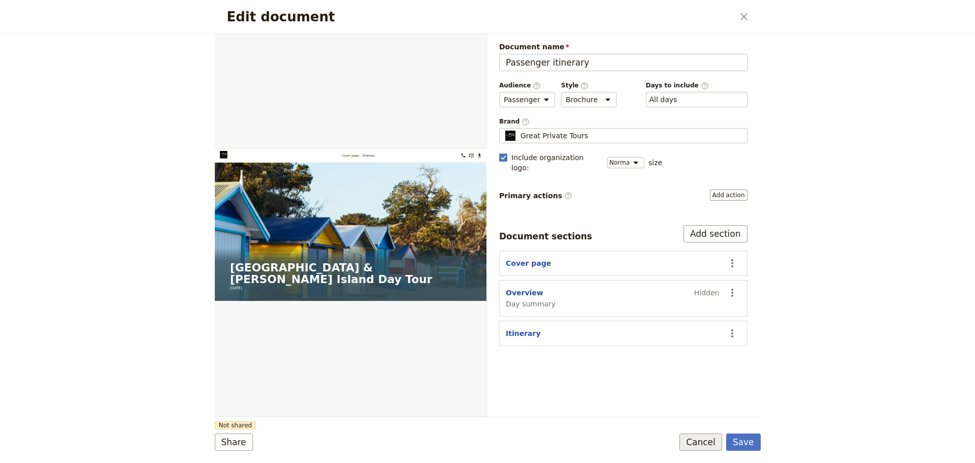
click at [709, 445] on button "Cancel" at bounding box center [701, 441] width 43 height 17
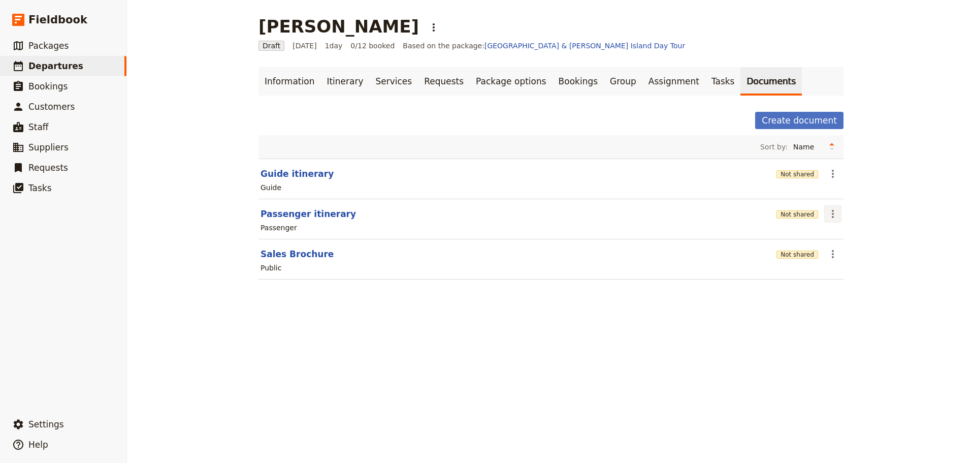
click at [833, 212] on icon "Actions" at bounding box center [833, 214] width 12 height 12
click at [837, 239] on span "Share" at bounding box center [838, 236] width 20 height 10
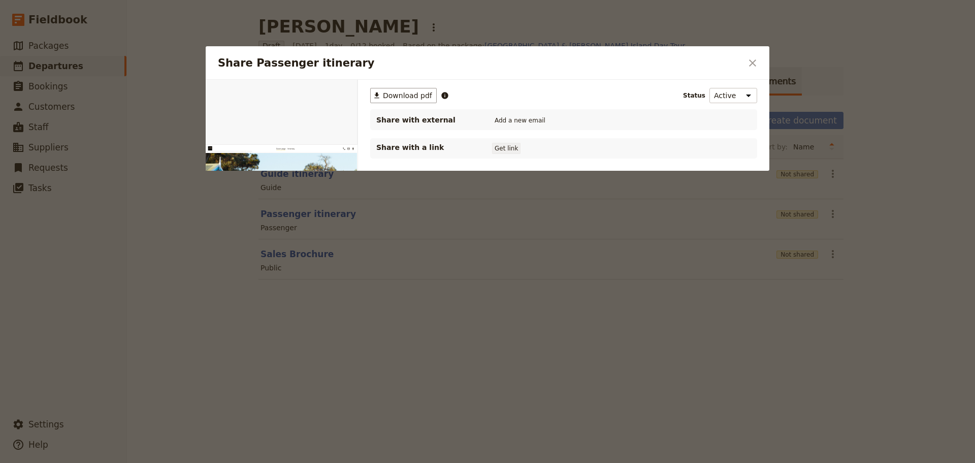
click at [502, 145] on button "Get link" at bounding box center [506, 148] width 28 height 11
click at [534, 151] on span "[DATE]" at bounding box center [544, 148] width 21 height 8
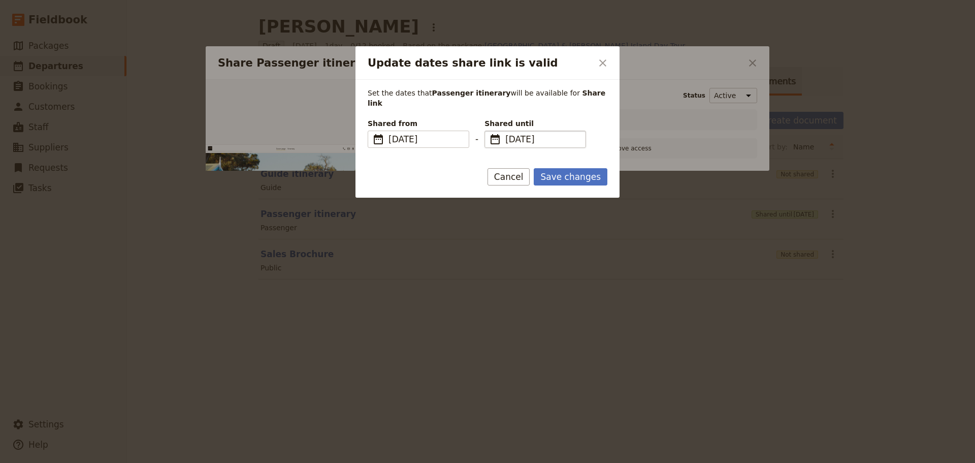
click at [494, 133] on span "​" at bounding box center [495, 139] width 12 height 12
click at [489, 131] on input "[DATE]" at bounding box center [489, 131] width 1 height 1
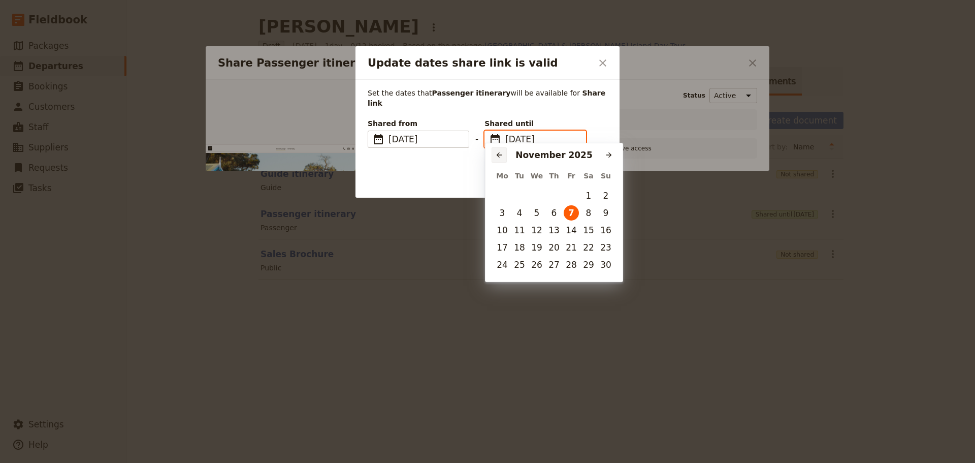
click at [494, 154] on button "​" at bounding box center [499, 154] width 15 height 15
click at [537, 213] on button "8" at bounding box center [536, 212] width 15 height 15
type input "[DATE]"
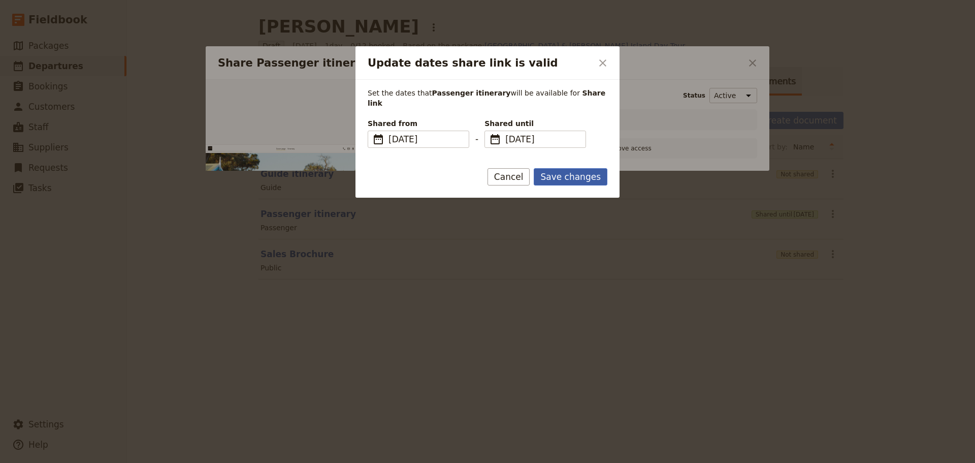
click at [564, 168] on button "Save changes" at bounding box center [571, 176] width 74 height 17
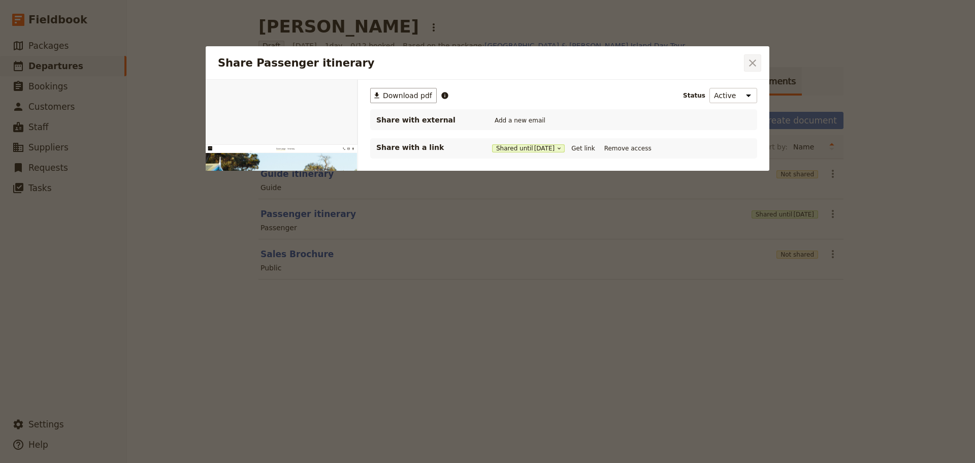
click at [753, 62] on icon "Close dialog" at bounding box center [753, 63] width 12 height 12
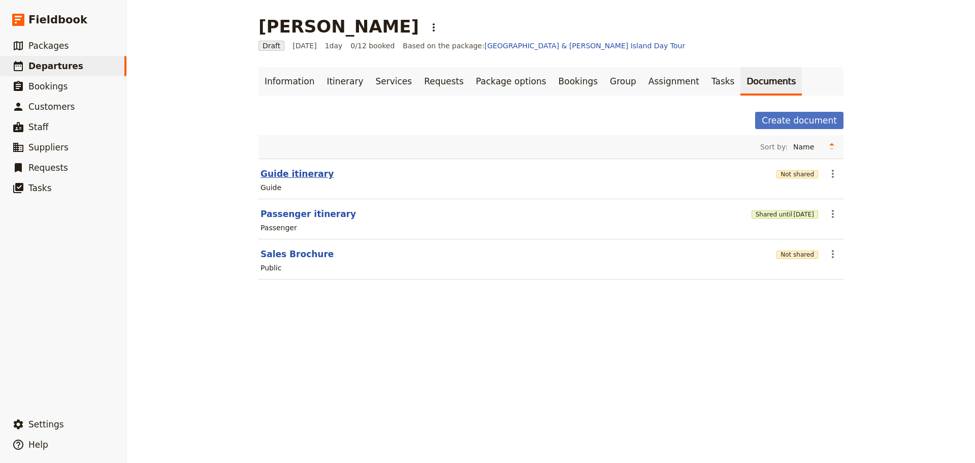
click at [302, 177] on button "Guide itinerary" at bounding box center [297, 174] width 73 height 12
select select "STAFF"
select select "RUN_SHEET"
select select "DEFAULT"
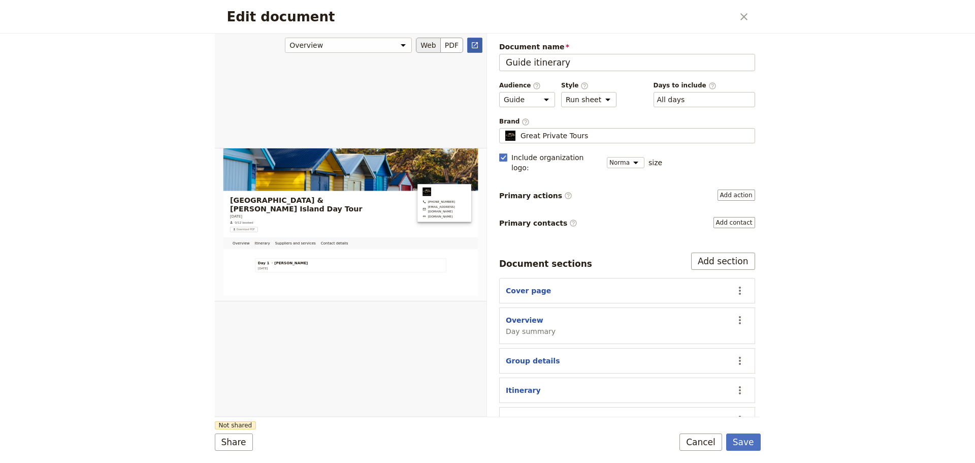
click at [477, 48] on icon "Open full preview" at bounding box center [475, 45] width 6 height 6
click at [735, 316] on button "​" at bounding box center [740, 319] width 17 height 17
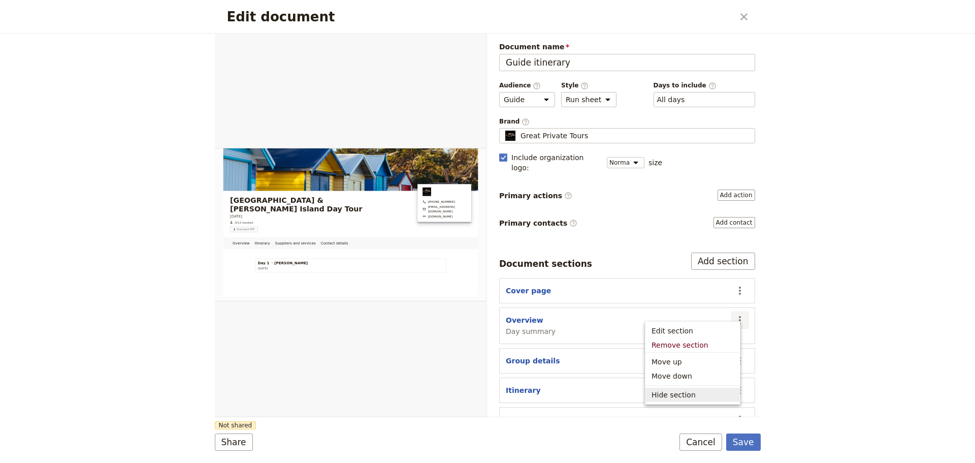
click at [686, 393] on span "Hide section" at bounding box center [674, 395] width 44 height 10
select select "68be641fb77c555aef4cbbf0"
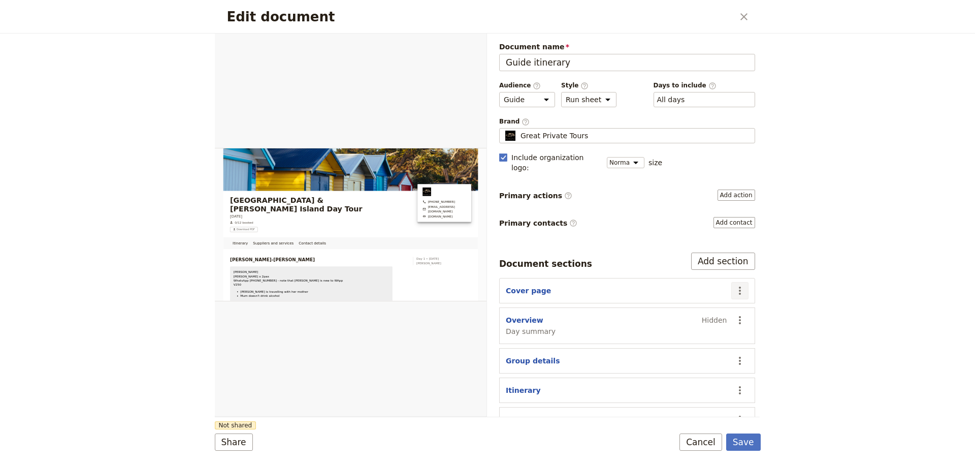
click at [734, 284] on icon "Actions" at bounding box center [740, 290] width 12 height 12
click at [662, 353] on span "Hide section" at bounding box center [674, 351] width 44 height 10
click at [734, 355] on icon "Actions" at bounding box center [740, 361] width 12 height 12
click at [681, 436] on span "Hide section" at bounding box center [674, 435] width 44 height 10
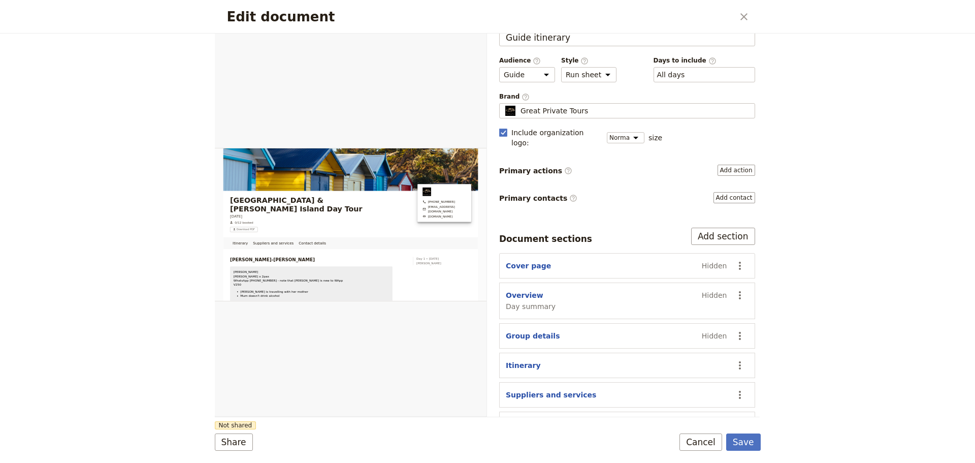
scroll to position [39, 0]
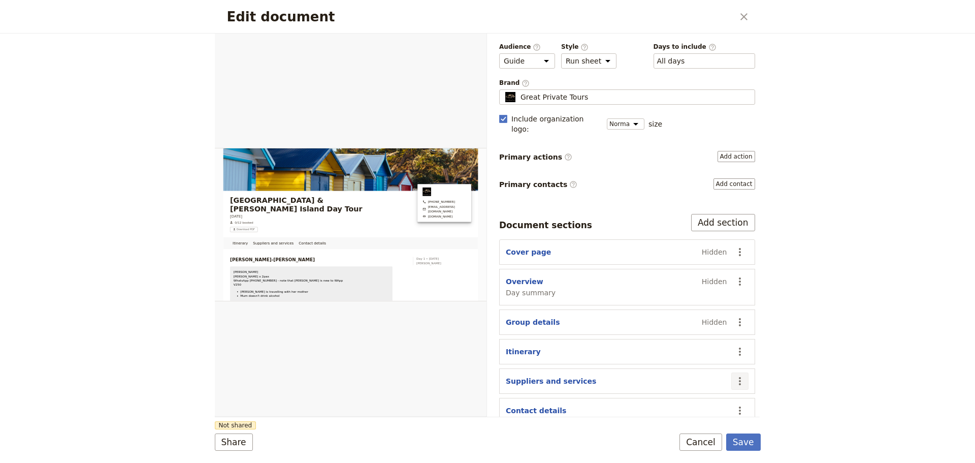
click at [738, 375] on icon "Actions" at bounding box center [740, 381] width 12 height 12
click at [706, 343] on span "Hide section" at bounding box center [693, 347] width 82 height 10
click at [734, 404] on icon "Actions" at bounding box center [740, 410] width 12 height 12
click at [701, 372] on span "Hide section" at bounding box center [693, 376] width 82 height 10
click at [746, 441] on button "Save" at bounding box center [743, 441] width 35 height 17
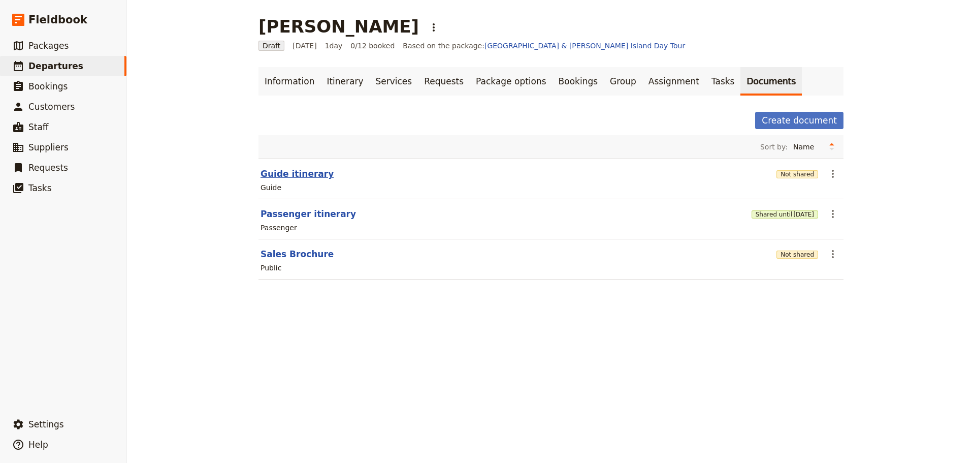
click at [298, 172] on button "Guide itinerary" at bounding box center [297, 174] width 73 height 12
select select "STAFF"
select select "RUN_SHEET"
select select "DEFAULT"
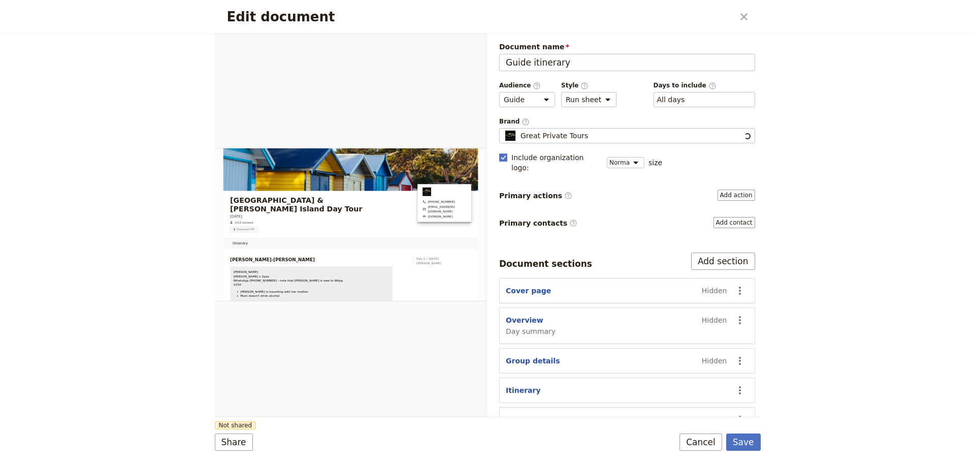
scroll to position [0, 0]
drag, startPoint x: 713, startPoint y: 443, endPoint x: 539, endPoint y: 281, distance: 238.0
click at [713, 443] on button "Cancel" at bounding box center [701, 441] width 43 height 17
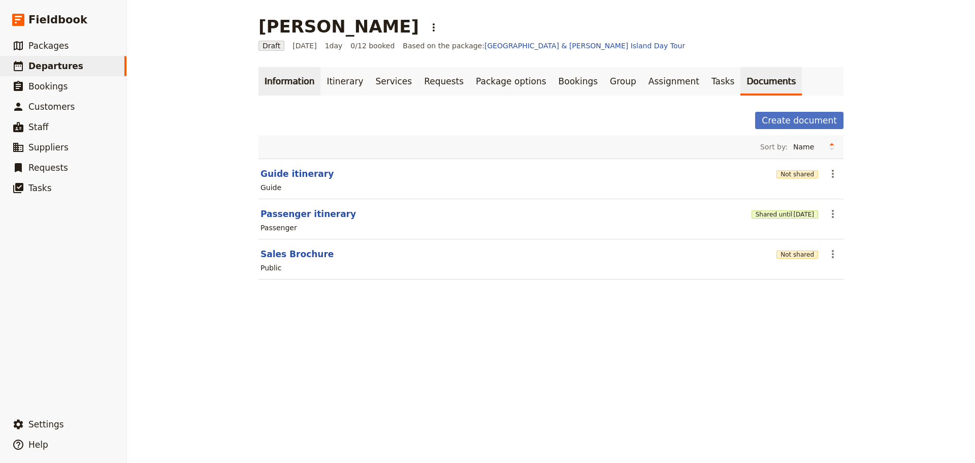
click at [265, 79] on link "Information" at bounding box center [290, 81] width 62 height 28
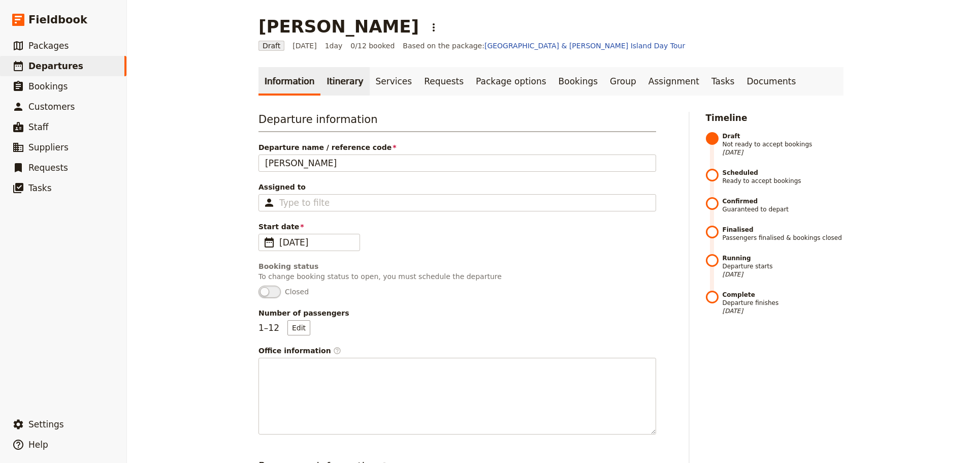
click at [337, 82] on link "Itinerary" at bounding box center [345, 81] width 49 height 28
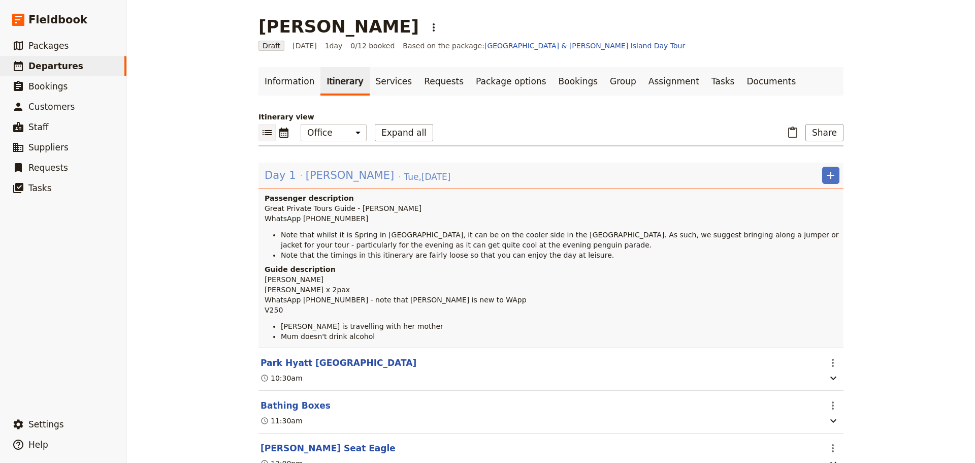
click at [308, 175] on span "[PERSON_NAME]" at bounding box center [350, 175] width 88 height 15
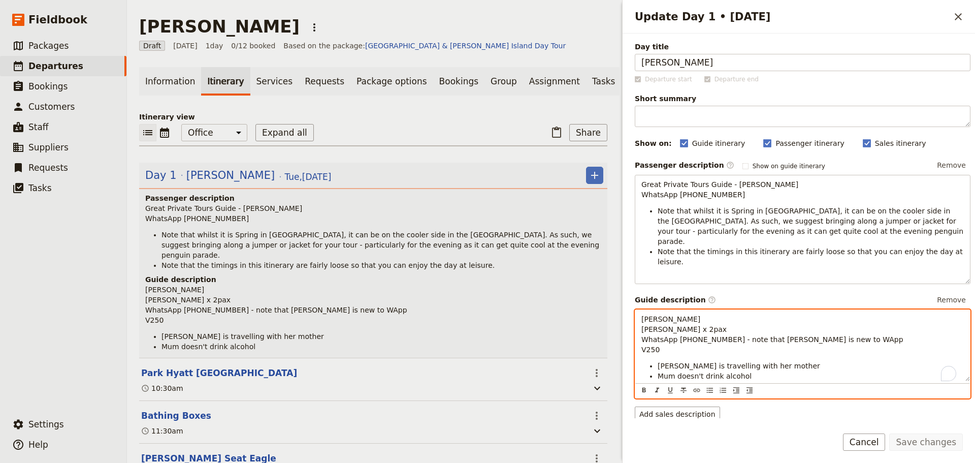
click at [642, 315] on span "[PERSON_NAME] [PERSON_NAME] x 2pax WhatsApp [PHONE_NUMBER] - note that [PERSON_…" at bounding box center [773, 334] width 262 height 39
click at [741, 320] on span "GPT Guide - Steve B Client - Terri-Lynn Torrez x 2pax WhatsApp +1-301-438-3607 …" at bounding box center [773, 334] width 262 height 39
click at [835, 322] on p "GPT Guide - Steve B Client - Terri-Lynn Torrez x 2pax WhatsApp +1-301-438-3607 …" at bounding box center [803, 334] width 323 height 41
click at [639, 330] on div "GPT Guide - Steve B Client - Terri-Lynn Torrez x 2pax WhatsApp +1-301-438-3607 …" at bounding box center [803, 345] width 335 height 71
click at [711, 328] on p "GPT Guide - Steve B Client - Terri-Lynn Torrez x 2pax WhatsApp +1-301-438-3607 …" at bounding box center [803, 334] width 323 height 41
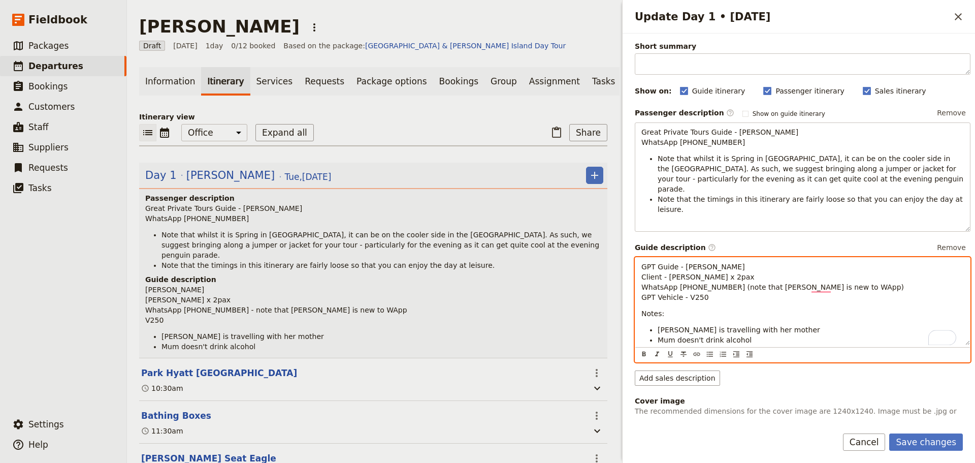
scroll to position [102, 0]
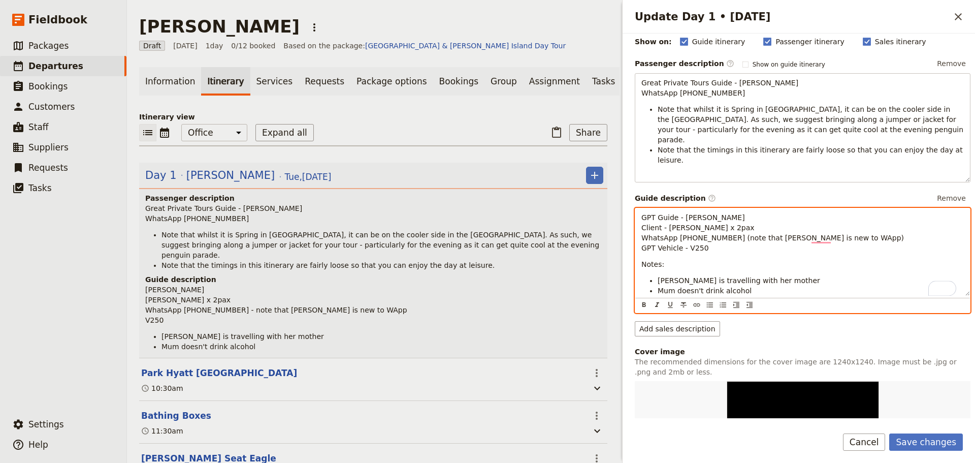
click at [777, 275] on li "[PERSON_NAME] is travelling with her mother" at bounding box center [811, 280] width 306 height 10
click at [775, 286] on li "Mum doesn't drink alcohol" at bounding box center [811, 291] width 306 height 10
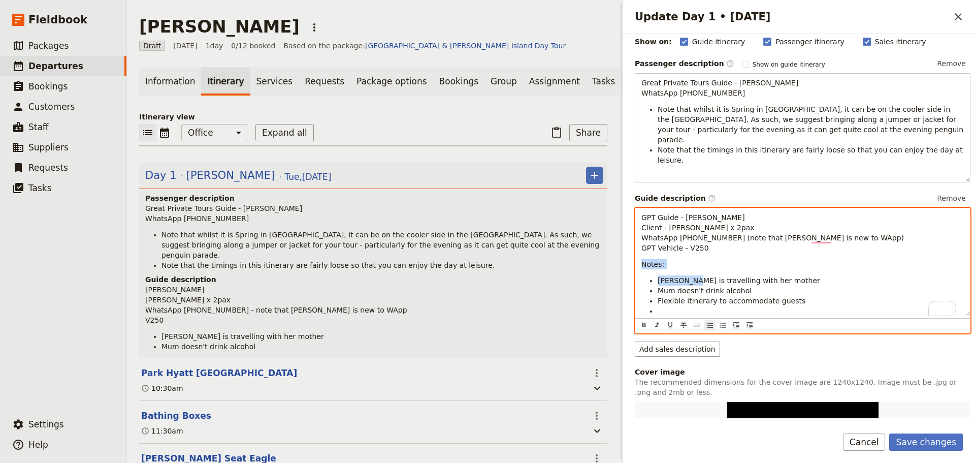
drag, startPoint x: 681, startPoint y: 252, endPoint x: 645, endPoint y: 245, distance: 37.2
click at [638, 246] on div "GPT Guide - Steve B Client - Terri-Lynn Torrez x 2pax WhatsApp +1-301-438-3607 …" at bounding box center [803, 262] width 335 height 108
click at [685, 250] on div "GPT Guide - Steve B Client - Terri-Lynn Torrez x 2pax WhatsApp +1-301-438-3607 …" at bounding box center [803, 262] width 335 height 108
drag, startPoint x: 677, startPoint y: 245, endPoint x: 633, endPoint y: 245, distance: 44.2
click at [633, 245] on div "Day title Terri-Lynn Torrez Departure start Departure end Short summary 150 / 1…" at bounding box center [799, 226] width 353 height 385
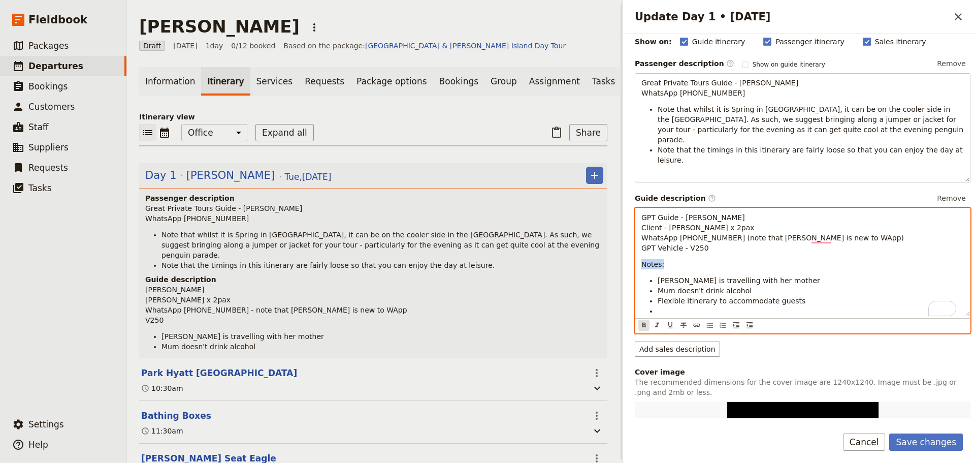
click at [644, 323] on icon "Format bold" at bounding box center [645, 325] width 4 height 5
click at [684, 306] on li "To enrich screen reader interactions, please activate Accessibility in Grammarl…" at bounding box center [811, 311] width 306 height 10
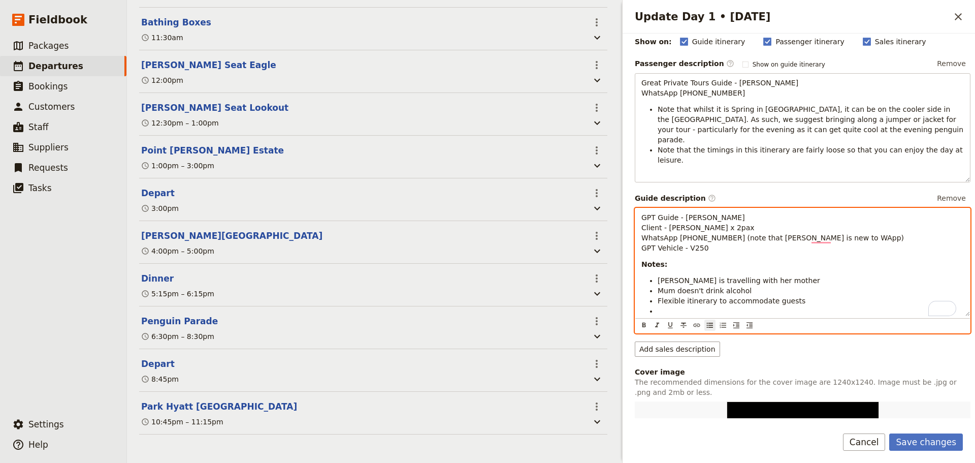
scroll to position [405, 0]
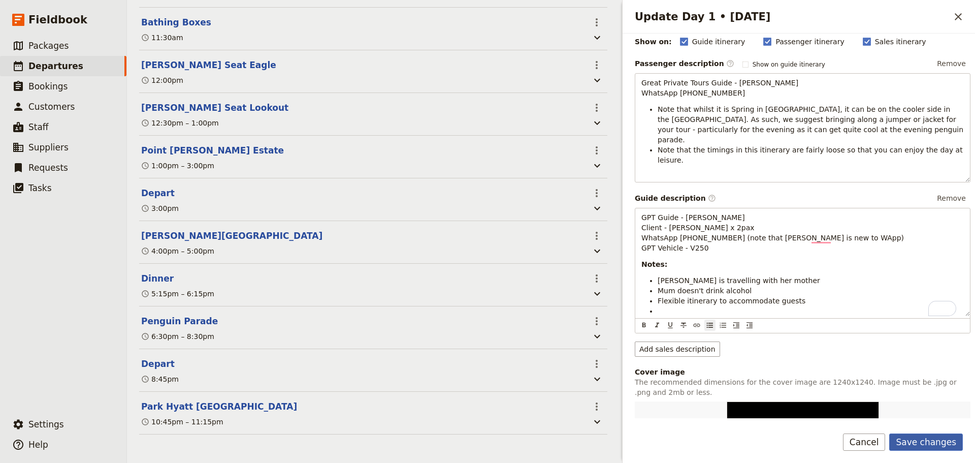
click at [940, 434] on button "Save changes" at bounding box center [927, 441] width 74 height 17
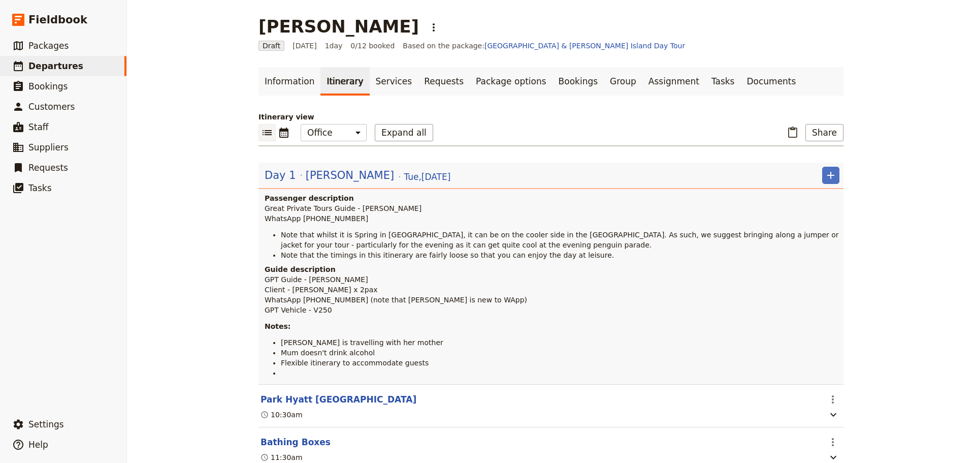
scroll to position [254, 0]
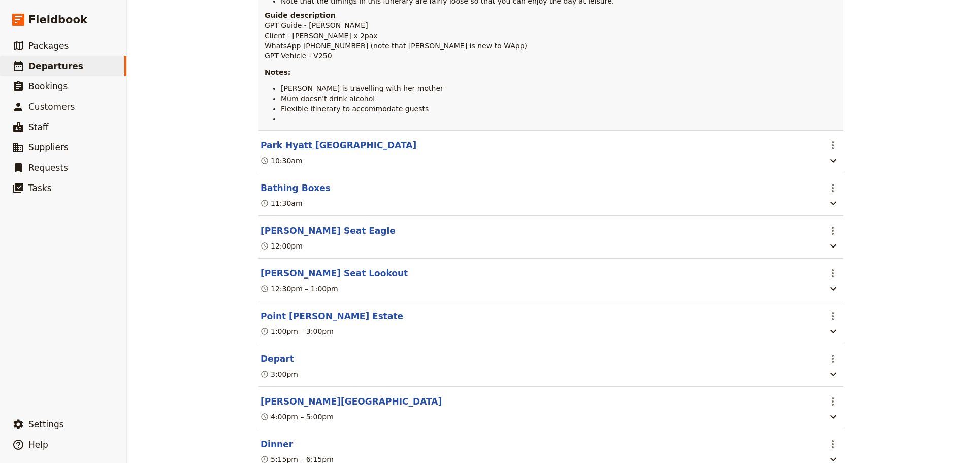
click at [283, 139] on section "Park Hyatt Melbourne ​ 10:30am" at bounding box center [551, 151] width 585 height 43
click at [281, 141] on button "Park Hyatt [GEOGRAPHIC_DATA]" at bounding box center [339, 145] width 156 height 12
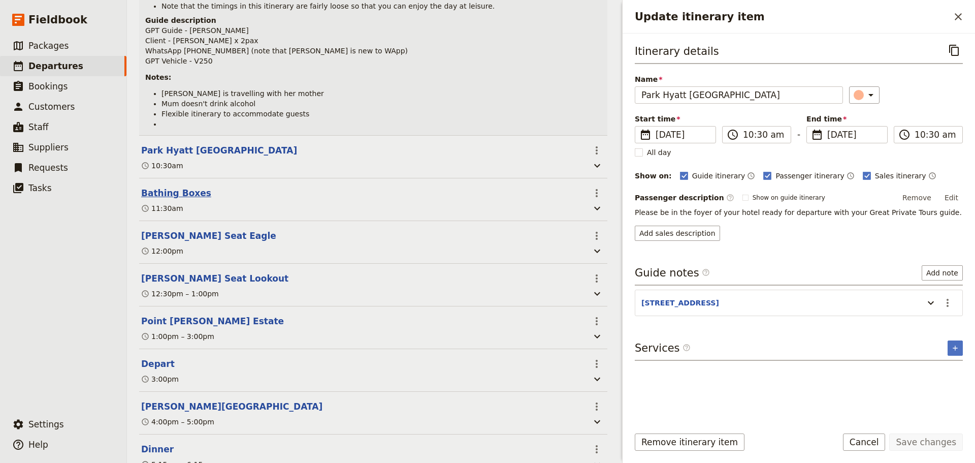
click at [181, 191] on button "Bathing Boxes" at bounding box center [176, 193] width 70 height 12
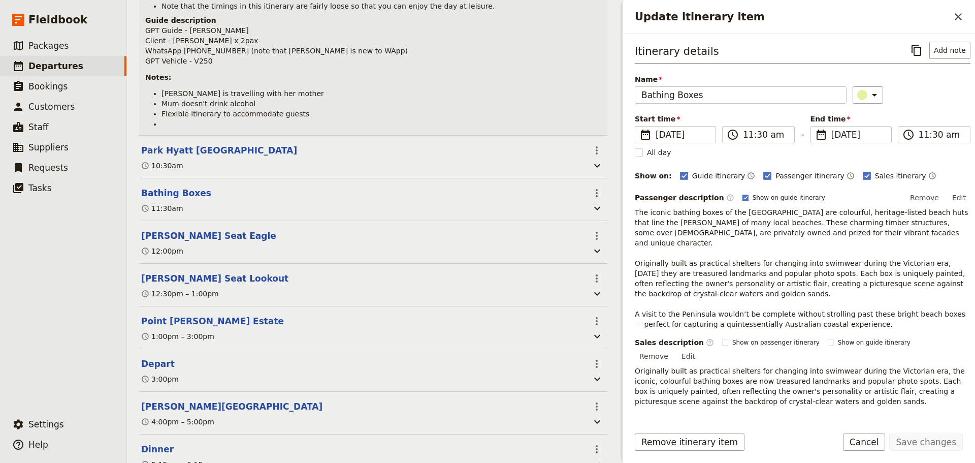
click at [744, 196] on polygon "Update itinerary item" at bounding box center [746, 197] width 4 height 4
click at [742, 194] on input "Show on guide itinerary" at bounding box center [742, 193] width 1 height 1
checkbox input "false"
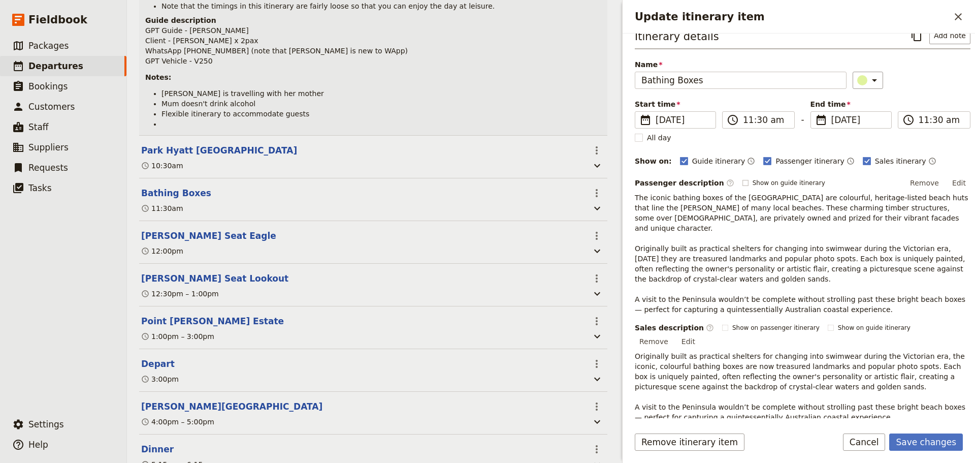
scroll to position [0, 0]
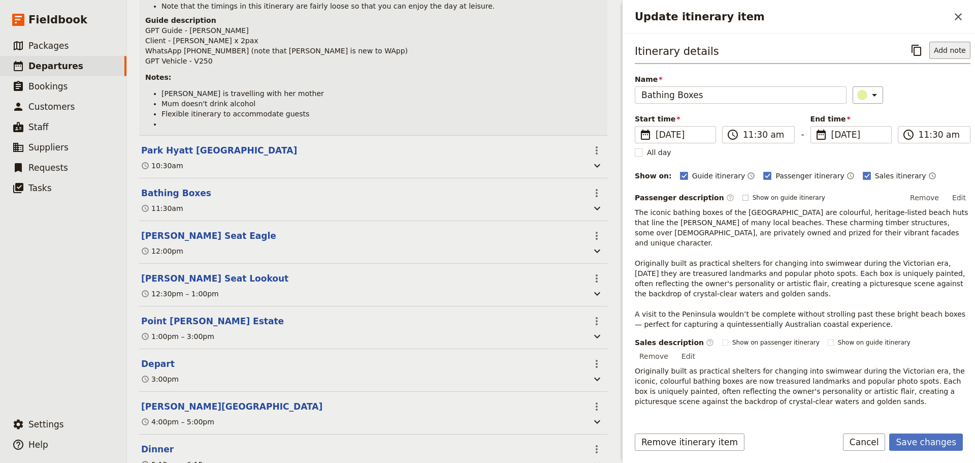
click at [936, 46] on button "Add note" at bounding box center [950, 50] width 41 height 17
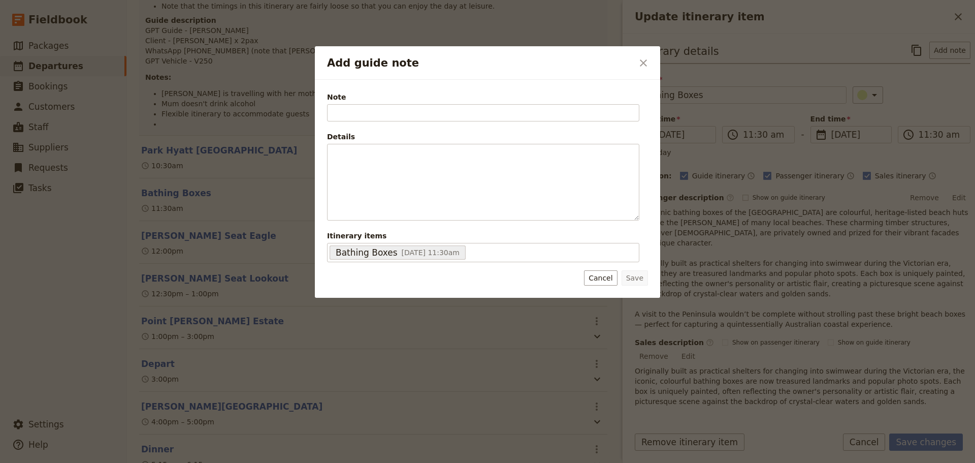
type input "T"
type input "Mornington or Brighton Bathing Boxes"
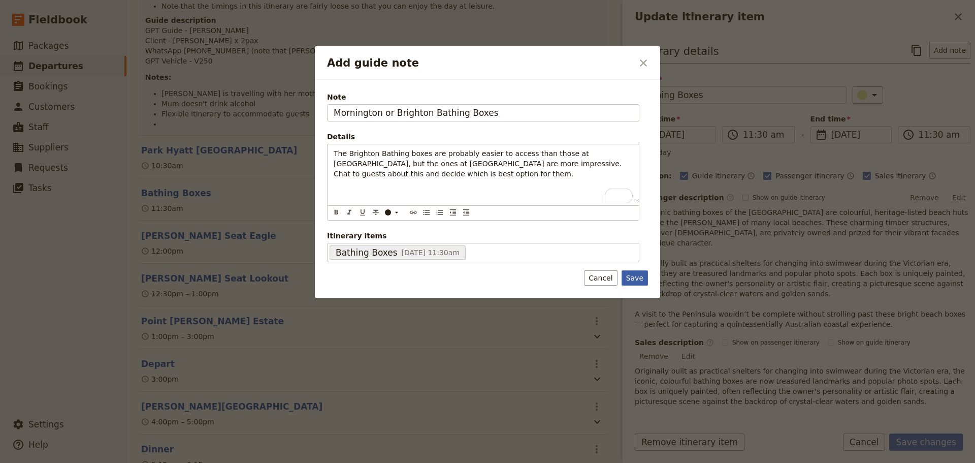
click at [640, 278] on button "Save" at bounding box center [635, 277] width 26 height 15
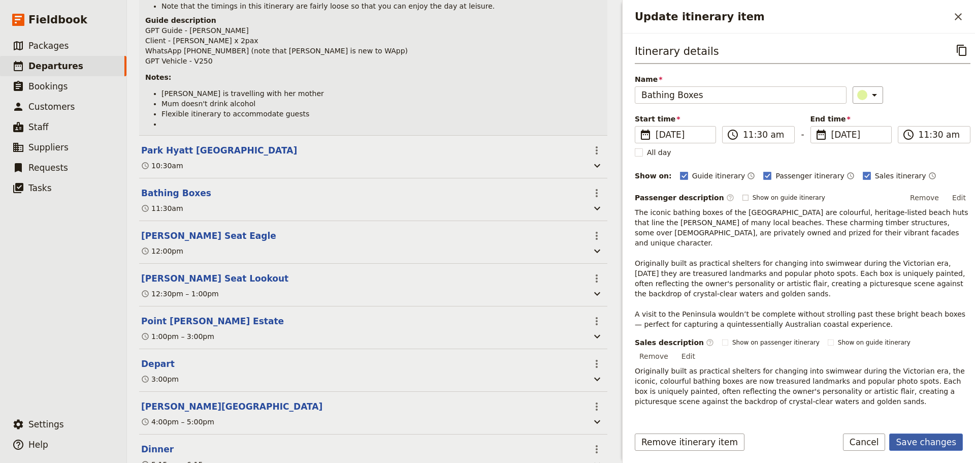
click at [929, 439] on button "Save changes" at bounding box center [927, 441] width 74 height 17
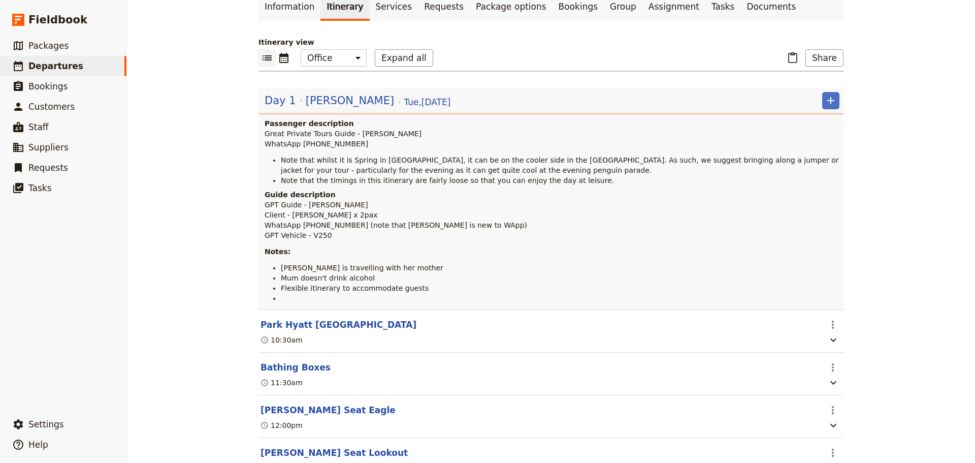
scroll to position [254, 0]
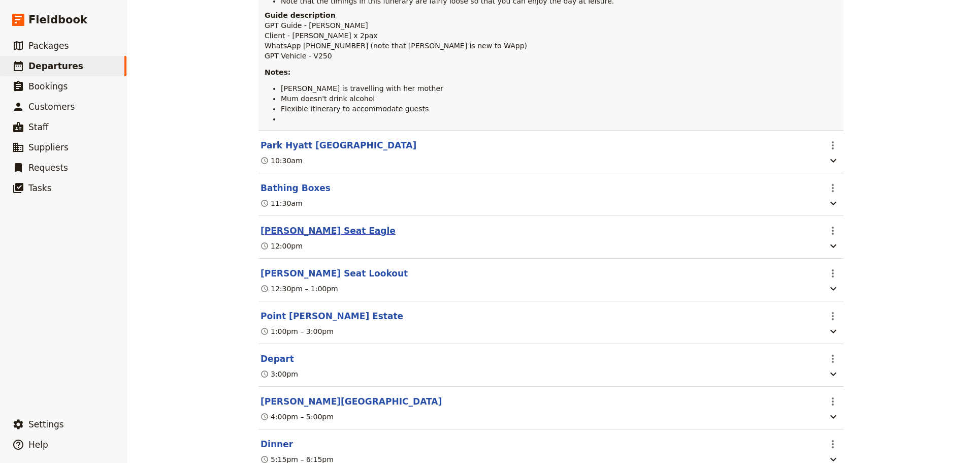
click at [280, 233] on button "[PERSON_NAME] Seat Eagle" at bounding box center [328, 231] width 135 height 12
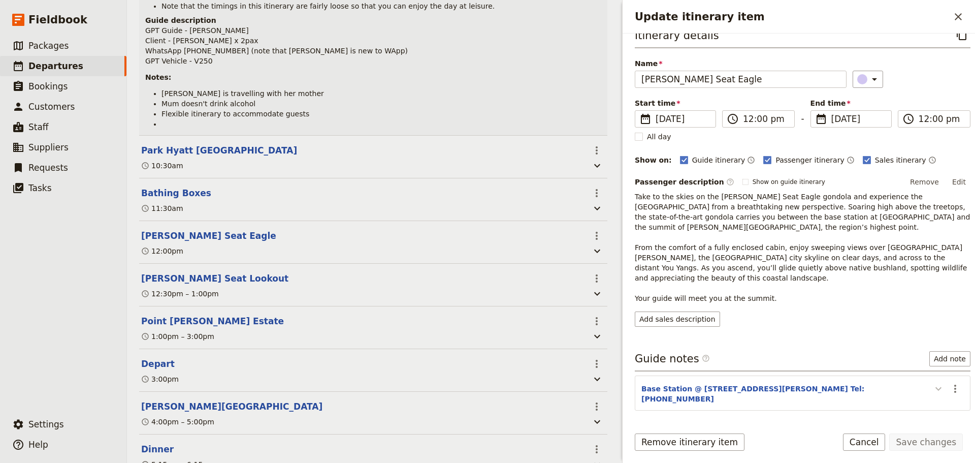
scroll to position [24, 0]
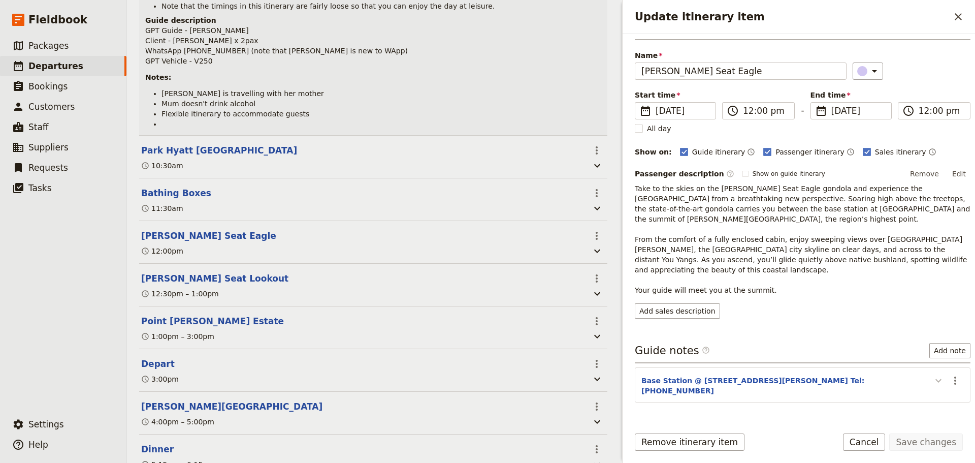
click at [933, 374] on icon "Update itinerary item" at bounding box center [939, 380] width 12 height 12
click at [955, 376] on icon "Actions" at bounding box center [956, 380] width 2 height 8
click at [937, 380] on span "Edit note" at bounding box center [926, 382] width 47 height 10
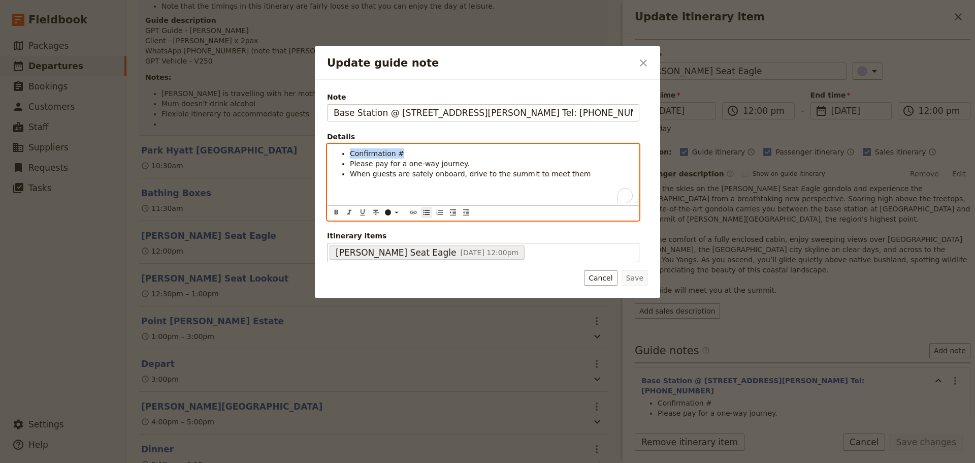
drag, startPoint x: 402, startPoint y: 155, endPoint x: 386, endPoint y: 145, distance: 19.4
click at [351, 155] on li "Confirmation #" at bounding box center [491, 153] width 283 height 10
click at [462, 162] on li "Please pay for a one-way journey." at bounding box center [491, 164] width 283 height 10
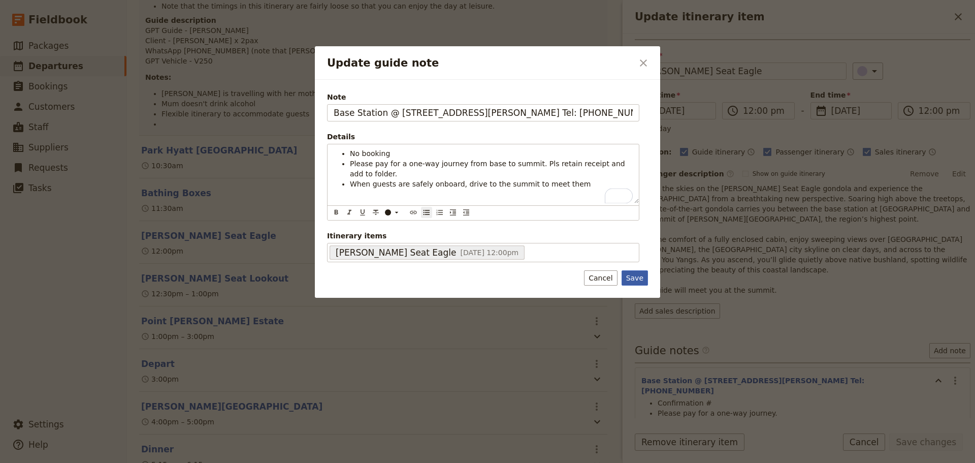
click at [640, 274] on button "Save" at bounding box center [635, 277] width 26 height 15
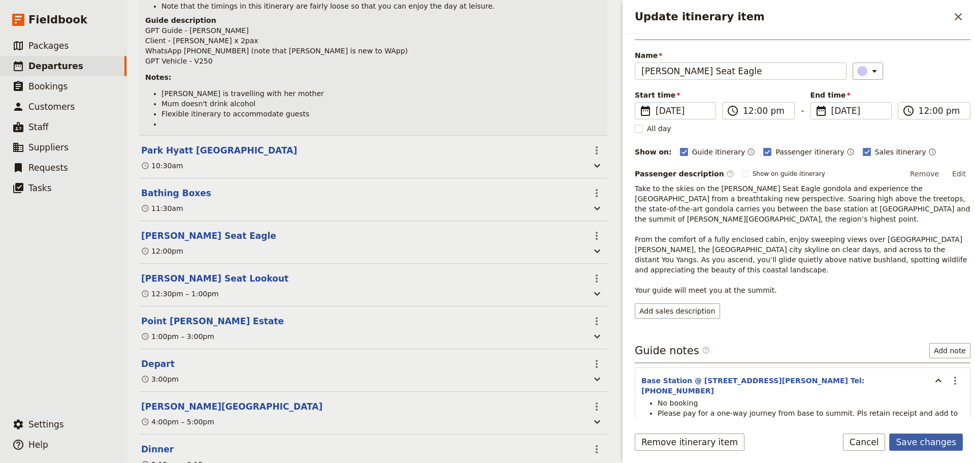
click at [919, 442] on button "Save changes" at bounding box center [927, 441] width 74 height 17
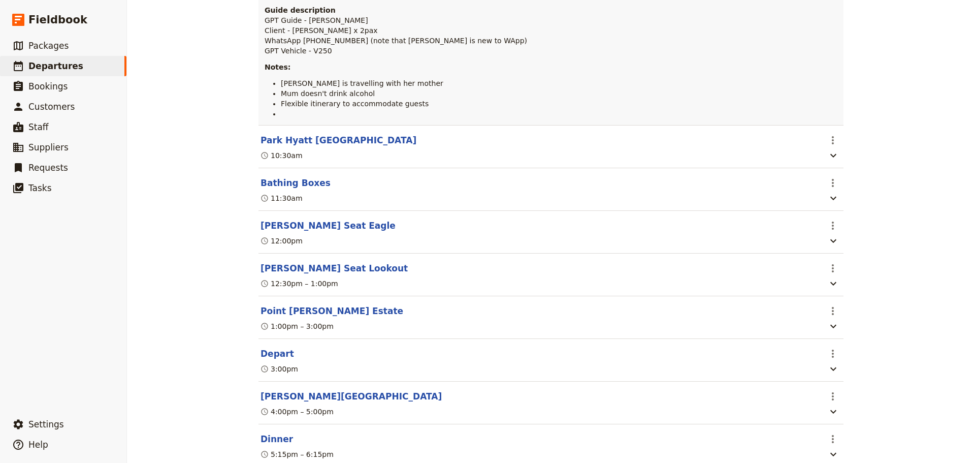
scroll to position [254, 0]
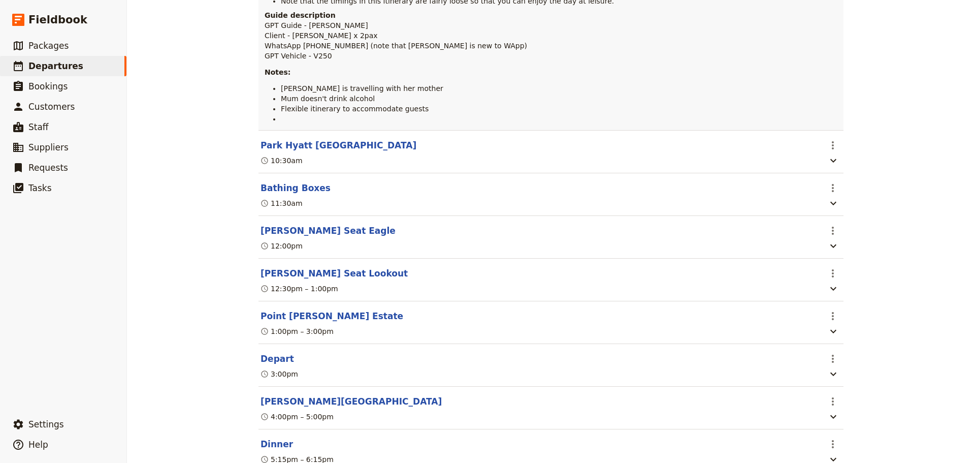
click at [290, 275] on button "[PERSON_NAME] Seat Lookout" at bounding box center [334, 273] width 147 height 12
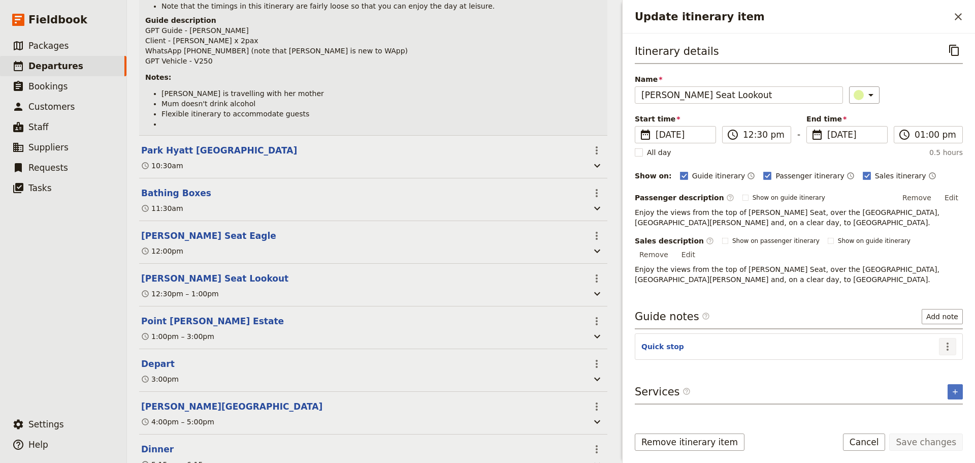
click at [944, 340] on icon "Actions" at bounding box center [948, 346] width 12 height 12
click at [938, 355] on span "Edit note" at bounding box center [926, 357] width 47 height 10
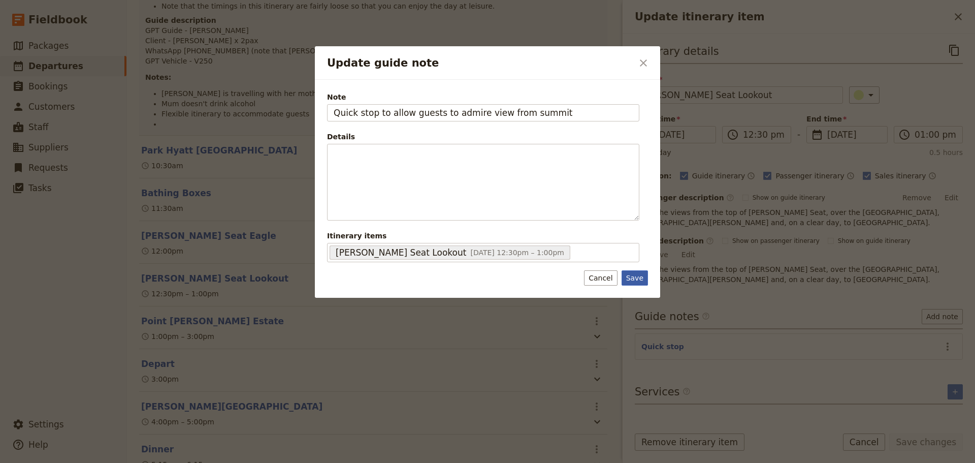
type input "Quick stop to allow guests to admire view from summit"
click at [630, 277] on button "Save" at bounding box center [635, 277] width 26 height 15
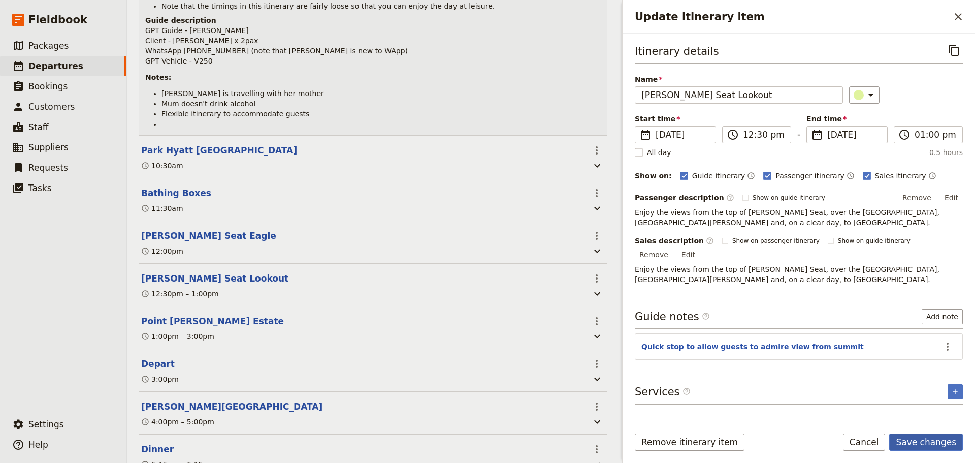
click at [936, 438] on button "Save changes" at bounding box center [927, 441] width 74 height 17
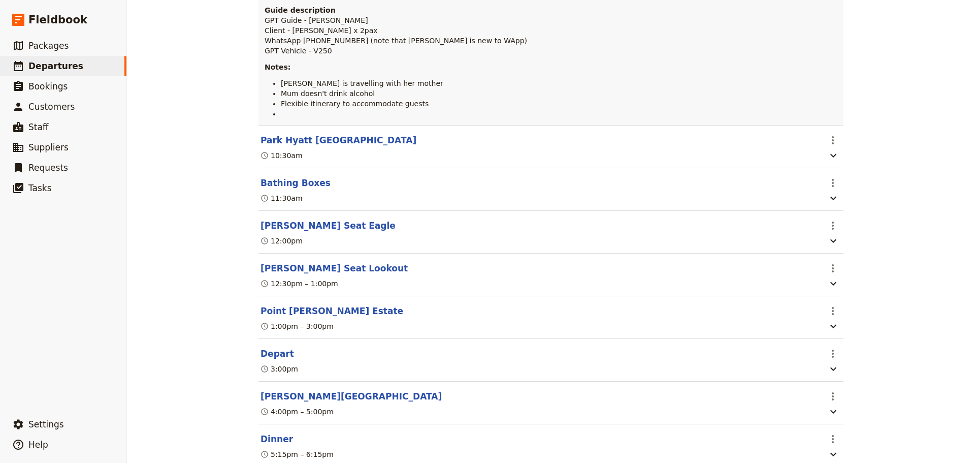
scroll to position [254, 0]
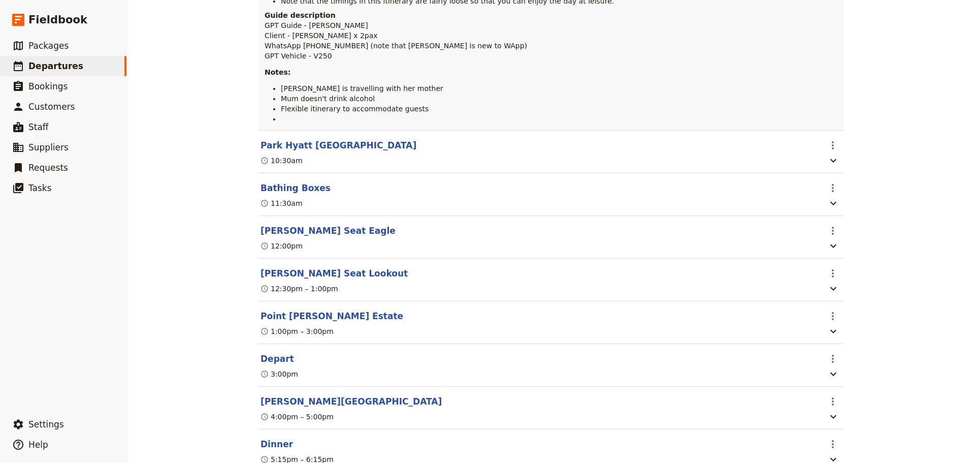
click at [273, 322] on button "Point [PERSON_NAME] Estate" at bounding box center [332, 316] width 143 height 12
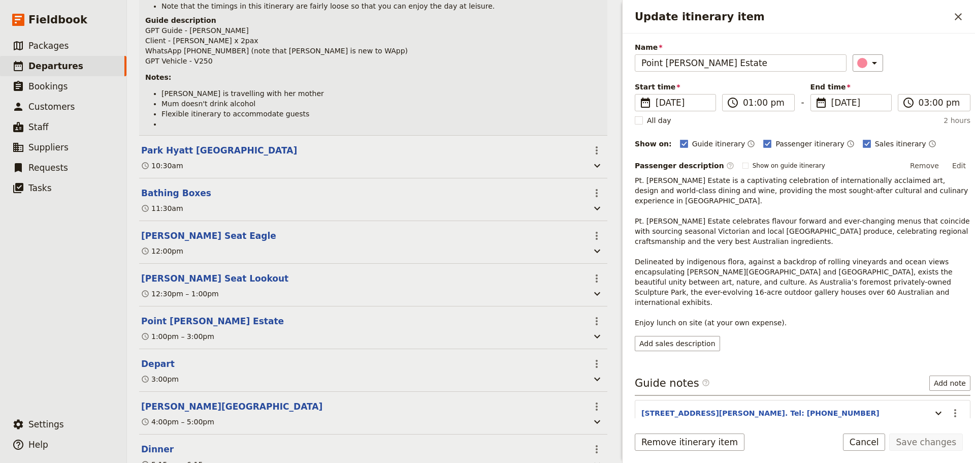
scroll to position [65, 0]
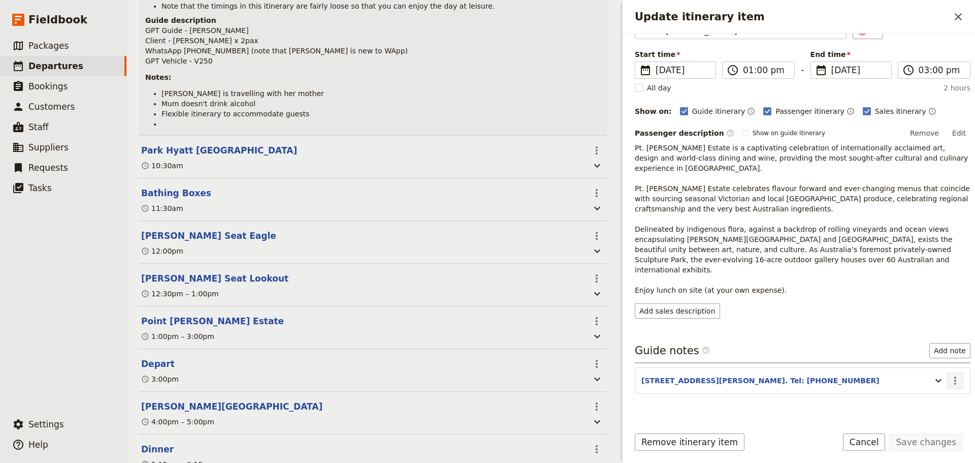
click at [952, 374] on icon "Actions" at bounding box center [955, 380] width 12 height 12
click at [941, 379] on span "Edit note" at bounding box center [926, 382] width 47 height 10
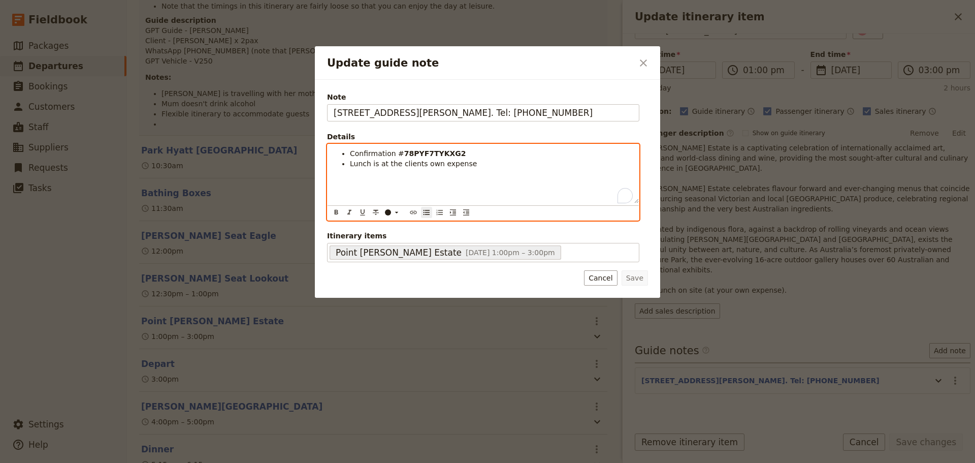
click at [478, 164] on li "Lunch is at the clients own expense" at bounding box center [491, 164] width 283 height 10
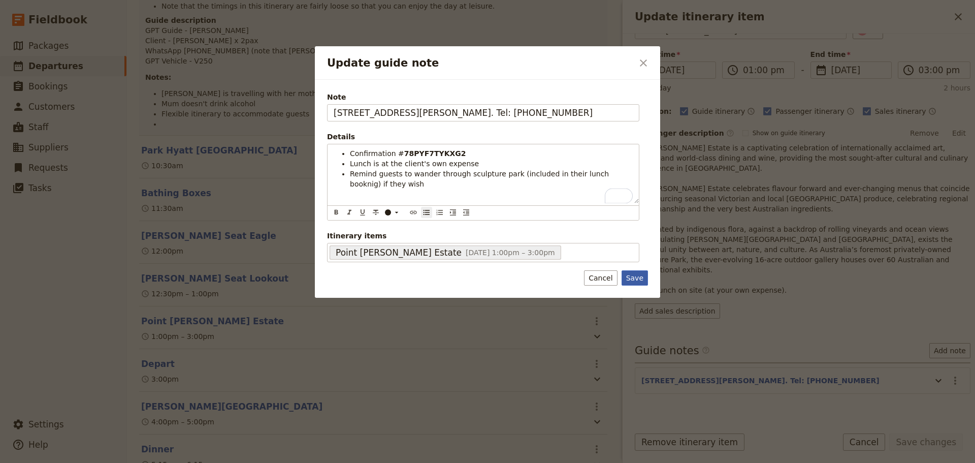
click at [631, 278] on button "Save" at bounding box center [635, 277] width 26 height 15
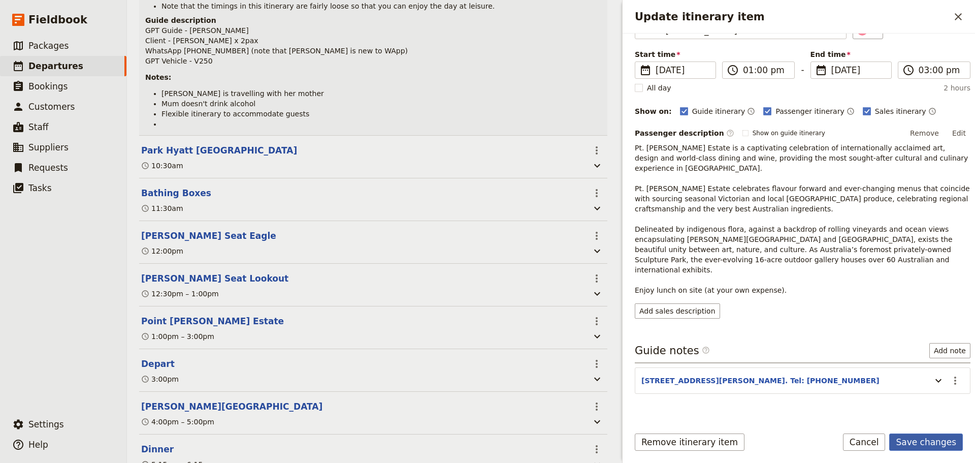
click at [917, 442] on button "Save changes" at bounding box center [927, 441] width 74 height 17
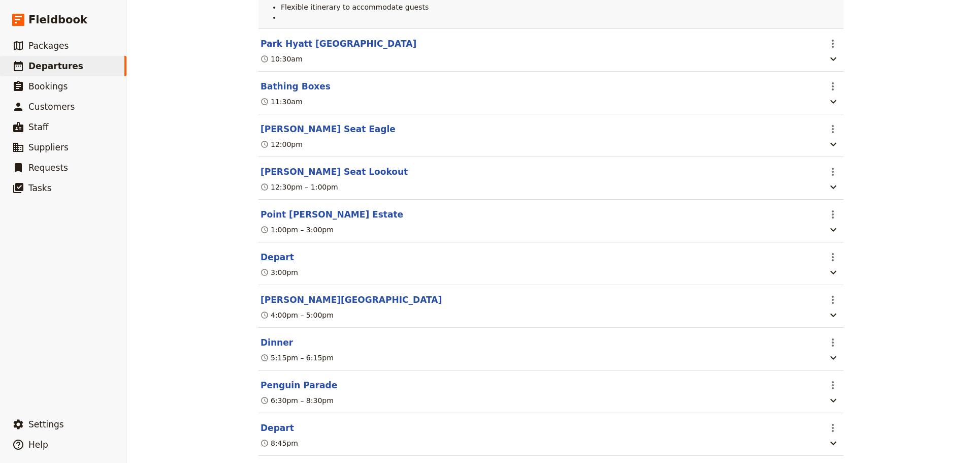
click at [272, 256] on button "Depart" at bounding box center [278, 257] width 34 height 12
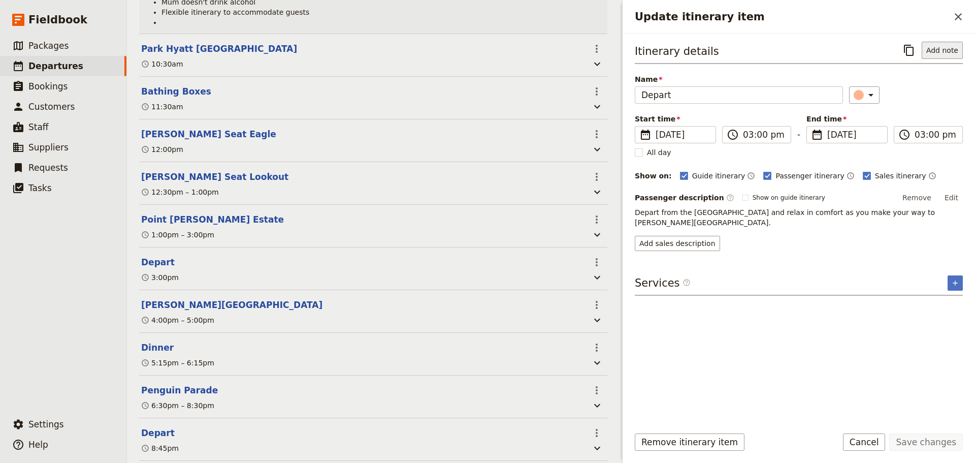
click at [951, 47] on button "Add note" at bounding box center [942, 50] width 41 height 17
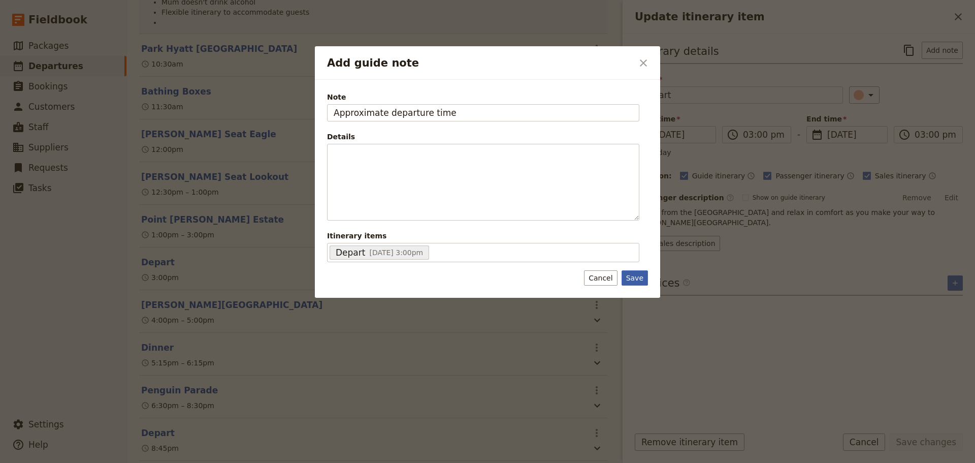
type input "Approximate departure time"
click at [635, 283] on button "Save" at bounding box center [635, 277] width 26 height 15
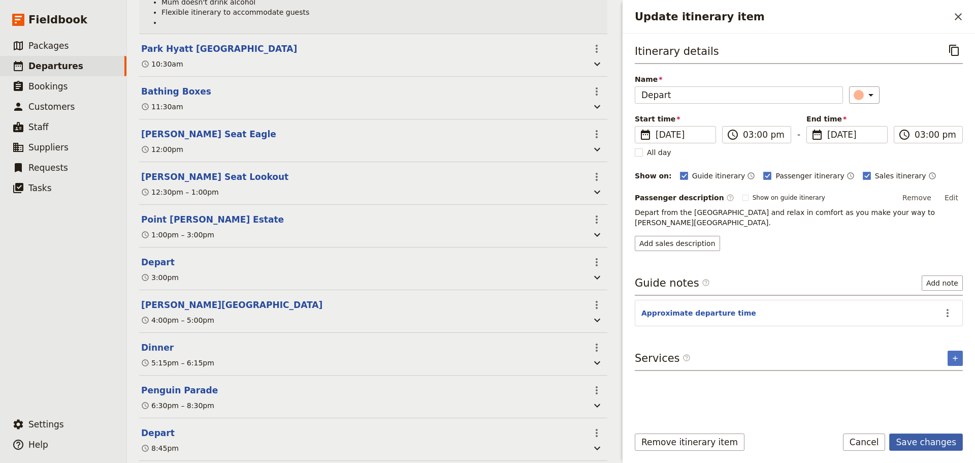
click at [941, 445] on button "Save changes" at bounding box center [927, 441] width 74 height 17
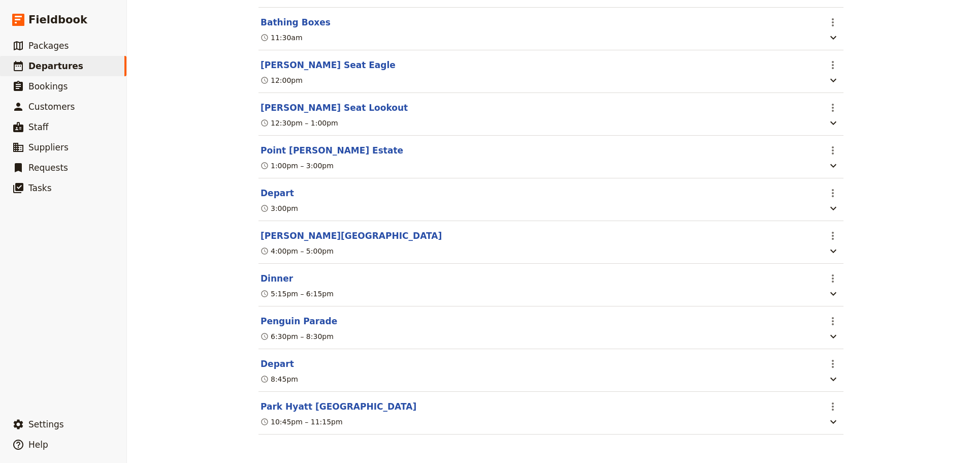
scroll to position [429, 0]
click at [277, 274] on button "Dinner" at bounding box center [277, 278] width 33 height 12
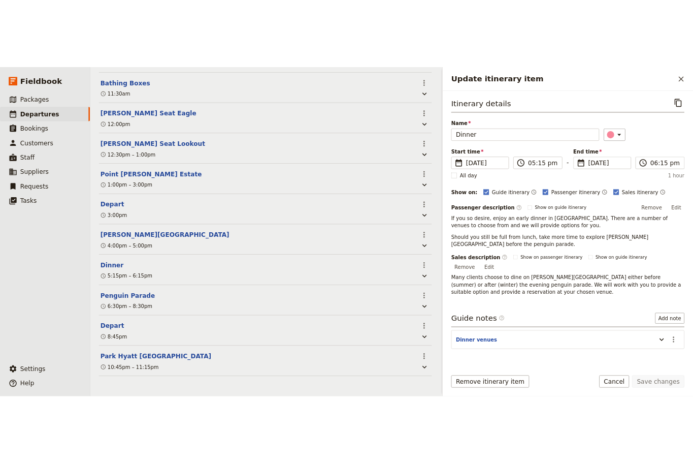
scroll to position [2, 0]
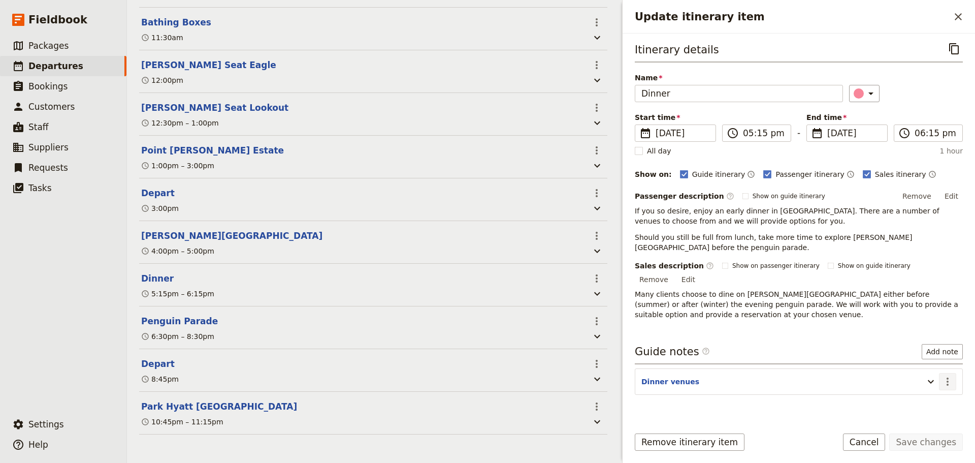
click at [943, 375] on icon "Actions" at bounding box center [948, 381] width 12 height 12
click at [924, 379] on span "Edit note" at bounding box center [911, 382] width 32 height 10
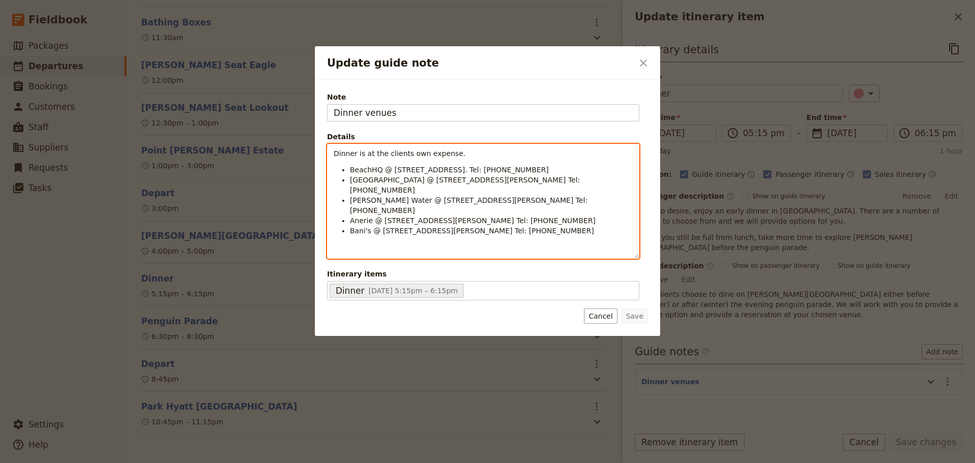
click at [368, 227] on span "Bani's @ 10 Thompson Ave, Cowes. Tel: 5952 3106" at bounding box center [472, 231] width 244 height 8
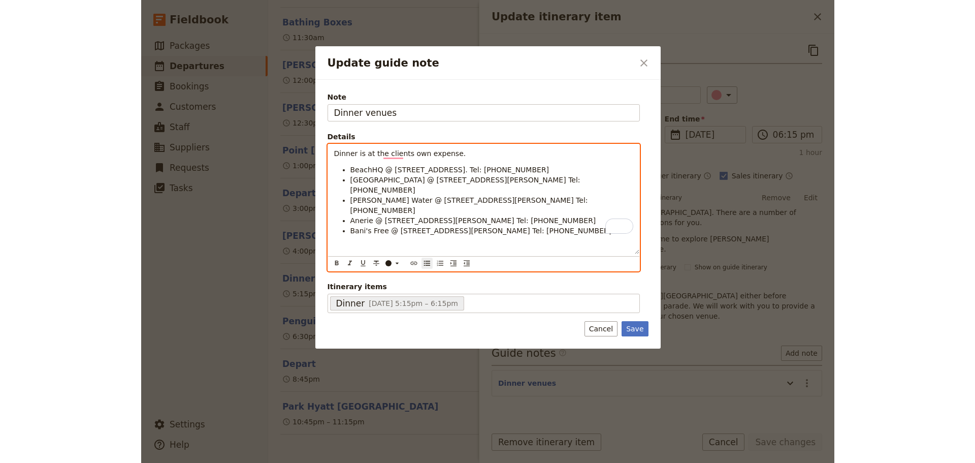
scroll to position [434, 0]
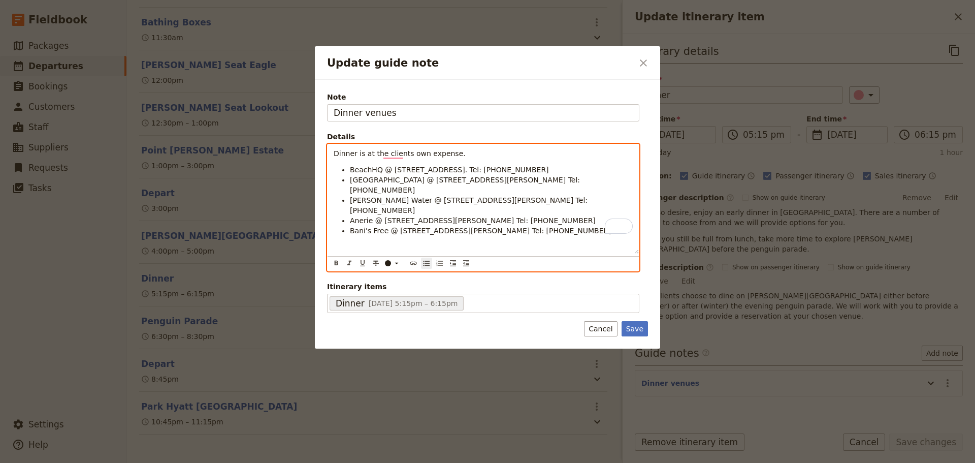
click at [374, 227] on span "Bani's Free @ 10 Thompson Ave, Cowes. Tel: 5952 3106" at bounding box center [481, 231] width 262 height 8
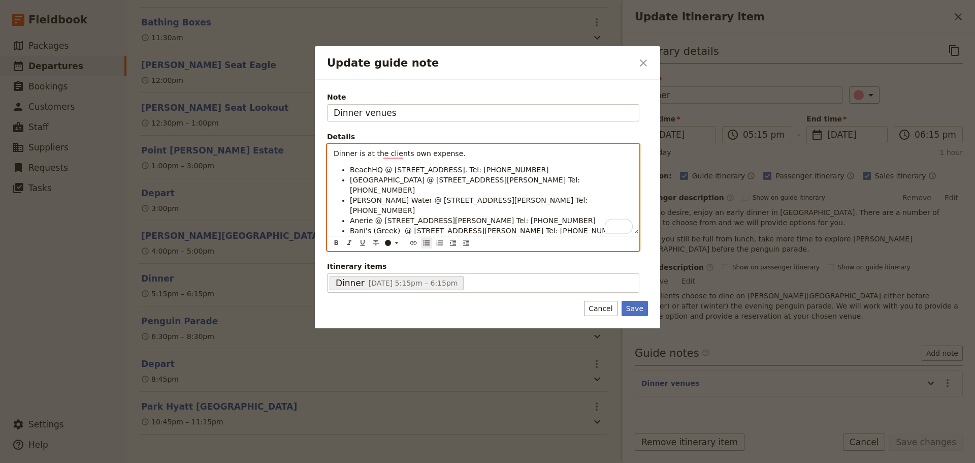
click at [373, 216] on span "Anerie @ 12 Thompson Ave, Cowes. Tel: 0403 625 001" at bounding box center [473, 220] width 246 height 8
click at [391, 196] on span "Rusty Water @ 1821 Phillip Island Rd, Cowes. Tel: 5952 1666" at bounding box center [470, 205] width 240 height 18
click at [391, 171] on span "BeachHQ @ 5/17 The Esplanade, Cowes. Tel: 5952 1717" at bounding box center [449, 170] width 199 height 8
click at [391, 178] on span "Isola di Capri @ 2 Thompson Ave, Cowes. Tel: 5952 2435" at bounding box center [466, 185] width 232 height 18
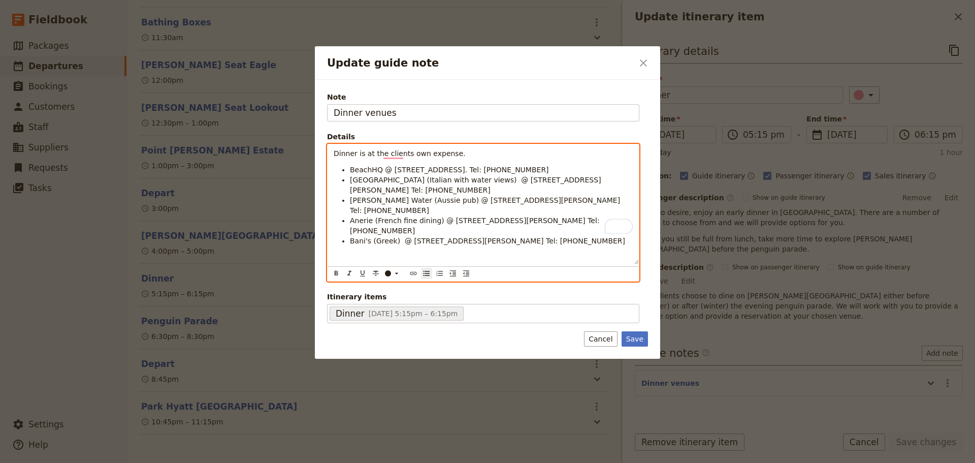
click at [381, 169] on span "BeachHQ @ 5/17 The Esplanade, Cowes. Tel: 5952 1717" at bounding box center [449, 170] width 199 height 8
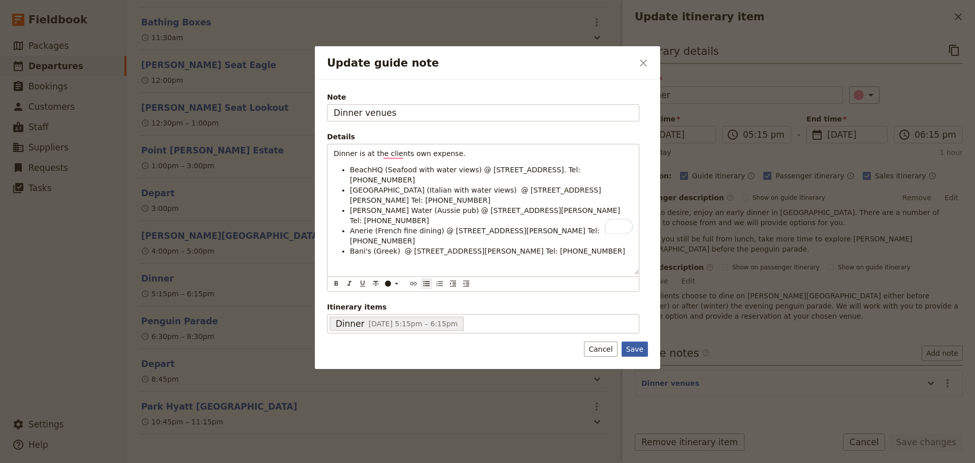
click at [636, 341] on button "Save" at bounding box center [635, 348] width 26 height 15
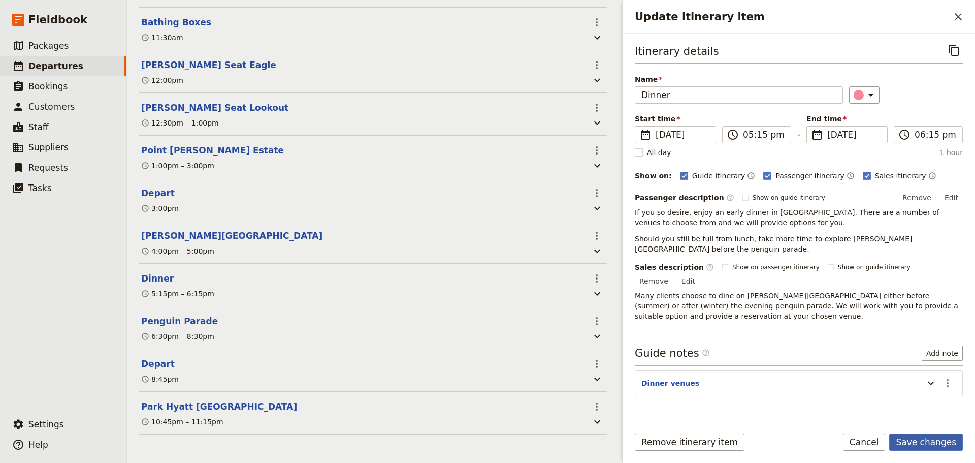
click at [913, 445] on button "Save changes" at bounding box center [927, 441] width 74 height 17
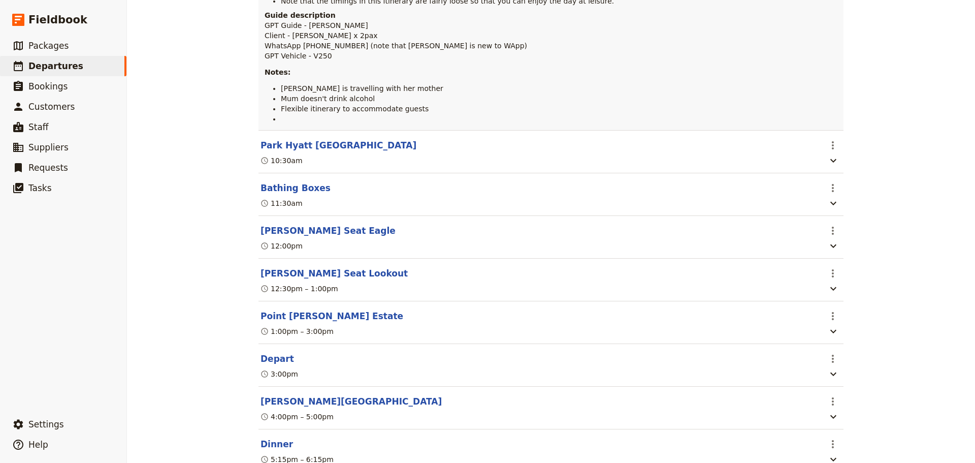
scroll to position [74, 0]
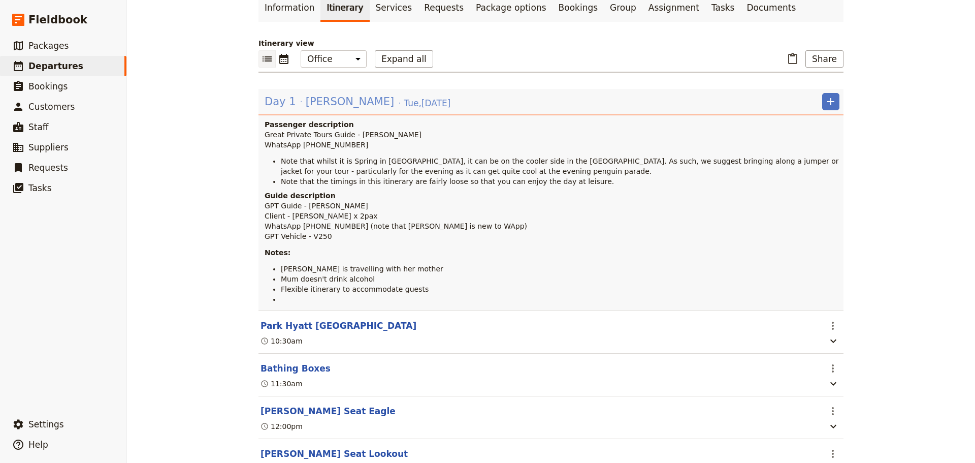
click at [322, 105] on span "[PERSON_NAME]" at bounding box center [350, 101] width 88 height 15
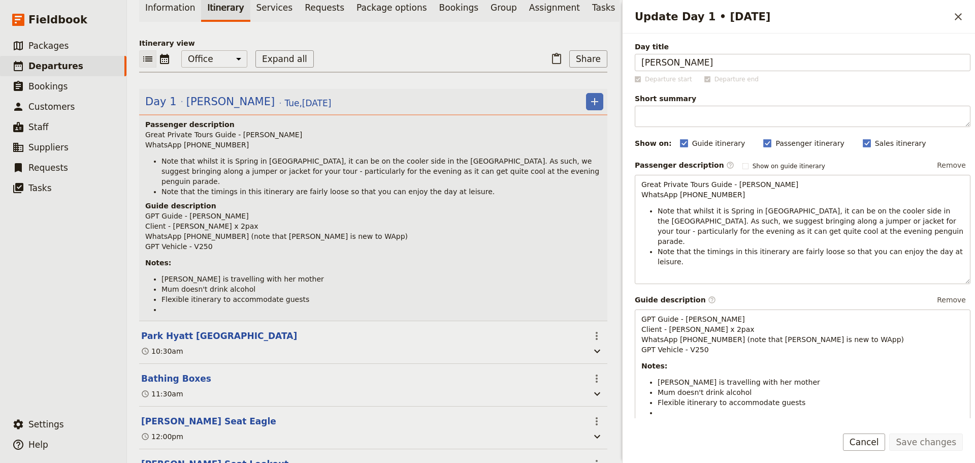
click at [169, 304] on li at bounding box center [383, 309] width 442 height 10
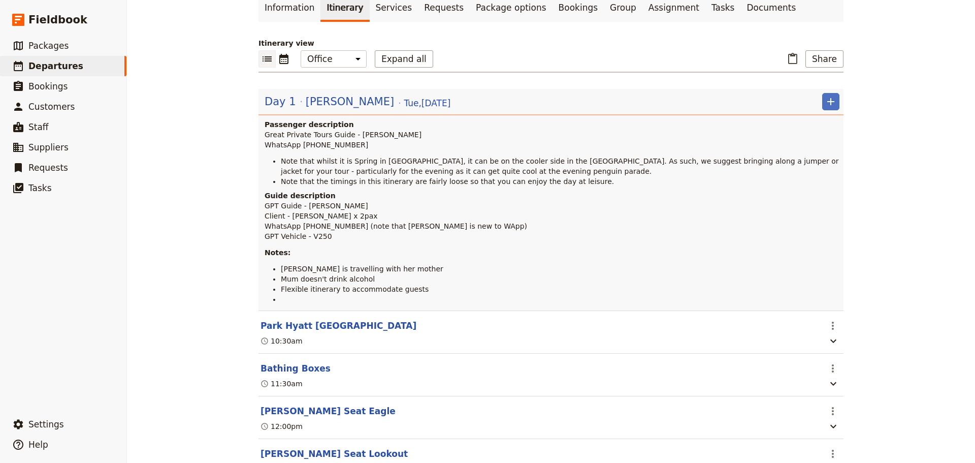
click at [342, 89] on div "Itinerary view ​ ​ Office Guide Passenger Sales Expand all ​ Share Day 1 Terri-…" at bounding box center [551, 409] width 585 height 742
click at [341, 99] on span "[PERSON_NAME]" at bounding box center [350, 101] width 88 height 15
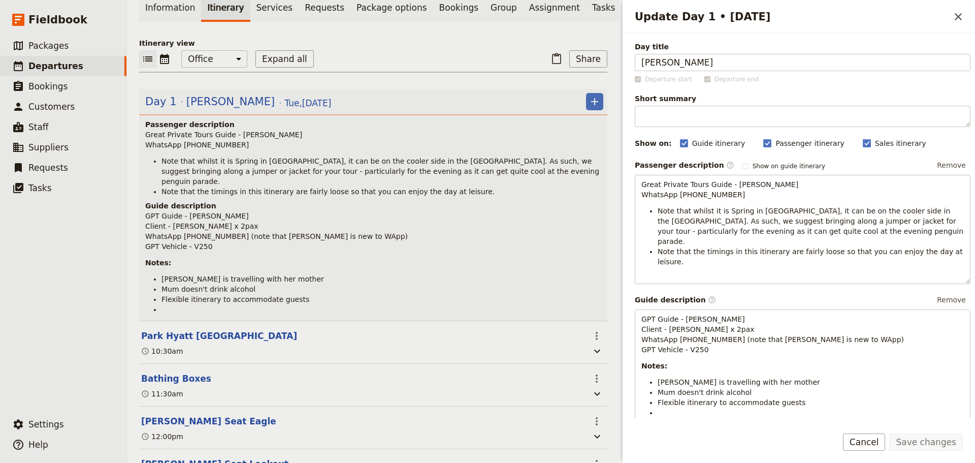
click at [191, 306] on li at bounding box center [383, 309] width 442 height 10
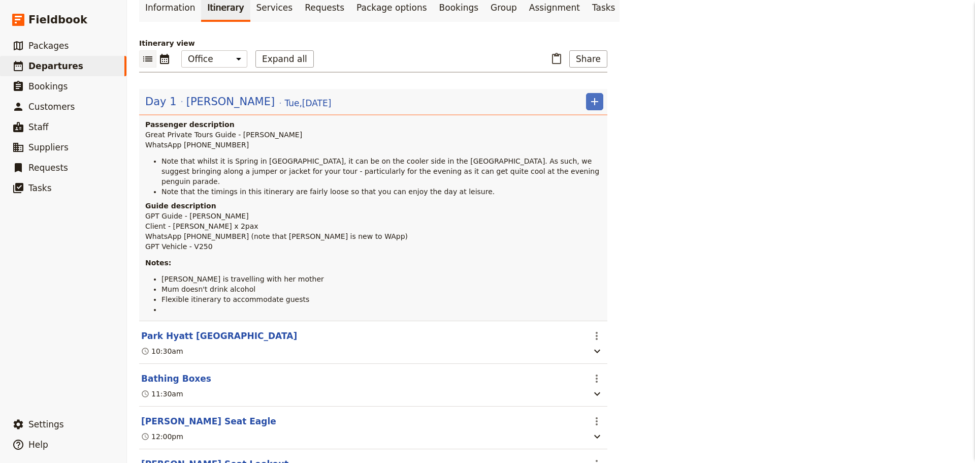
click at [196, 302] on div "Terri-Lynn Torrez ​ Draft 7 Oct 2025 1 day 0/12 booked Based on the package: Mo…" at bounding box center [373, 231] width 493 height 463
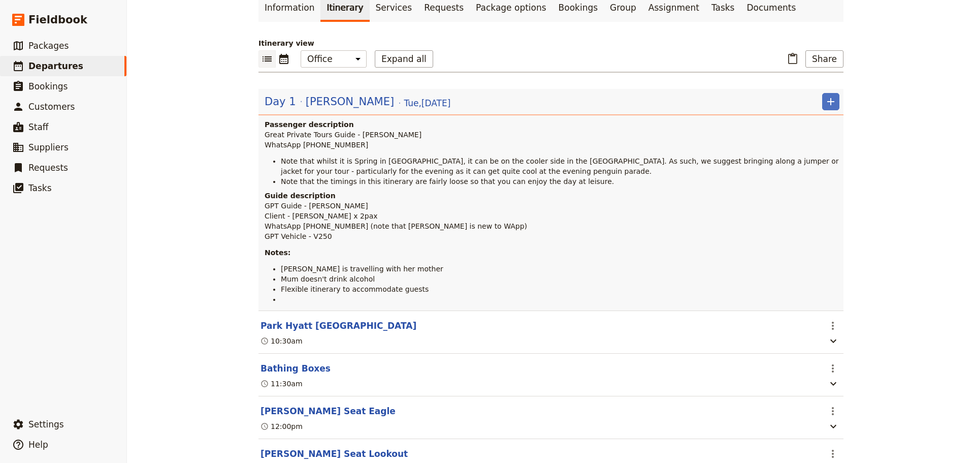
click at [332, 102] on span "[PERSON_NAME]" at bounding box center [350, 101] width 88 height 15
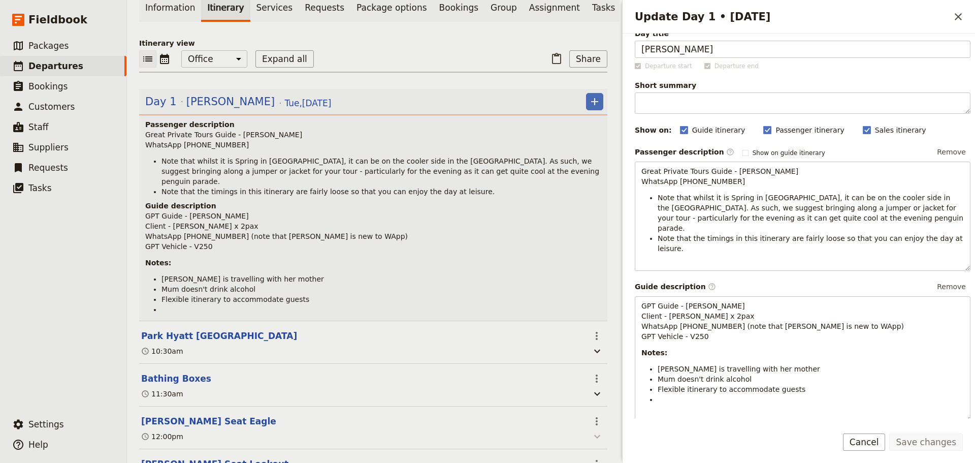
scroll to position [51, 0]
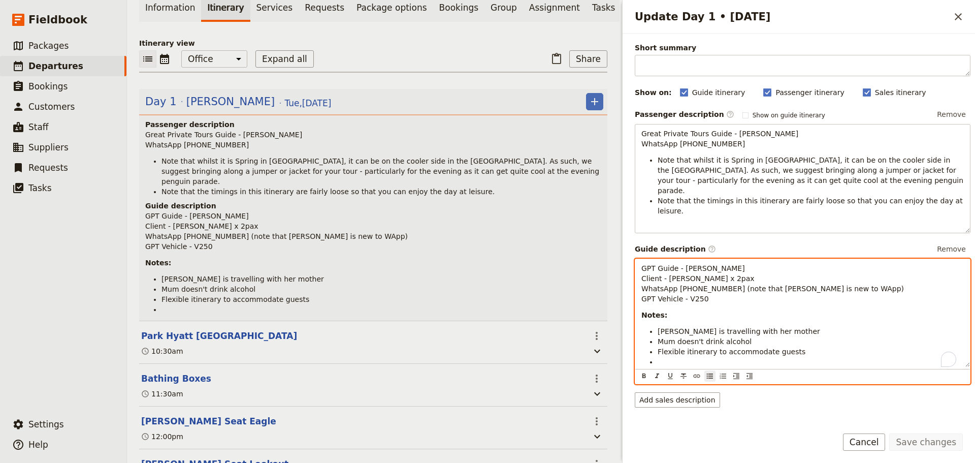
click at [667, 357] on li "To enrich screen reader interactions, please activate Accessibility in Grammarl…" at bounding box center [811, 362] width 306 height 10
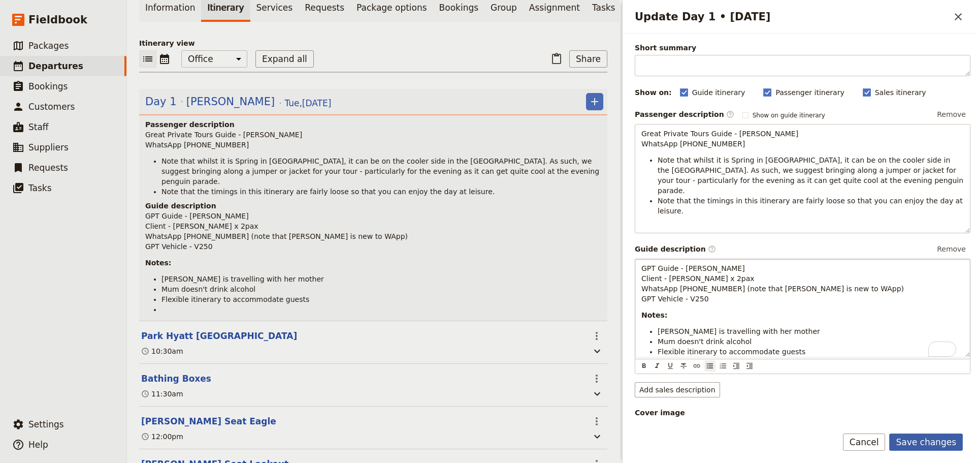
click at [934, 442] on button "Save changes" at bounding box center [927, 441] width 74 height 17
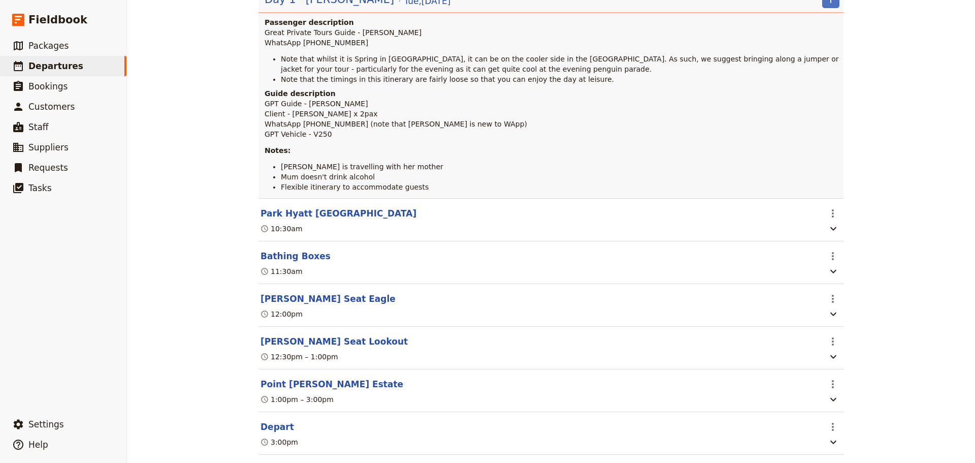
scroll to position [378, 0]
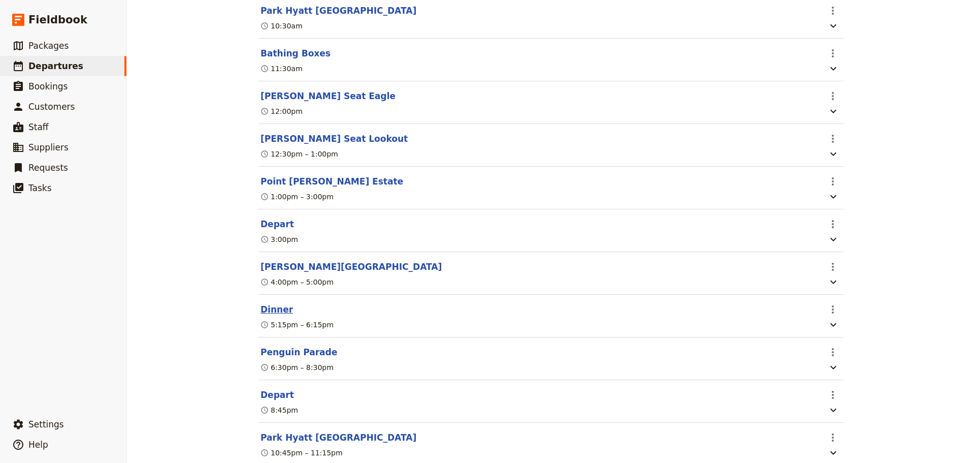
click at [274, 314] on button "Dinner" at bounding box center [277, 309] width 33 height 12
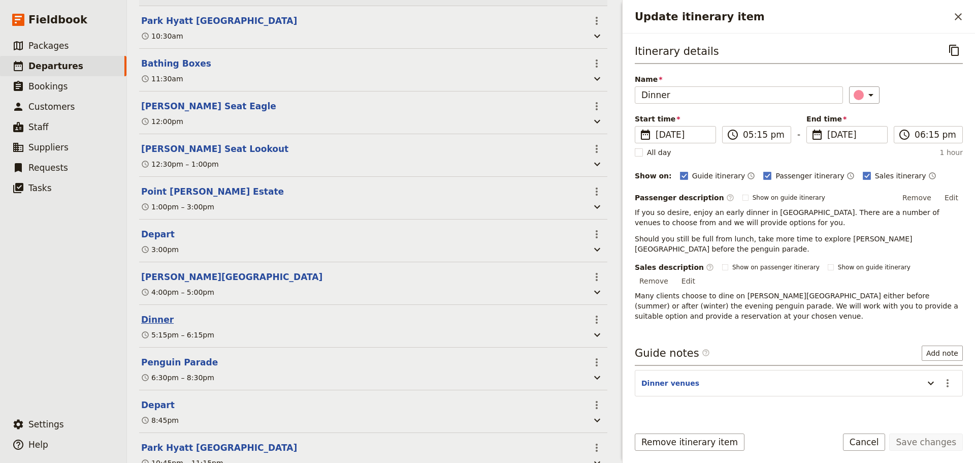
scroll to position [384, 0]
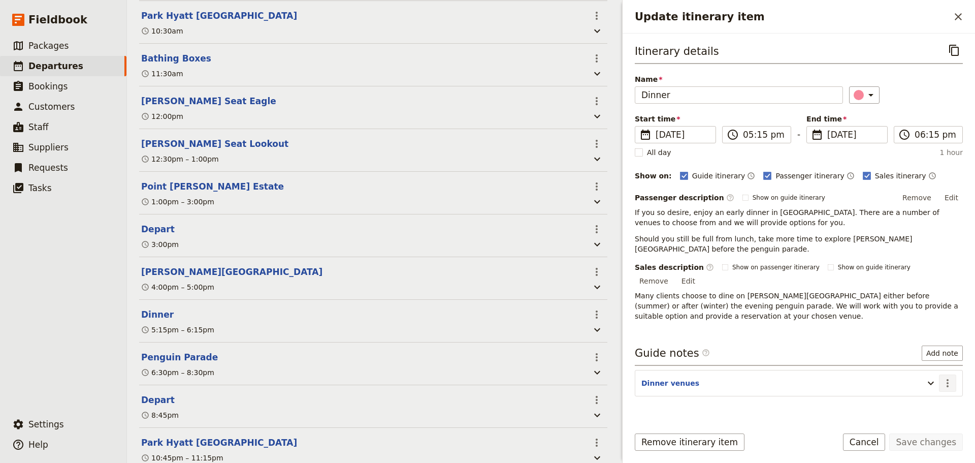
click at [942, 377] on icon "Actions" at bounding box center [948, 383] width 12 height 12
click at [927, 380] on span "Edit note" at bounding box center [911, 383] width 32 height 10
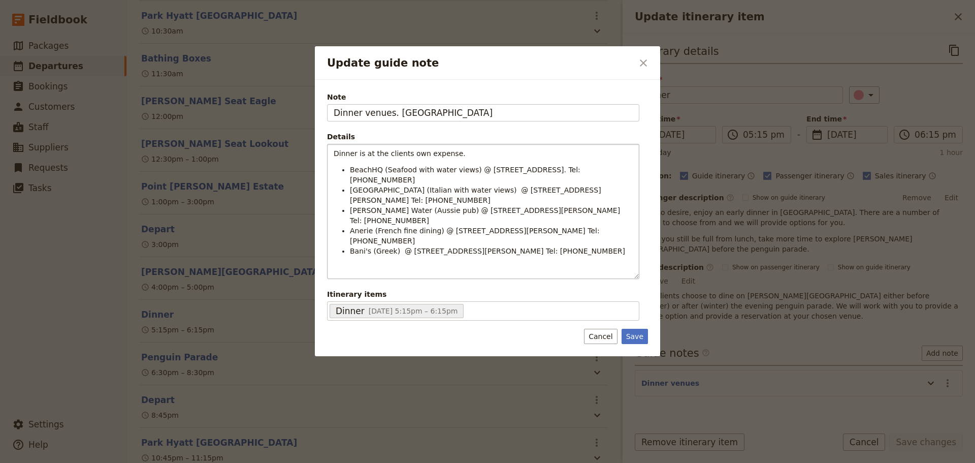
type input "Dinner venues. Sugg"
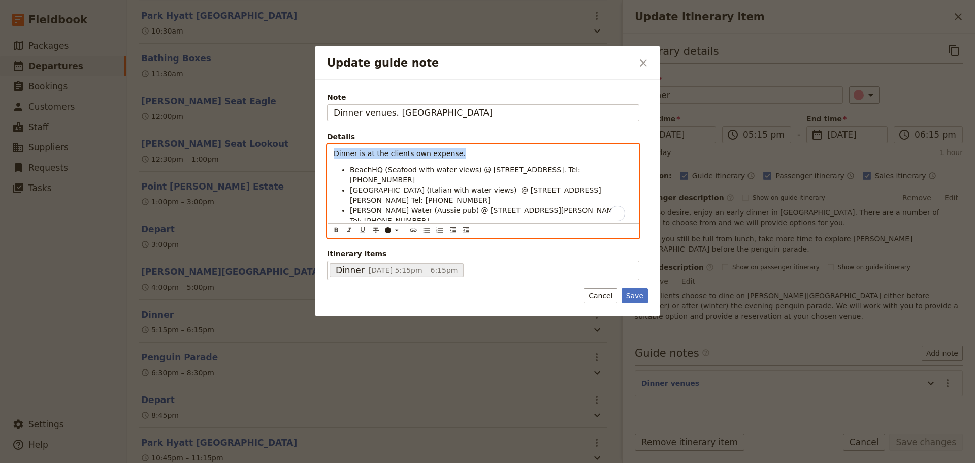
drag, startPoint x: 419, startPoint y: 154, endPoint x: 315, endPoint y: 154, distance: 103.6
click at [315, 154] on div "Note Dinner venues. Sugg Details Dinner is at the clients own expense. BeachHQ …" at bounding box center [487, 198] width 345 height 236
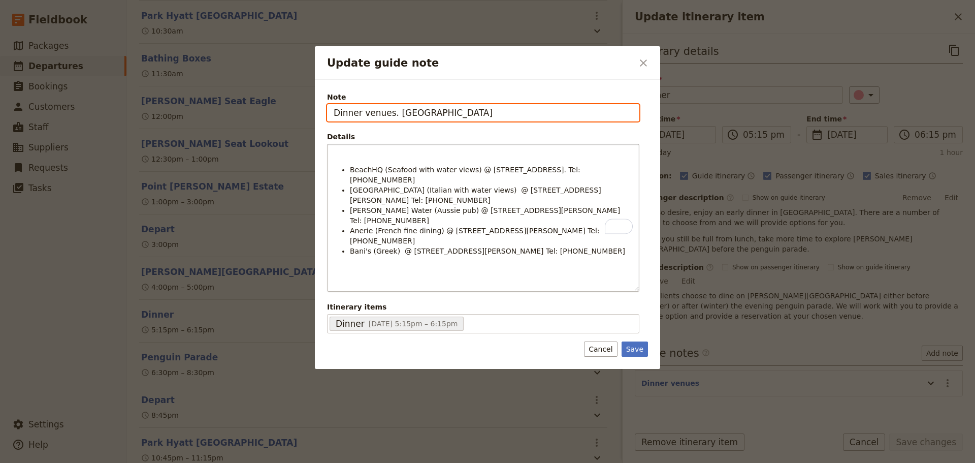
drag, startPoint x: 432, startPoint y: 112, endPoint x: 320, endPoint y: 114, distance: 111.8
click at [320, 114] on div "Note Dinner venues. Sugg Details BeachHQ (Seafood with water views) @ 5/17 The …" at bounding box center [487, 224] width 345 height 289
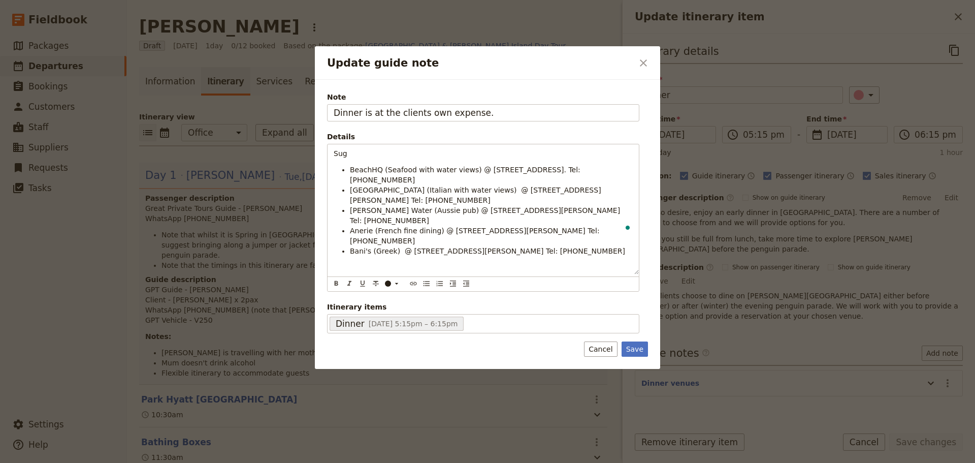
scroll to position [384, 0]
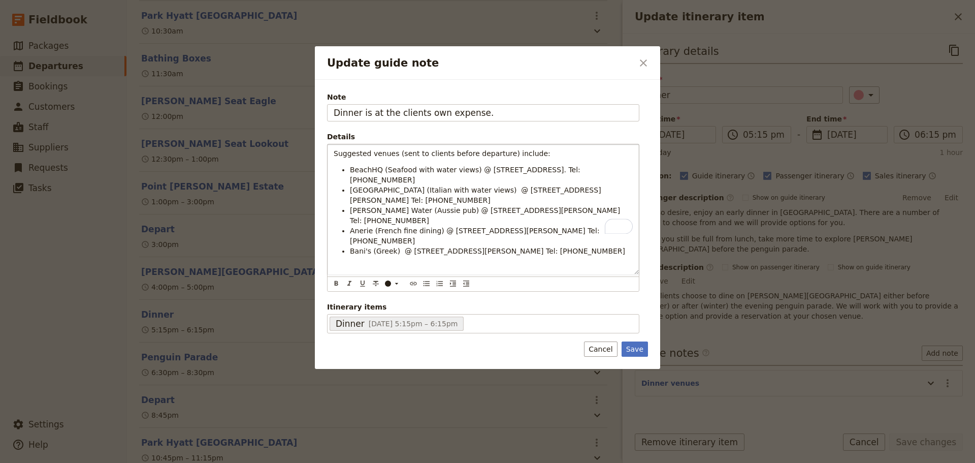
click at [352, 264] on p "To enrich screen reader interactions, please activate Accessibility in Grammarl…" at bounding box center [483, 269] width 299 height 10
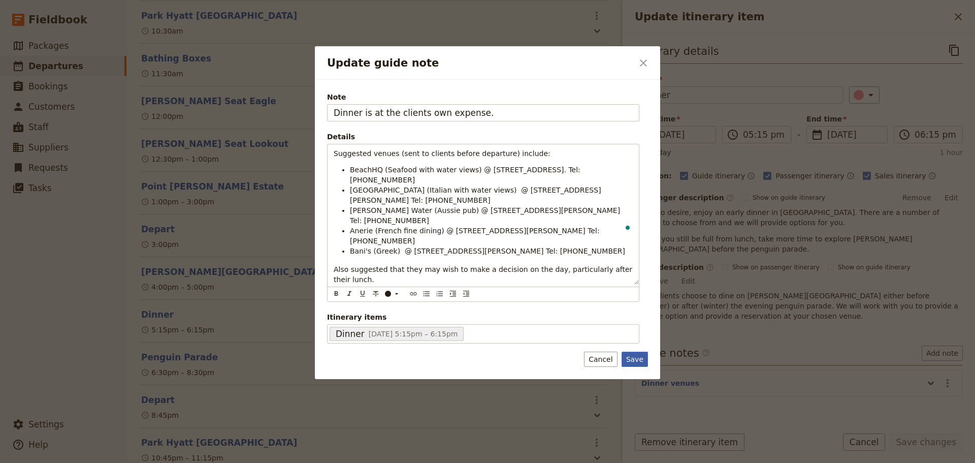
click at [632, 352] on button "Save" at bounding box center [635, 359] width 26 height 15
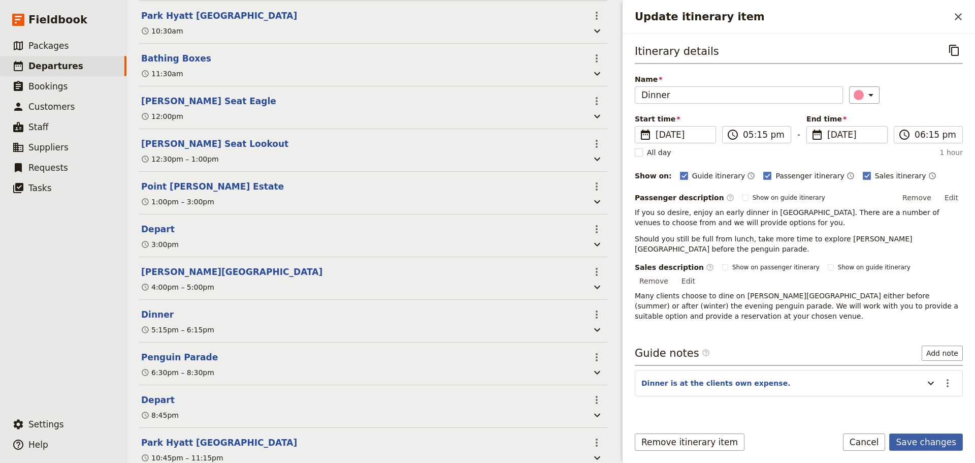
click at [942, 445] on button "Save changes" at bounding box center [927, 441] width 74 height 17
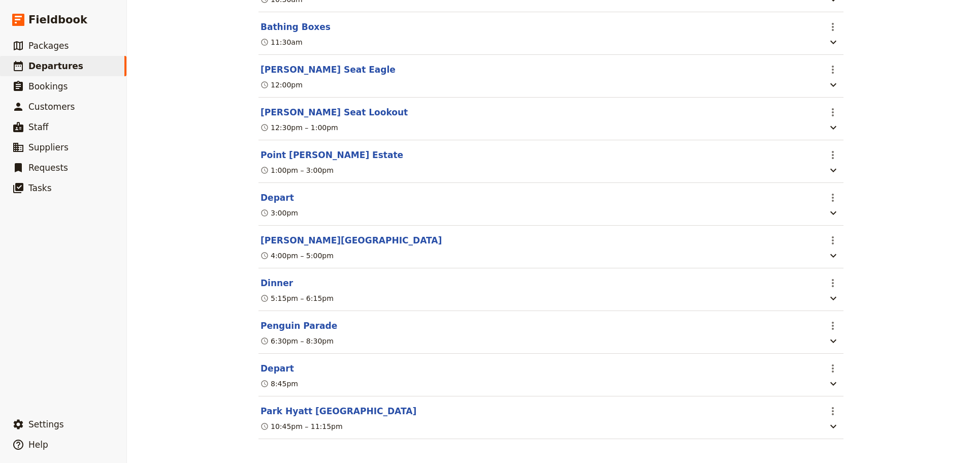
scroll to position [419, 0]
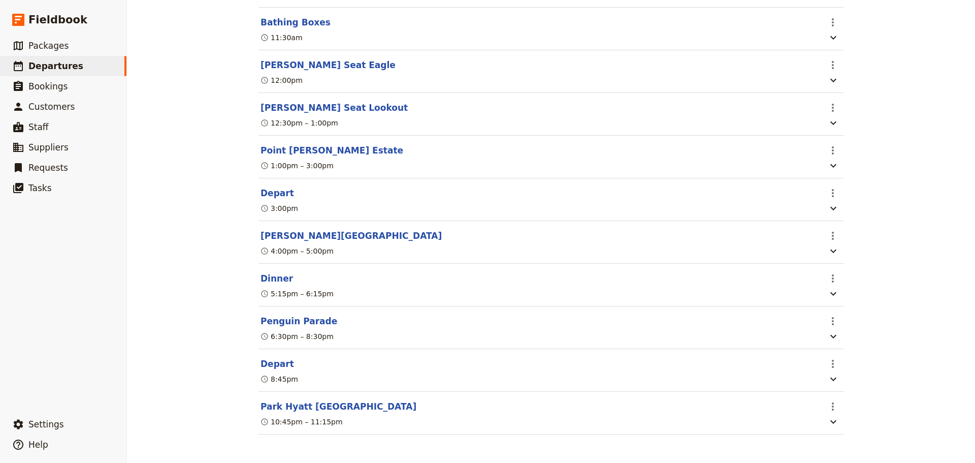
click at [289, 405] on button "Park Hyatt [GEOGRAPHIC_DATA]" at bounding box center [339, 406] width 156 height 12
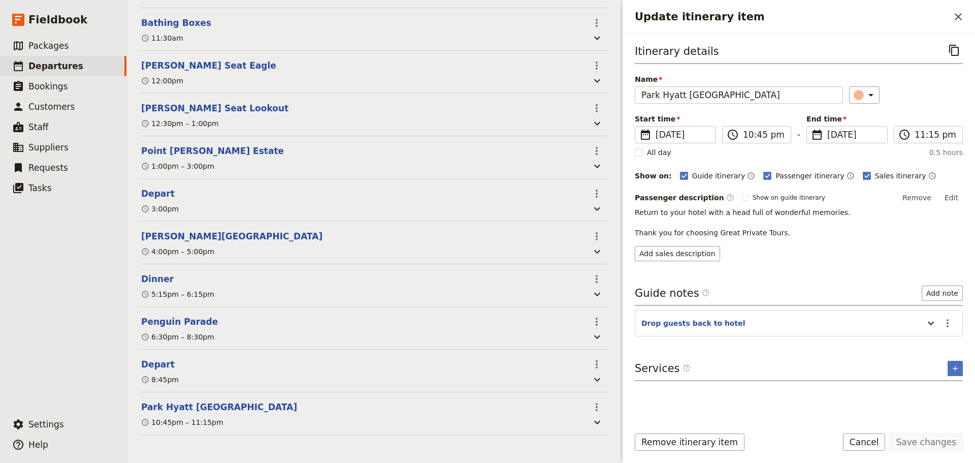
scroll to position [424, 0]
click at [945, 321] on icon "Actions" at bounding box center [948, 323] width 12 height 12
click at [941, 344] on span "Edit note" at bounding box center [926, 345] width 47 height 10
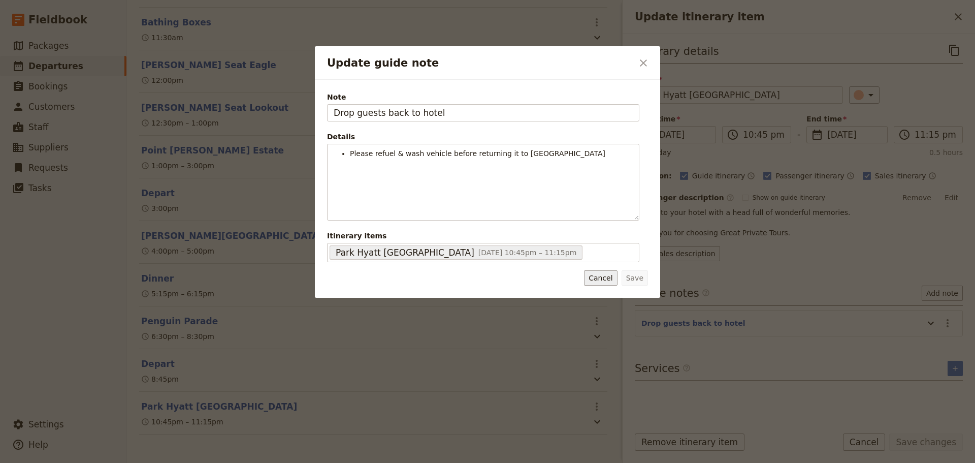
click at [604, 272] on button "Cancel" at bounding box center [600, 277] width 33 height 15
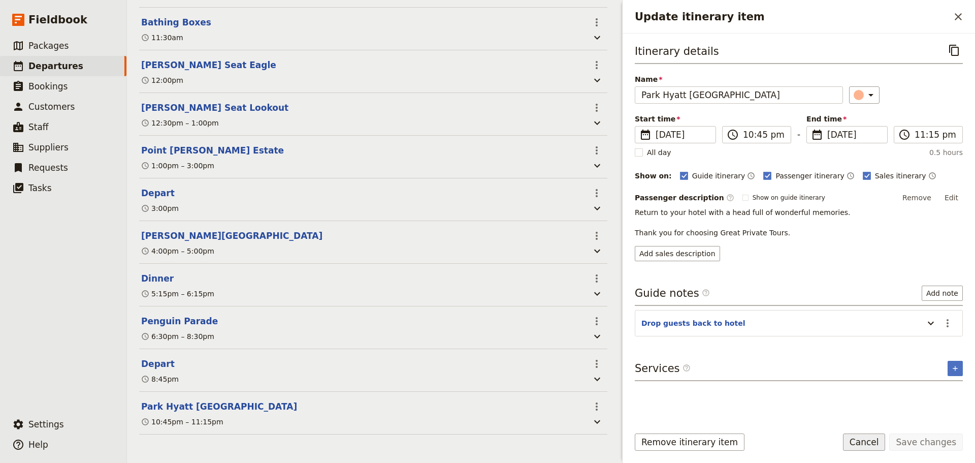
click at [882, 438] on button "Cancel" at bounding box center [864, 441] width 43 height 17
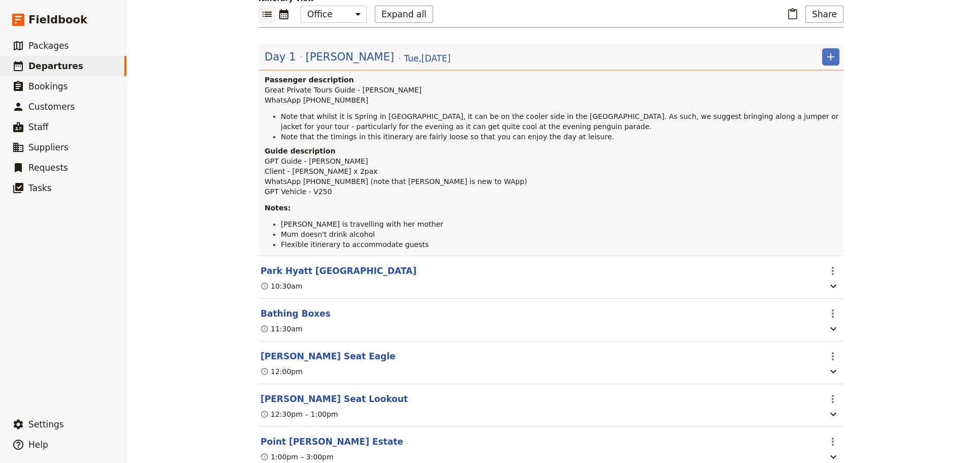
scroll to position [13, 0]
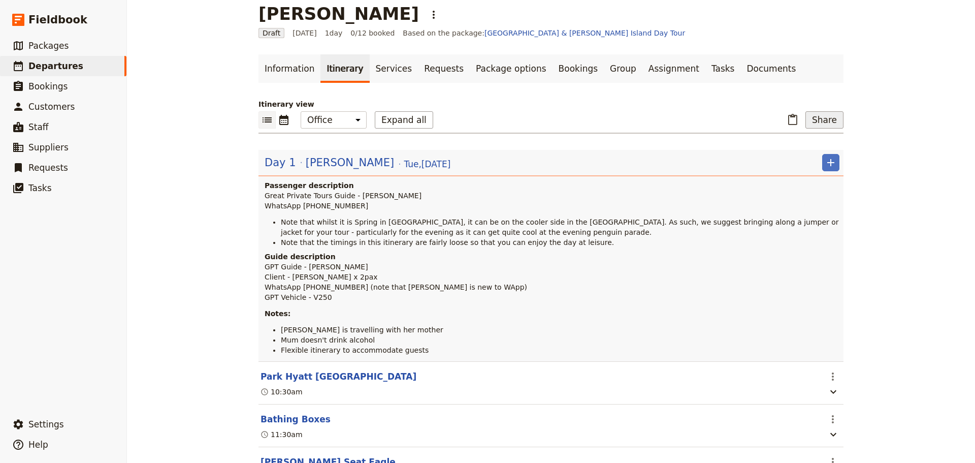
click at [827, 117] on button "Share" at bounding box center [825, 119] width 38 height 17
click at [800, 142] on span "Guide itinerary" at bounding box center [791, 142] width 53 height 10
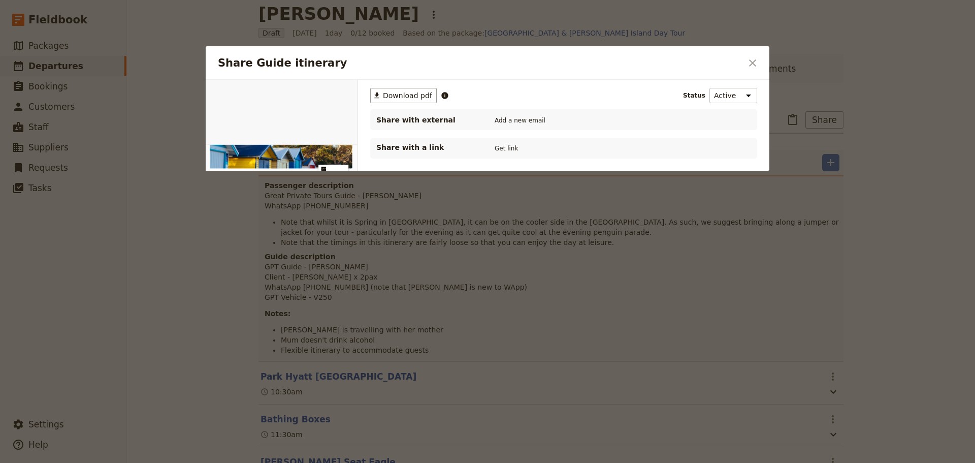
scroll to position [0, 0]
click at [504, 146] on button "Get link" at bounding box center [506, 148] width 28 height 11
click at [586, 152] on button "Get link" at bounding box center [583, 148] width 28 height 11
click at [749, 54] on div "Share Guide itinerary ​" at bounding box center [488, 63] width 564 height 34
click at [523, 119] on button "Add a new email" at bounding box center [520, 120] width 56 height 11
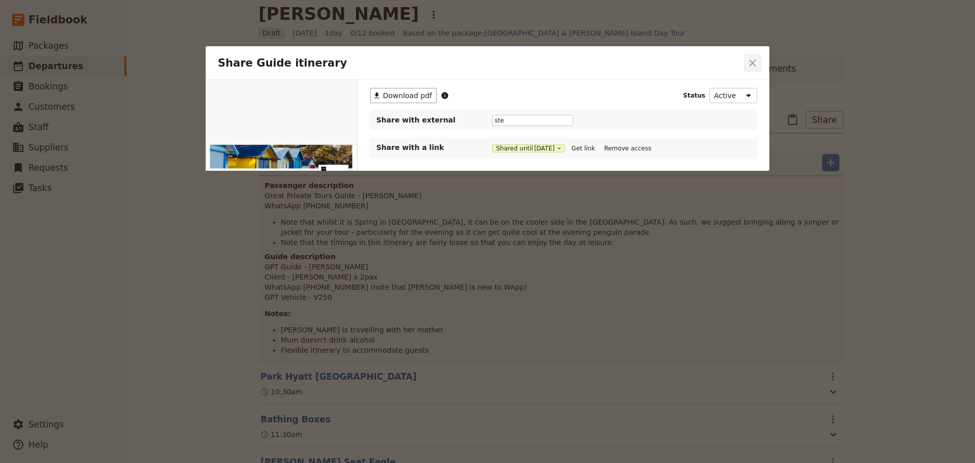
type input "ste"
click at [755, 60] on icon "Close dialog" at bounding box center [752, 62] width 7 height 7
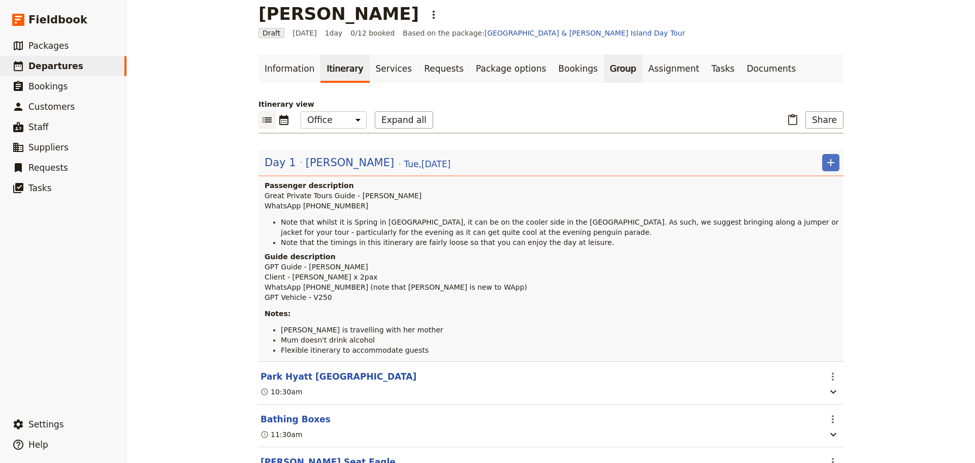
click at [604, 62] on link "Group" at bounding box center [623, 68] width 39 height 28
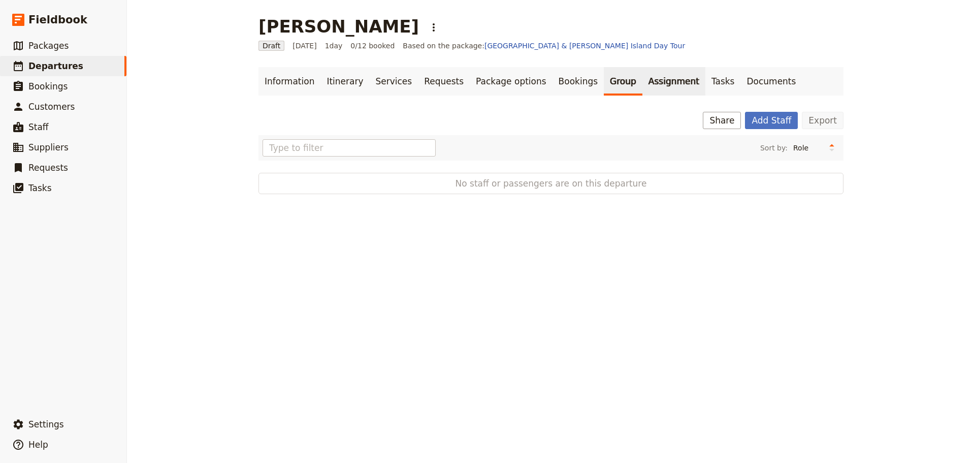
click at [643, 80] on link "Assignment" at bounding box center [674, 81] width 63 height 28
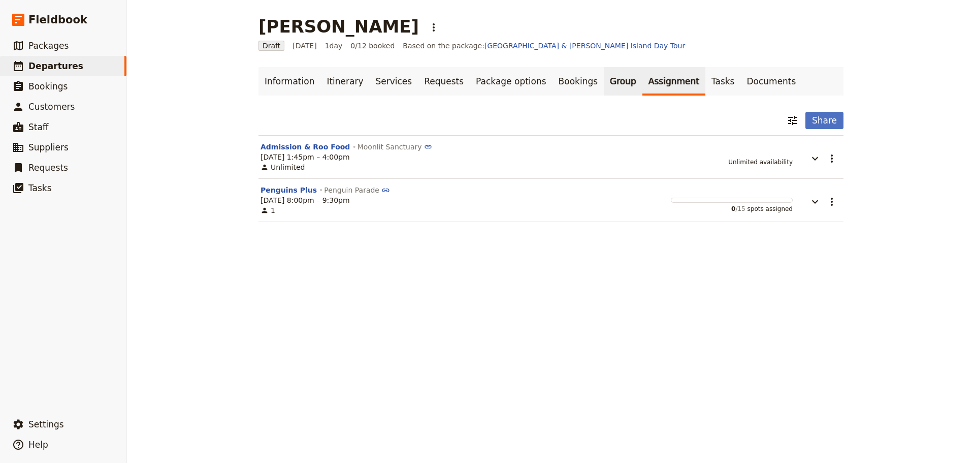
click at [604, 80] on link "Group" at bounding box center [623, 81] width 39 height 28
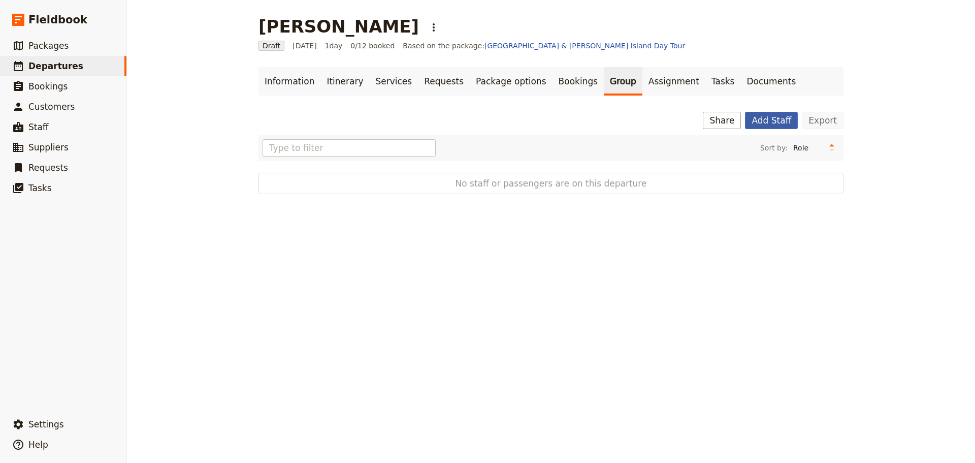
click at [779, 119] on button "Add Staff" at bounding box center [771, 120] width 53 height 17
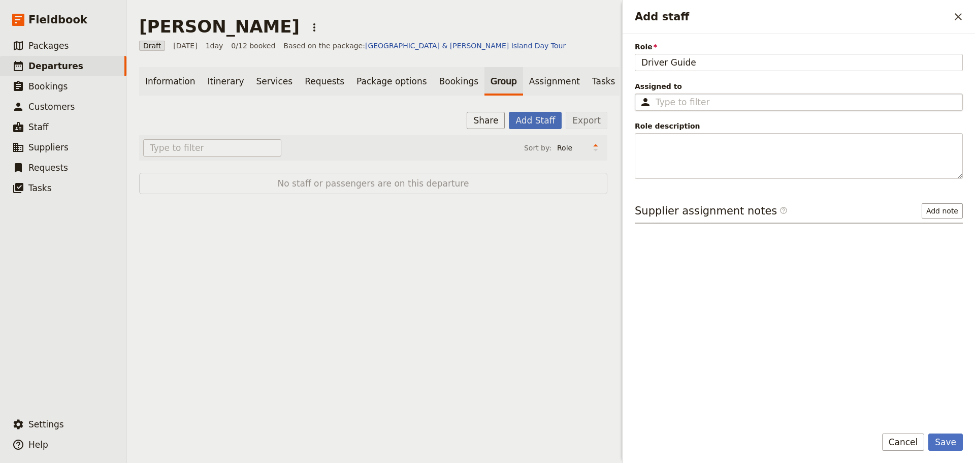
type input "Driver Guide"
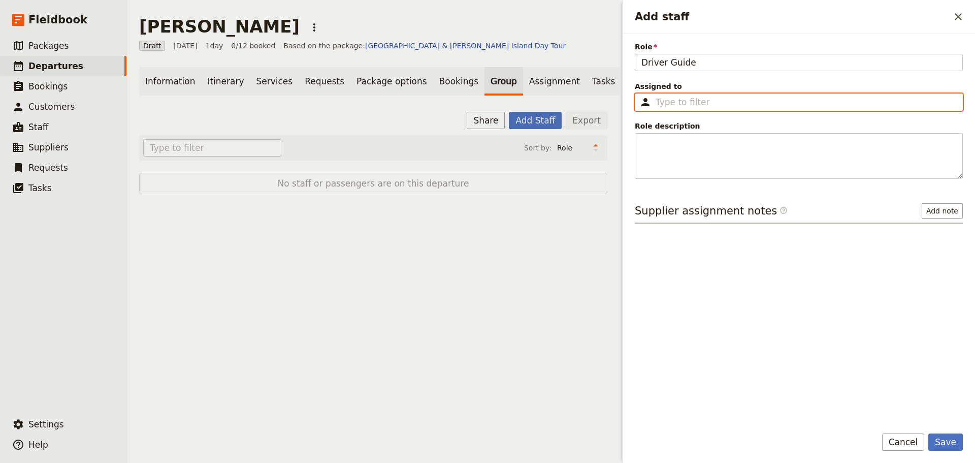
click at [724, 103] on input "Assigned to ​" at bounding box center [806, 102] width 301 height 12
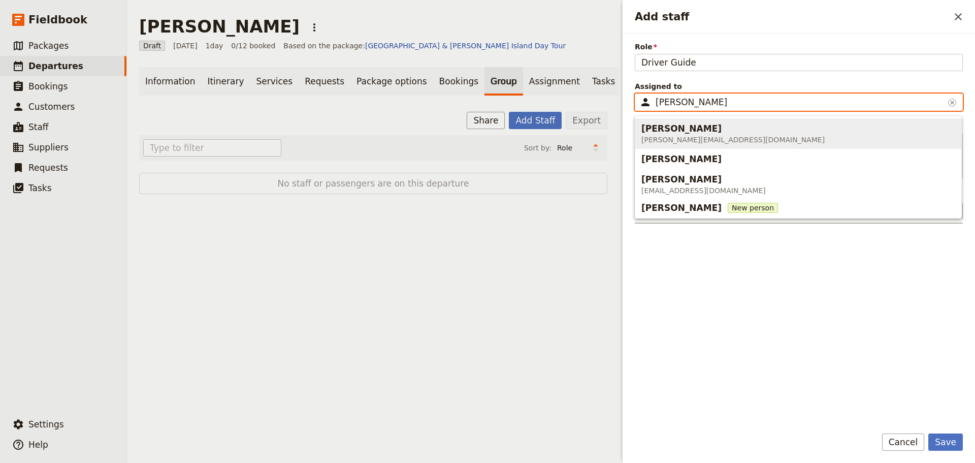
click at [699, 133] on span "Steve Blenheim" at bounding box center [682, 128] width 80 height 12
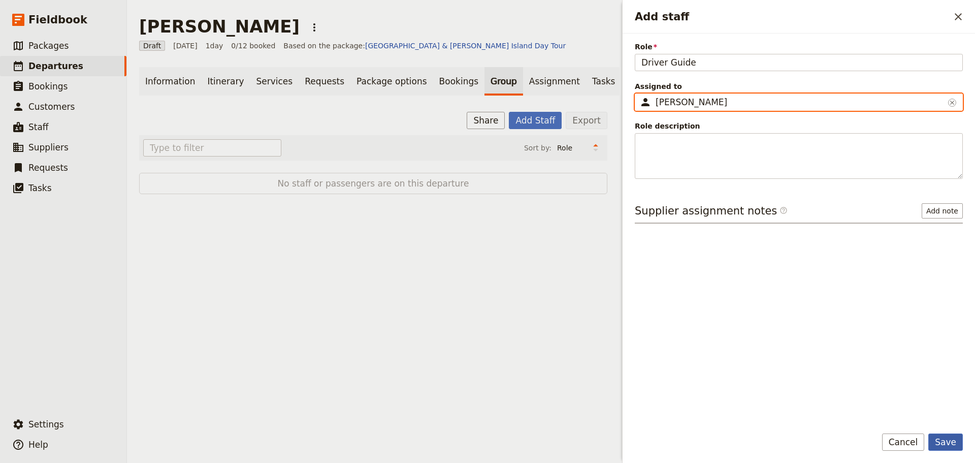
type input "Steve Blenheim"
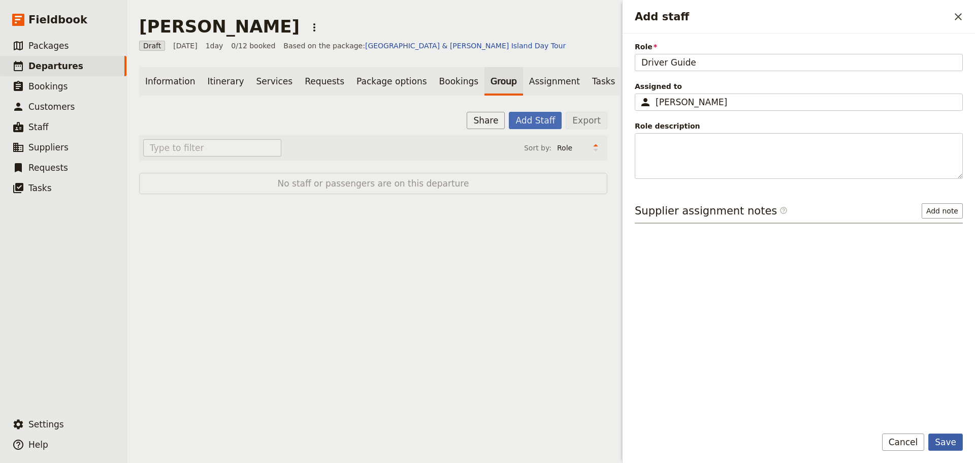
click at [939, 441] on button "Save" at bounding box center [946, 441] width 35 height 17
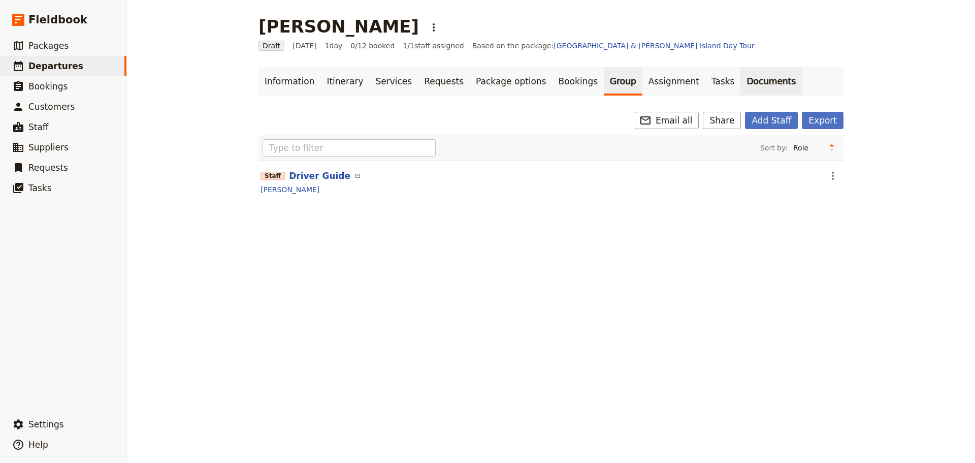
click at [741, 88] on link "Documents" at bounding box center [771, 81] width 61 height 28
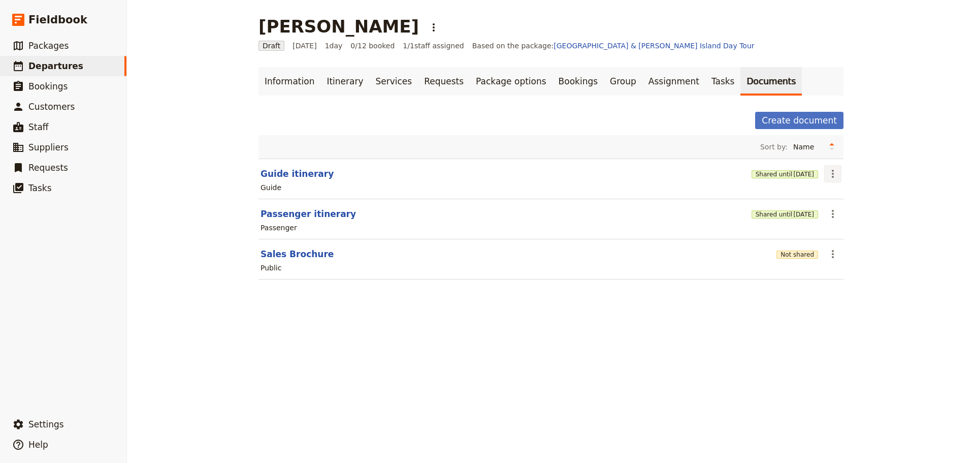
click at [830, 175] on icon "Actions" at bounding box center [833, 174] width 12 height 12
click at [830, 192] on span "Share" at bounding box center [838, 196] width 20 height 10
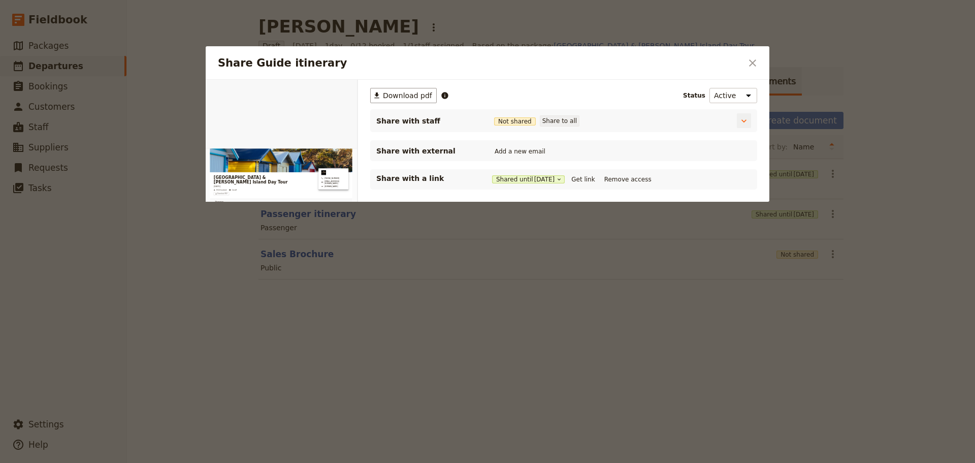
click at [562, 116] on button "Share to all" at bounding box center [560, 120] width 40 height 11
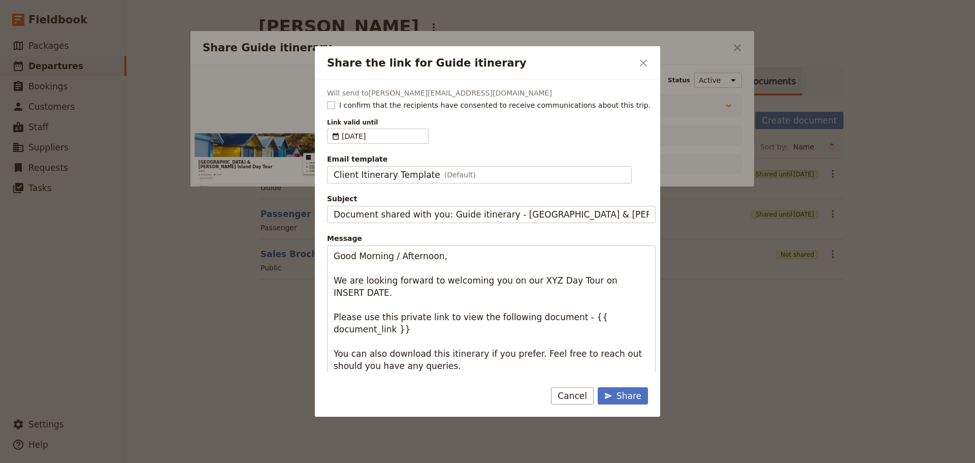
click at [333, 100] on label "I confirm that the recipients have consented to receive communications about th…" at bounding box center [491, 105] width 329 height 10
click at [327, 100] on input "I confirm that the recipients have consented to receive communications about th…" at bounding box center [327, 100] width 1 height 1
checkbox input "true"
click at [407, 174] on span "Client Itinerary Template" at bounding box center [387, 175] width 107 height 12
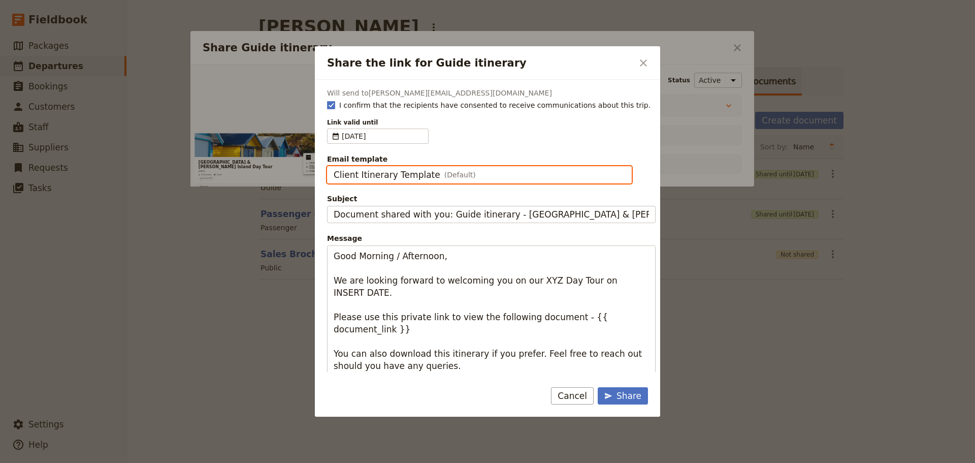
click at [334, 167] on input "Client Itinerary Template" at bounding box center [333, 166] width 1 height 1
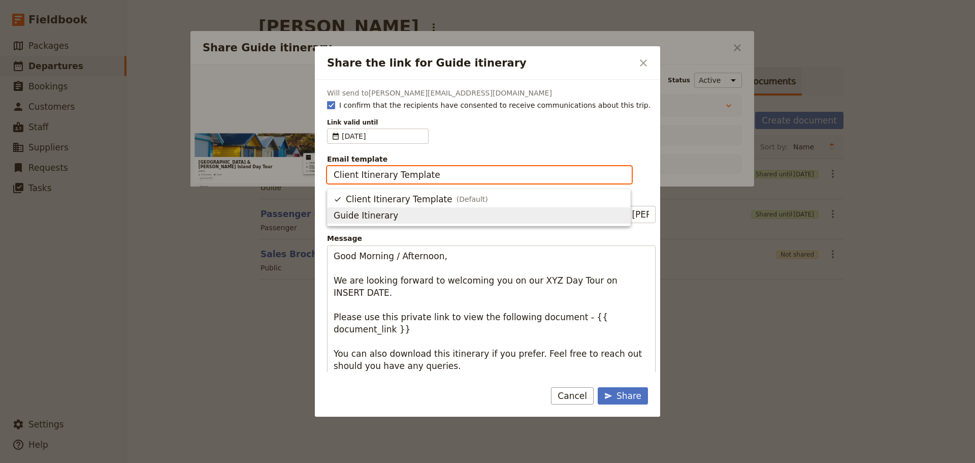
click at [402, 209] on span "Guide Itinerary" at bounding box center [479, 215] width 291 height 12
type input "Guide Itinerary"
type input "TOUR NAME & Date"
type textarea "Hi {{ contact_name }} Please find a link to your upcoming tour of Mornington Pe…"
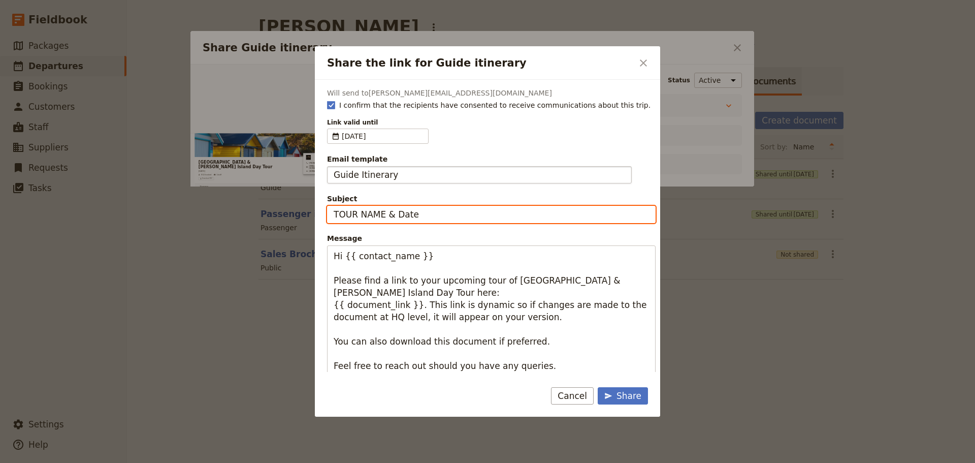
drag, startPoint x: 437, startPoint y: 211, endPoint x: 332, endPoint y: 213, distance: 105.2
click at [332, 213] on input "TOUR NAME & Date" at bounding box center [491, 214] width 329 height 17
type input "Tue 7 Oct - MP & PI"
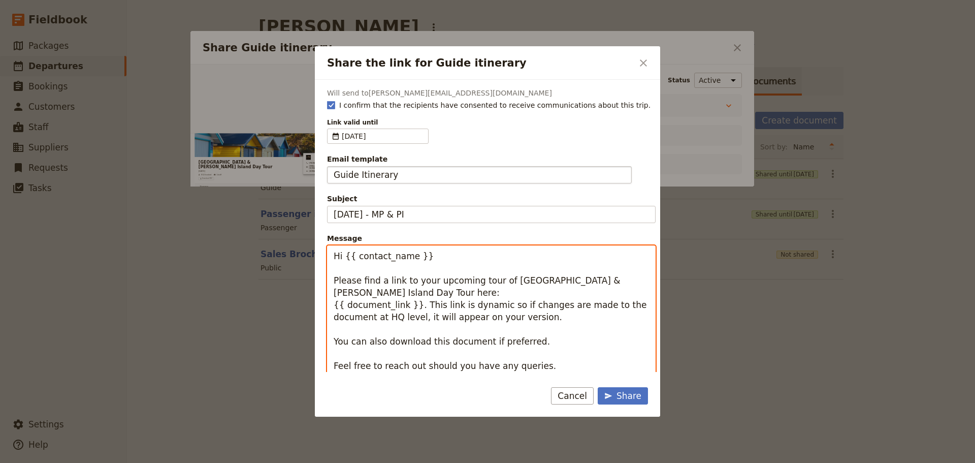
drag, startPoint x: 414, startPoint y: 259, endPoint x: 344, endPoint y: 260, distance: 69.6
click at [344, 260] on textarea "Hi {{ contact_name }} Please find a link to your upcoming tour of Mornington Pe…" at bounding box center [491, 329] width 329 height 168
type textarea "Hi Steve Please find a link to your upcoming tour of Mornington Peninsula & Phi…"
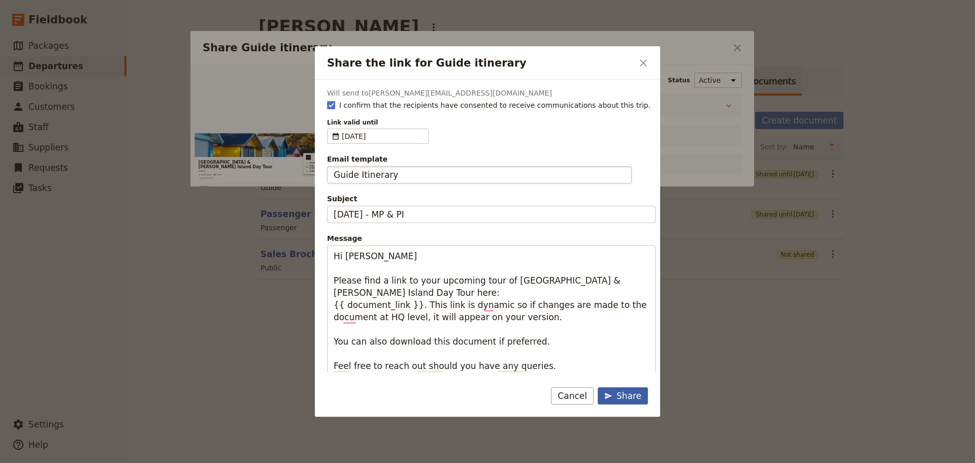
click at [613, 392] on icon "Share the link for Guide itinerary" at bounding box center [609, 396] width 8 height 8
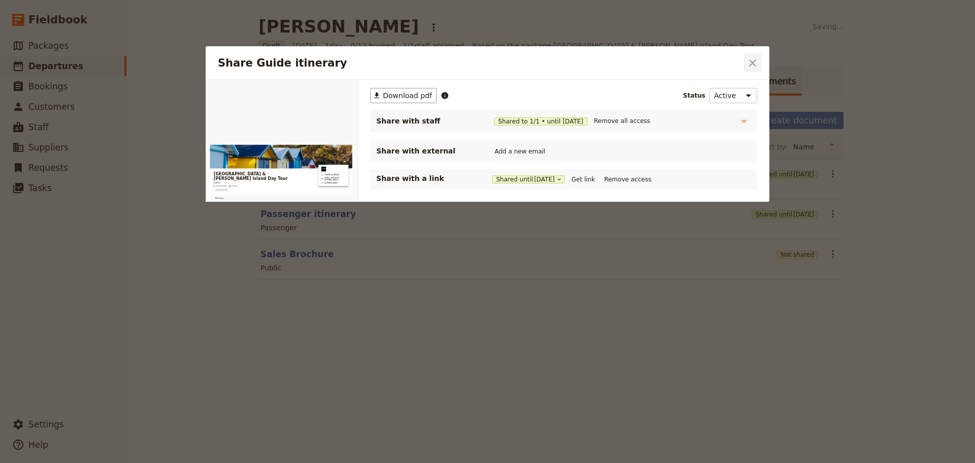
click at [755, 61] on icon "Close dialog" at bounding box center [752, 62] width 7 height 7
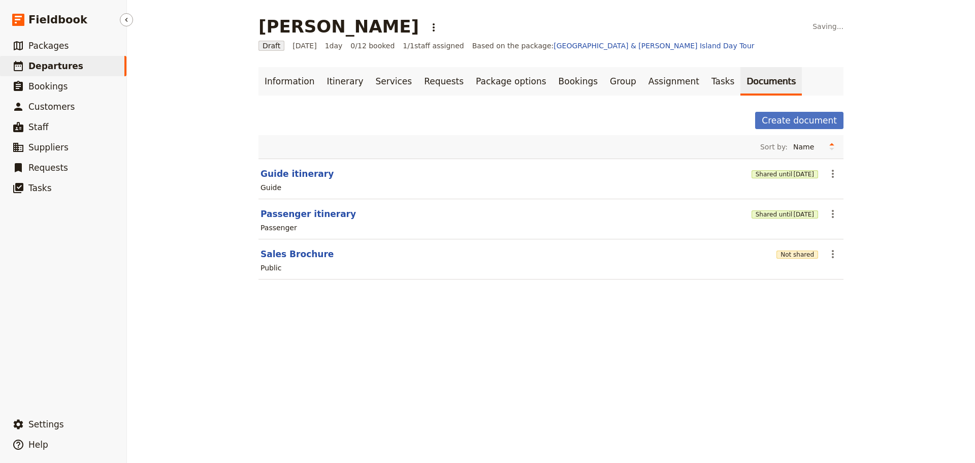
click at [39, 60] on span "Departures" at bounding box center [55, 66] width 55 height 12
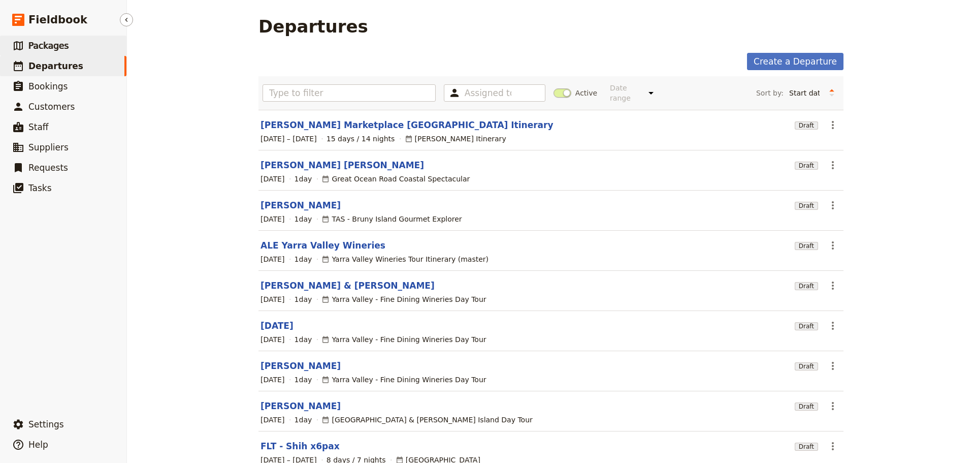
click at [47, 40] on span "Packages" at bounding box center [48, 46] width 40 height 12
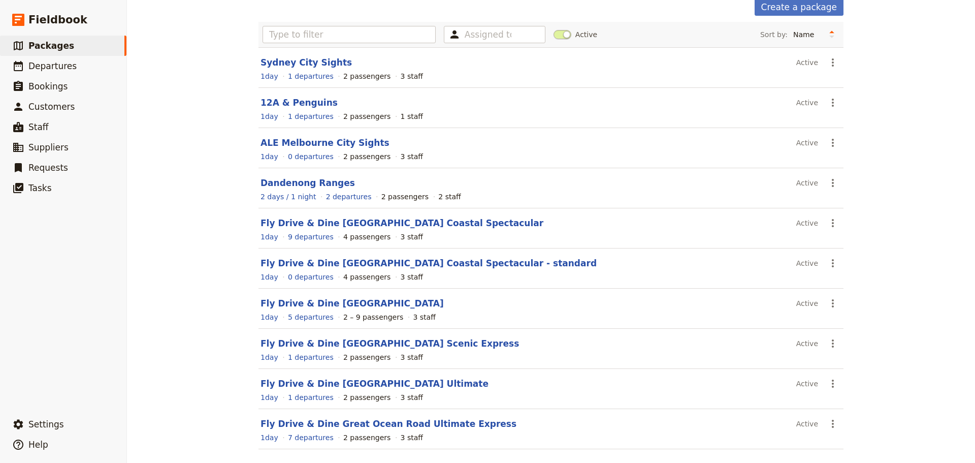
scroll to position [90, 0]
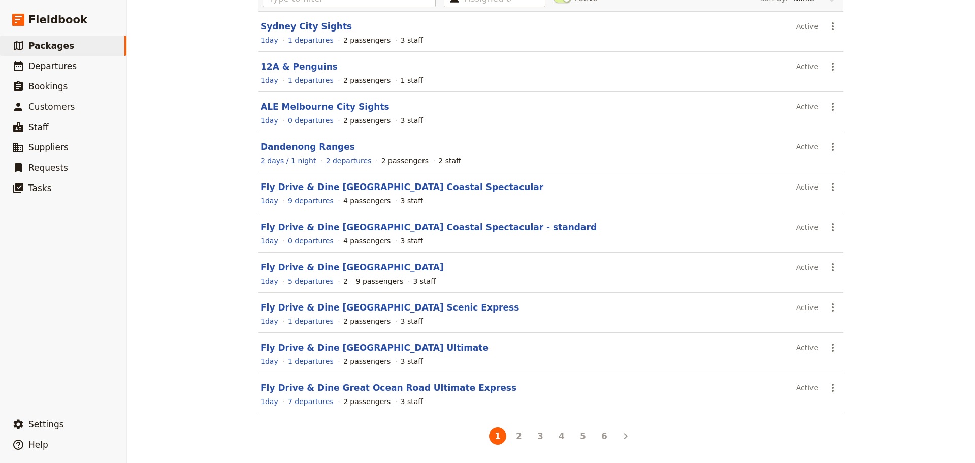
click at [578, 434] on button "5" at bounding box center [583, 435] width 17 height 17
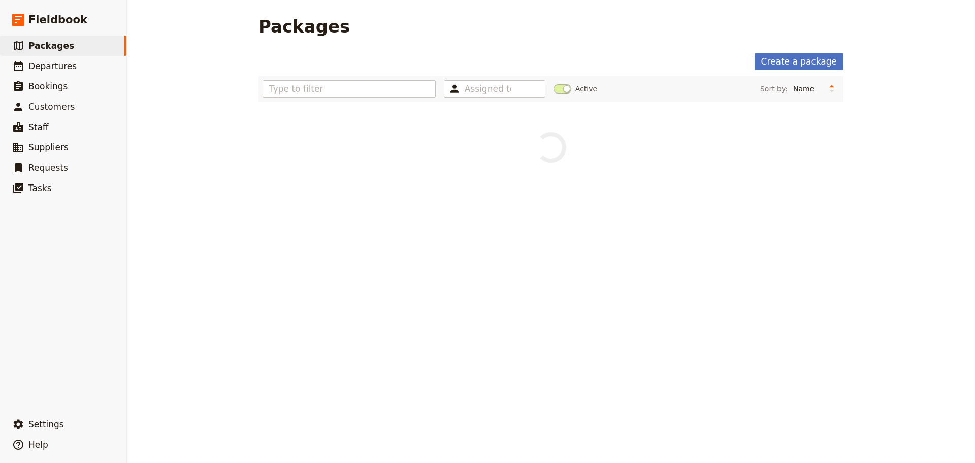
scroll to position [0, 0]
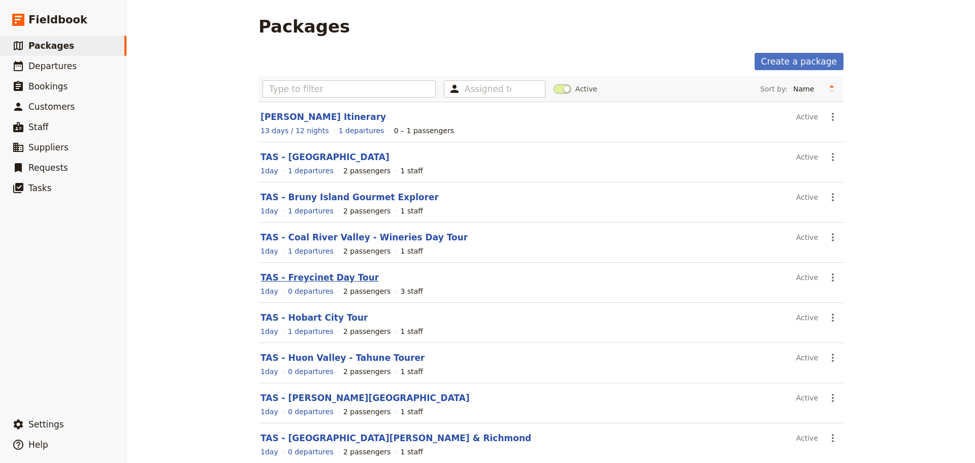
click at [290, 275] on link "TAS - Freycinet Day Tour" at bounding box center [320, 277] width 118 height 10
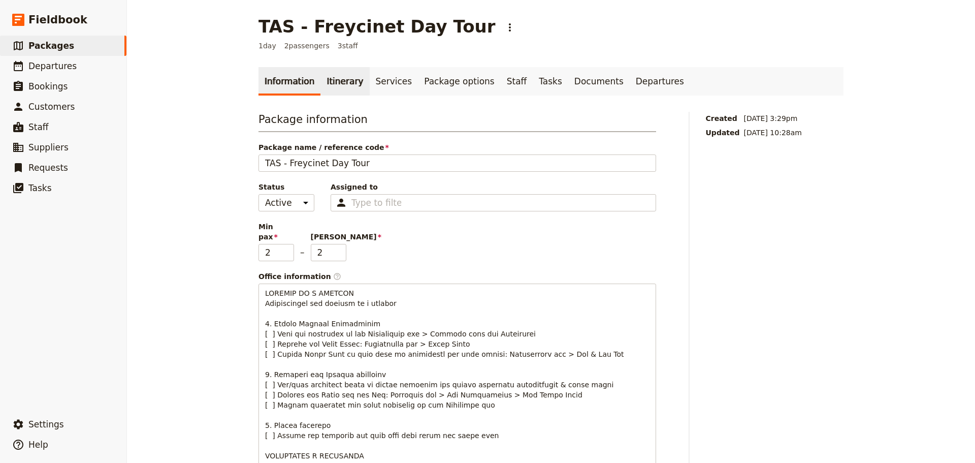
click at [321, 80] on link "Itinerary" at bounding box center [345, 81] width 49 height 28
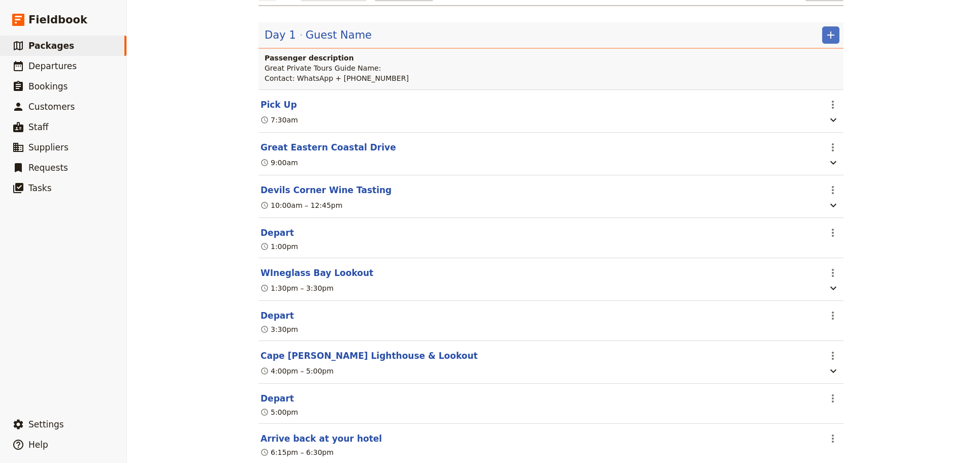
scroll to position [152, 0]
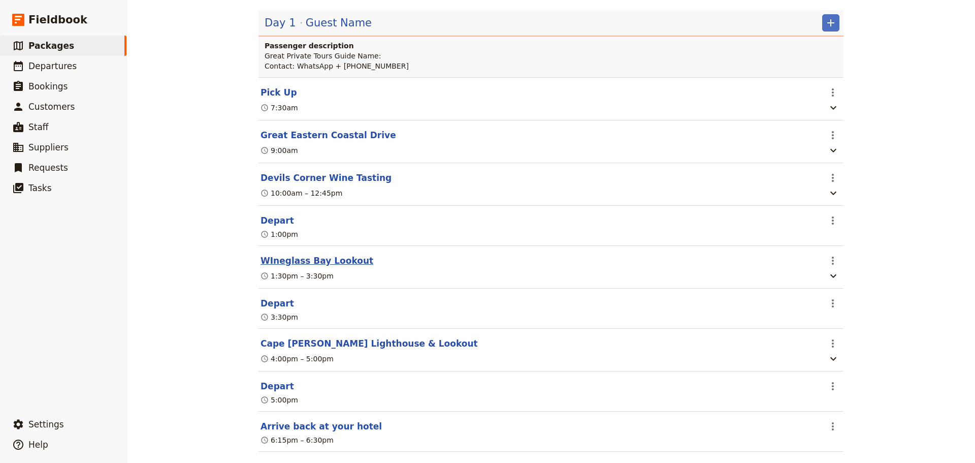
click at [316, 261] on button "WIneglass Bay Lookout" at bounding box center [317, 261] width 113 height 12
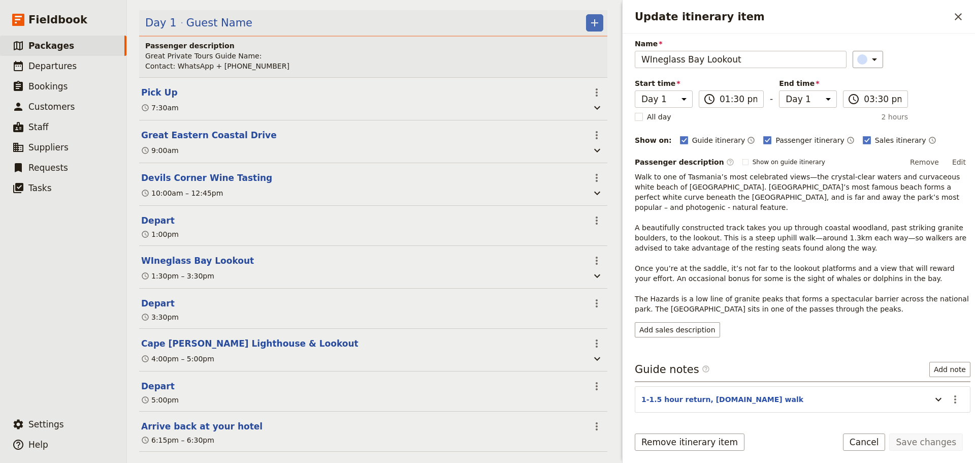
scroll to position [65, 0]
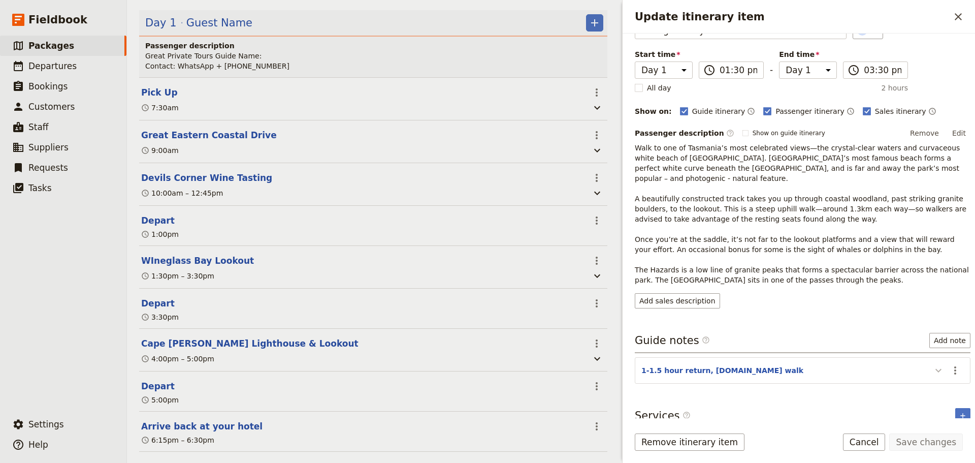
click at [933, 364] on icon "Update itinerary item" at bounding box center [939, 370] width 12 height 12
